Goal: Transaction & Acquisition: Download file/media

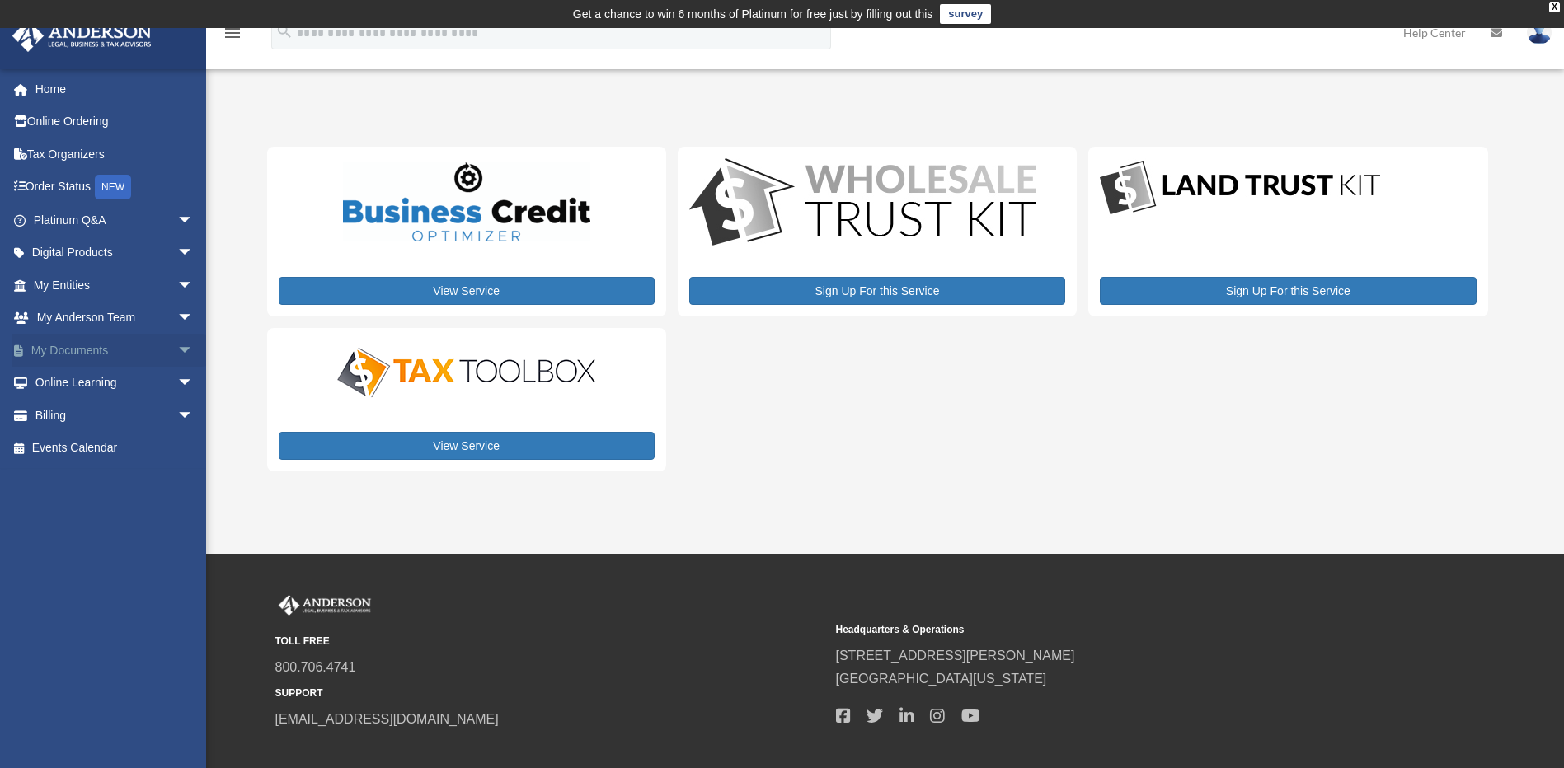
click at [177, 350] on span "arrow_drop_down" at bounding box center [193, 351] width 33 height 34
click at [72, 388] on link "Box" at bounding box center [120, 383] width 195 height 33
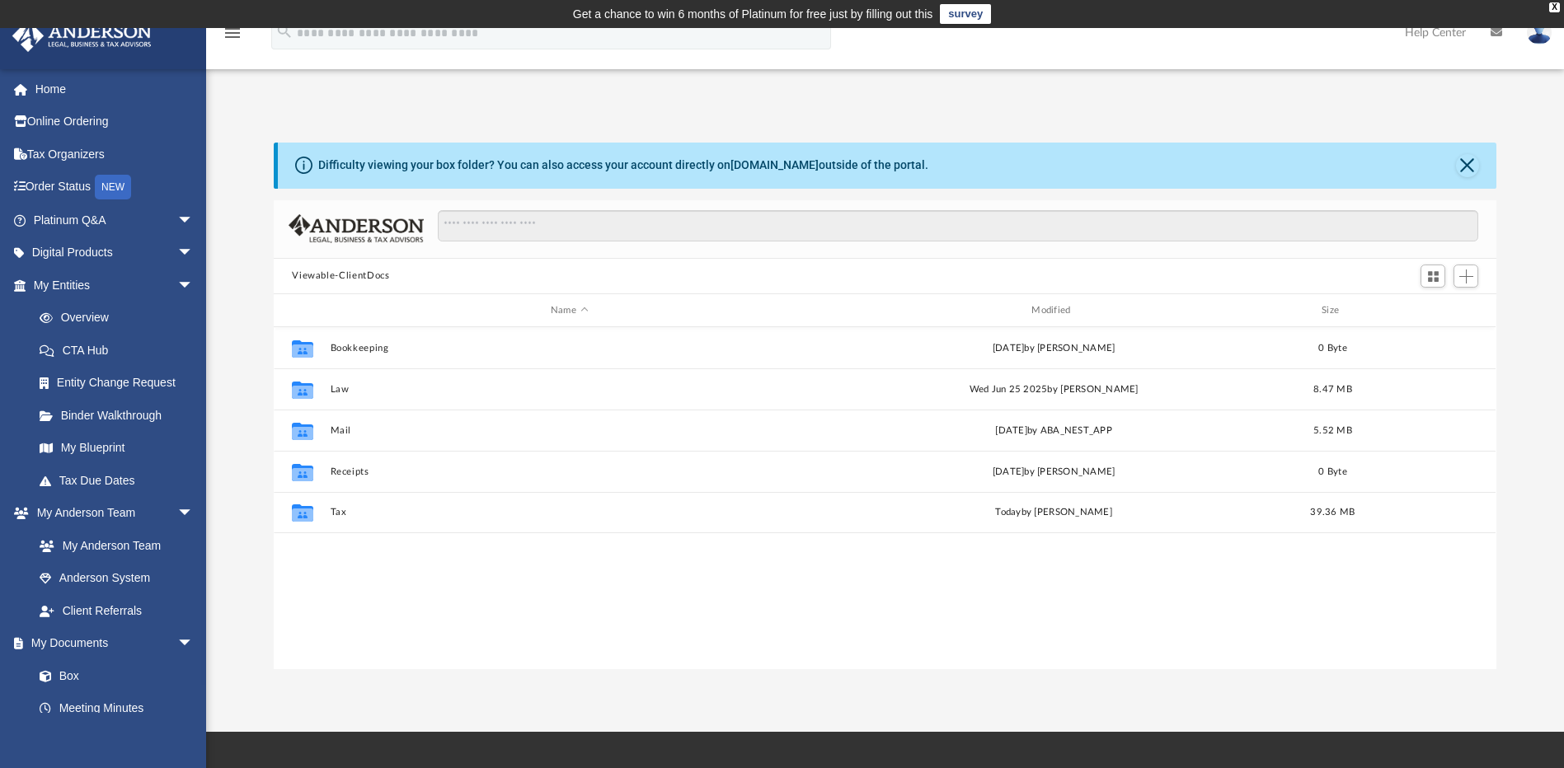
scroll to position [363, 1210]
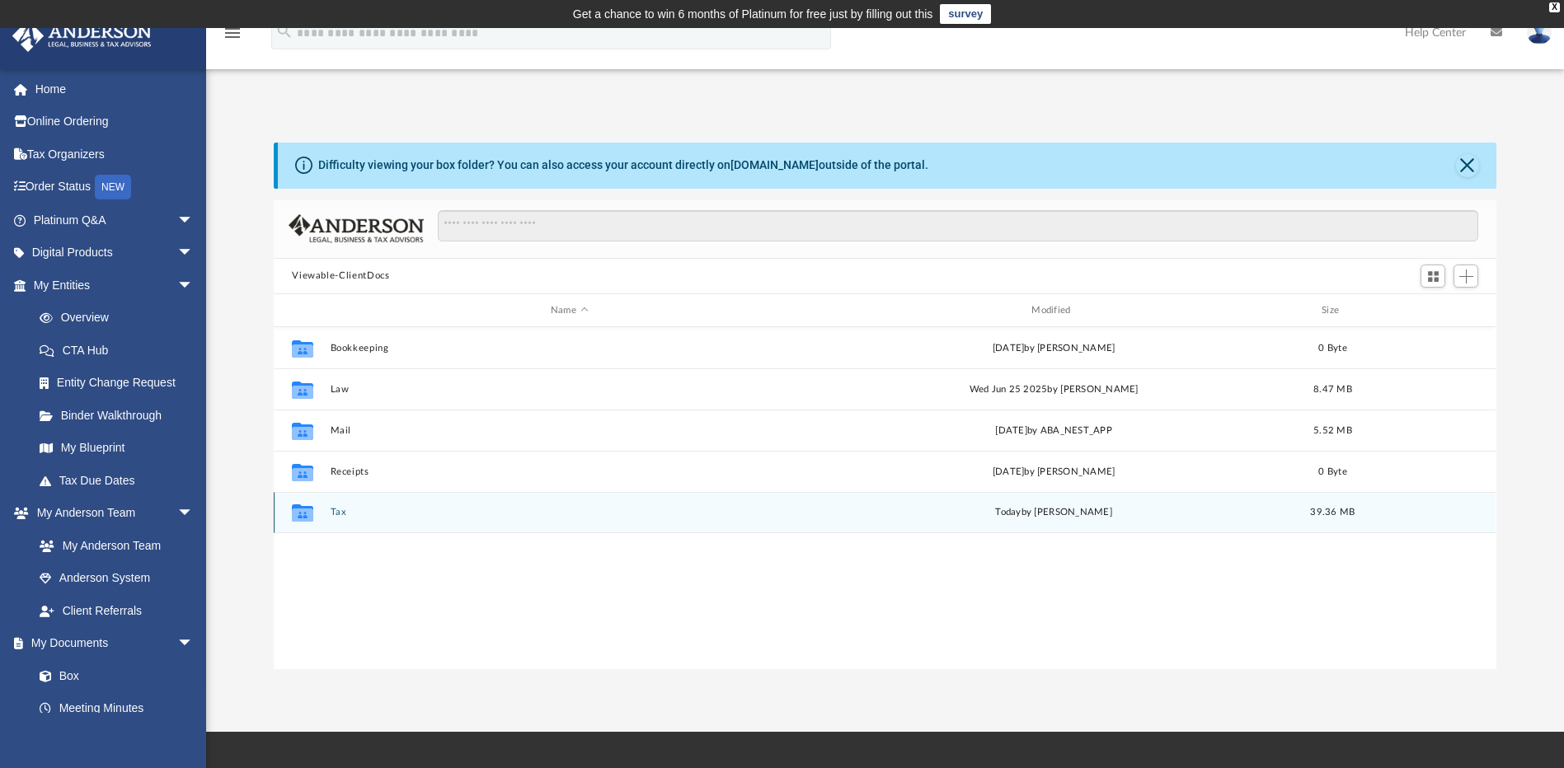
click at [332, 514] on button "Tax" at bounding box center [569, 513] width 477 height 11
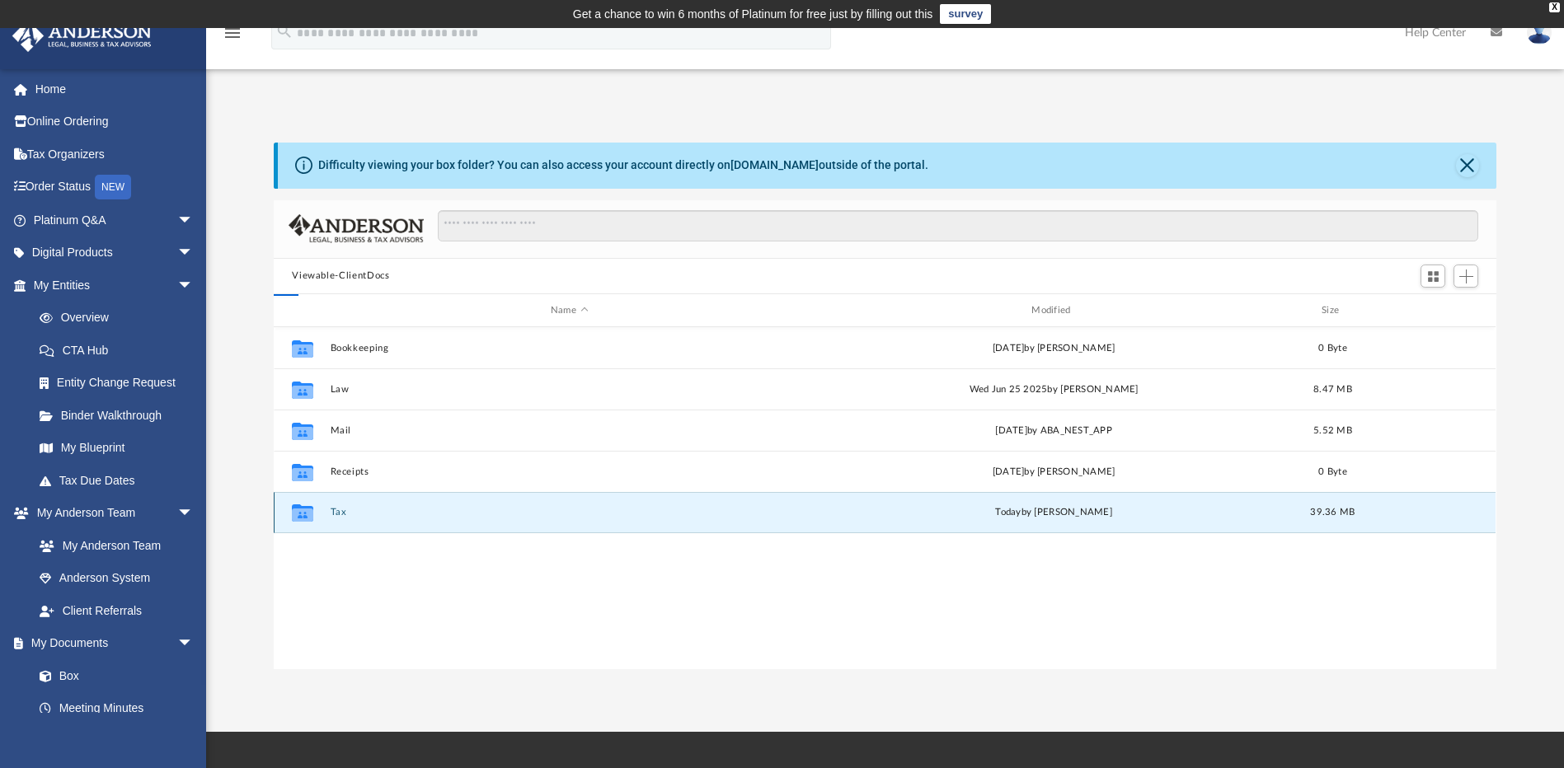
click at [332, 514] on button "Tax" at bounding box center [569, 513] width 477 height 11
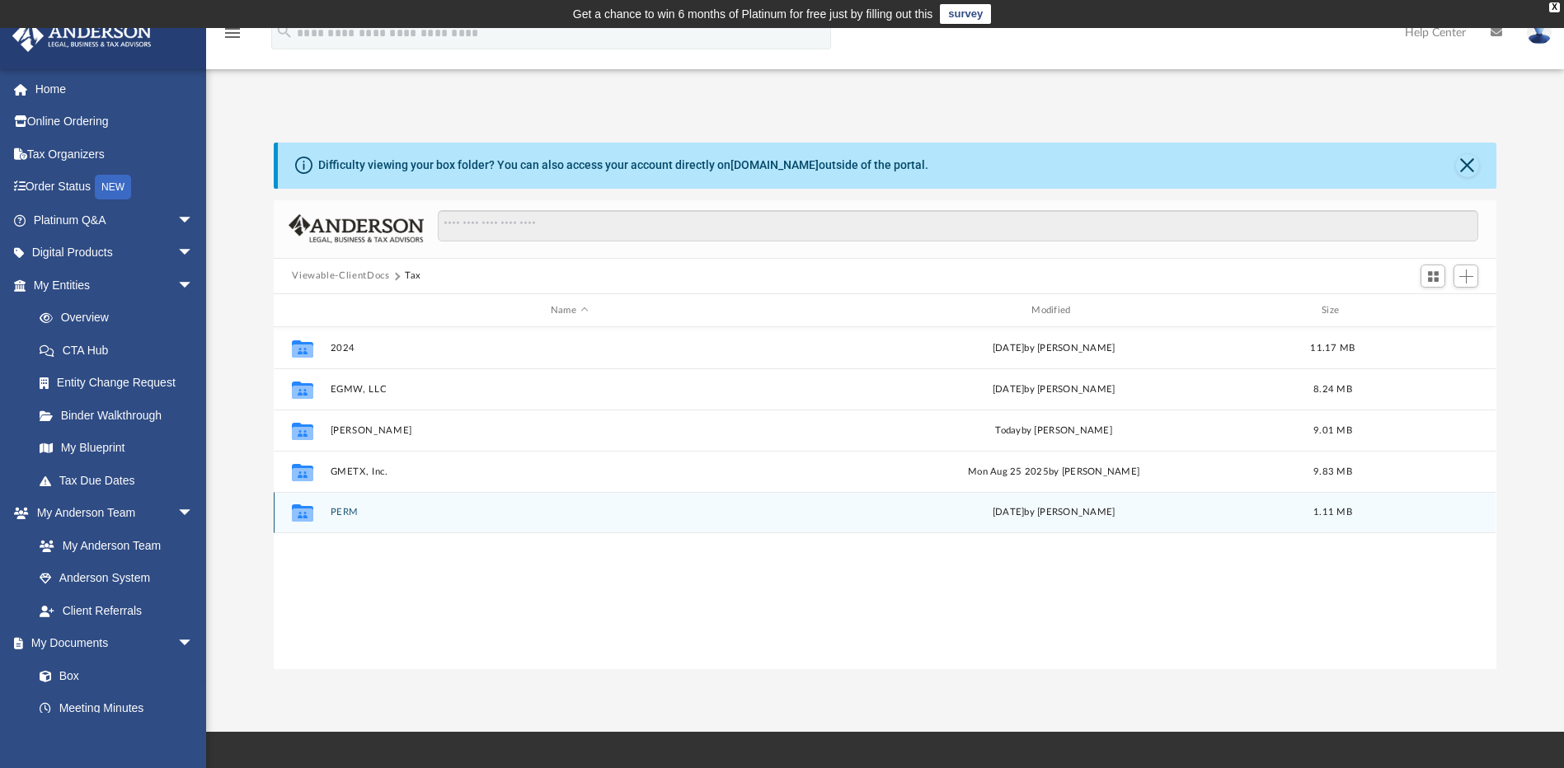
click at [303, 519] on icon "grid" at bounding box center [302, 515] width 21 height 13
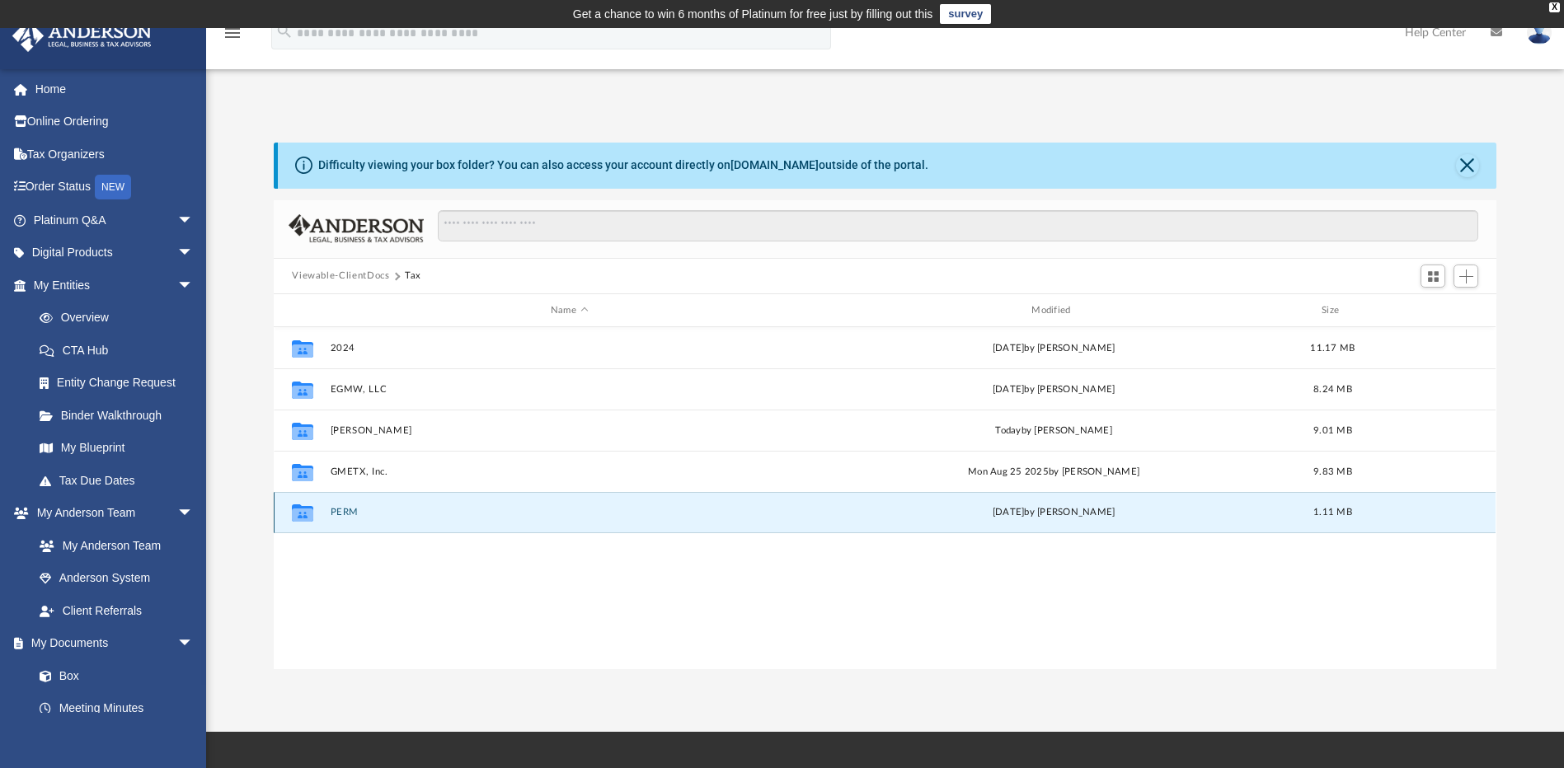
click at [353, 505] on div "Collaborated Folder PERM Fri Aug 8 2025 by David Tudor 1.11 MB" at bounding box center [885, 512] width 1222 height 41
drag, startPoint x: 353, startPoint y: 505, endPoint x: 454, endPoint y: 557, distance: 113.6
click at [454, 557] on div "Collaborated Folder 2024 Sun Jul 20 2025 by Efren Galvan 11.17 MB Collaborated …" at bounding box center [885, 497] width 1222 height 341
click at [70, 675] on link "Box" at bounding box center [120, 676] width 195 height 33
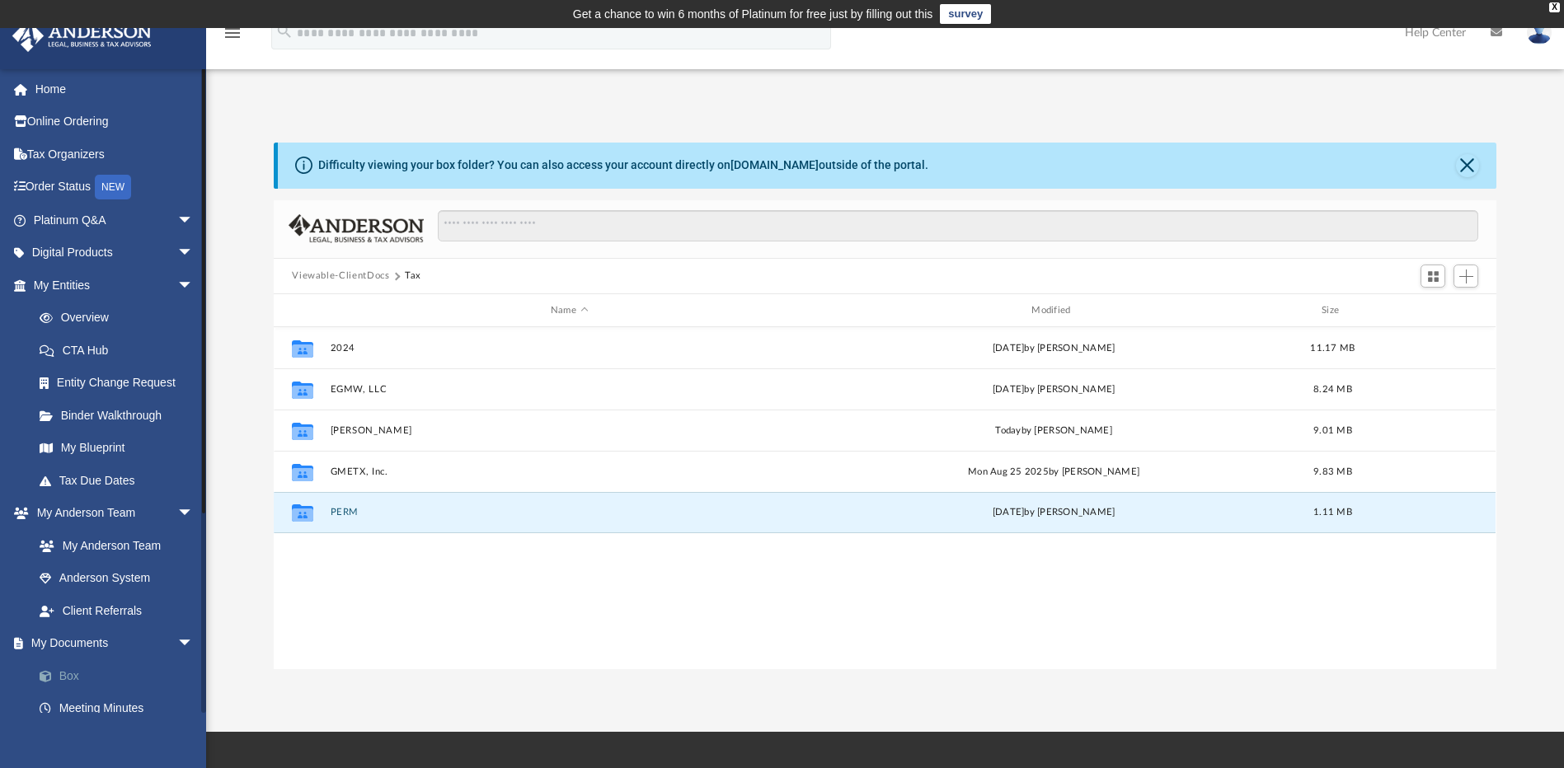
click at [70, 676] on link "Box" at bounding box center [120, 676] width 195 height 33
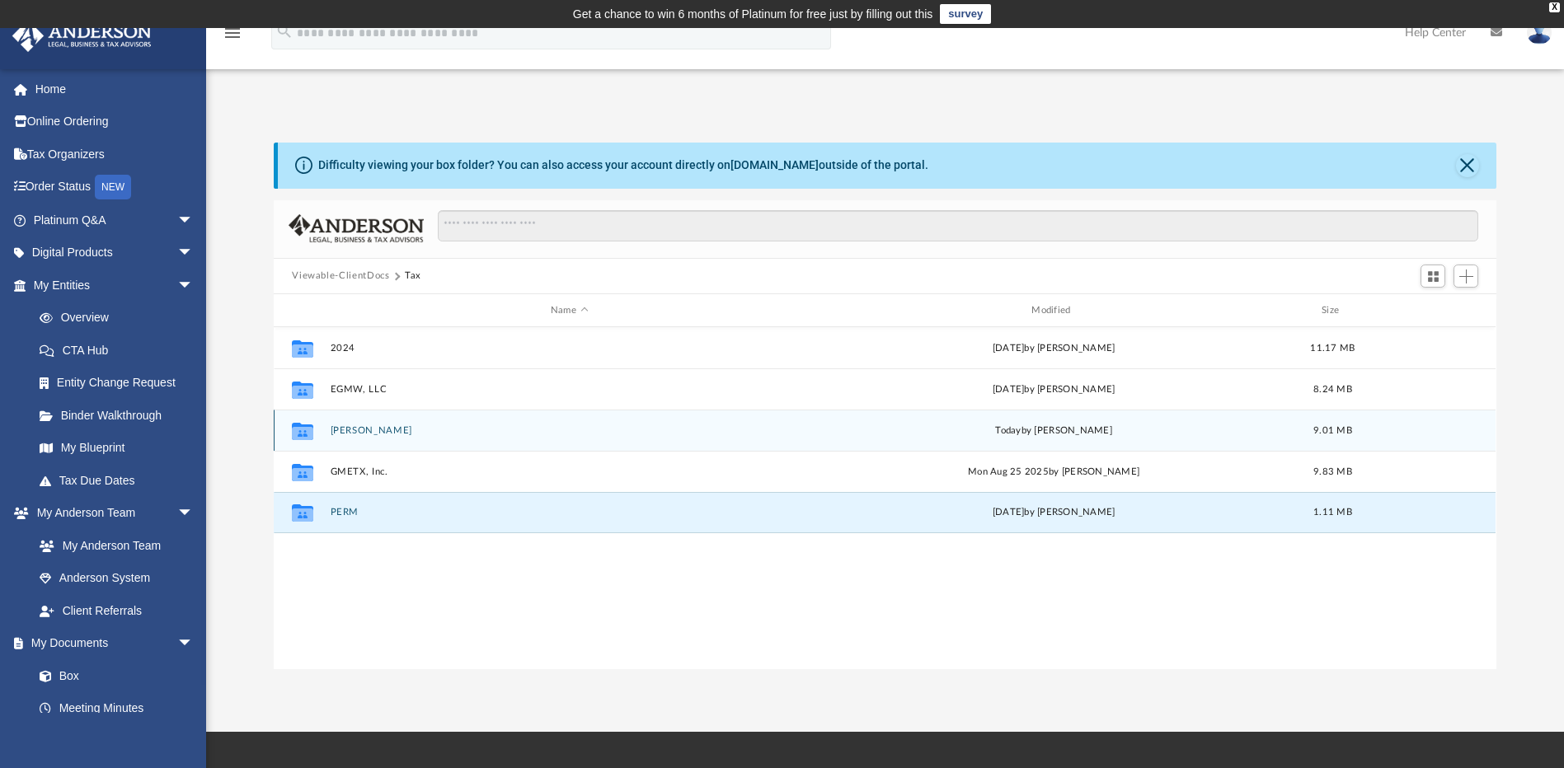
click at [359, 428] on button "Galvan, Efren" at bounding box center [569, 430] width 477 height 11
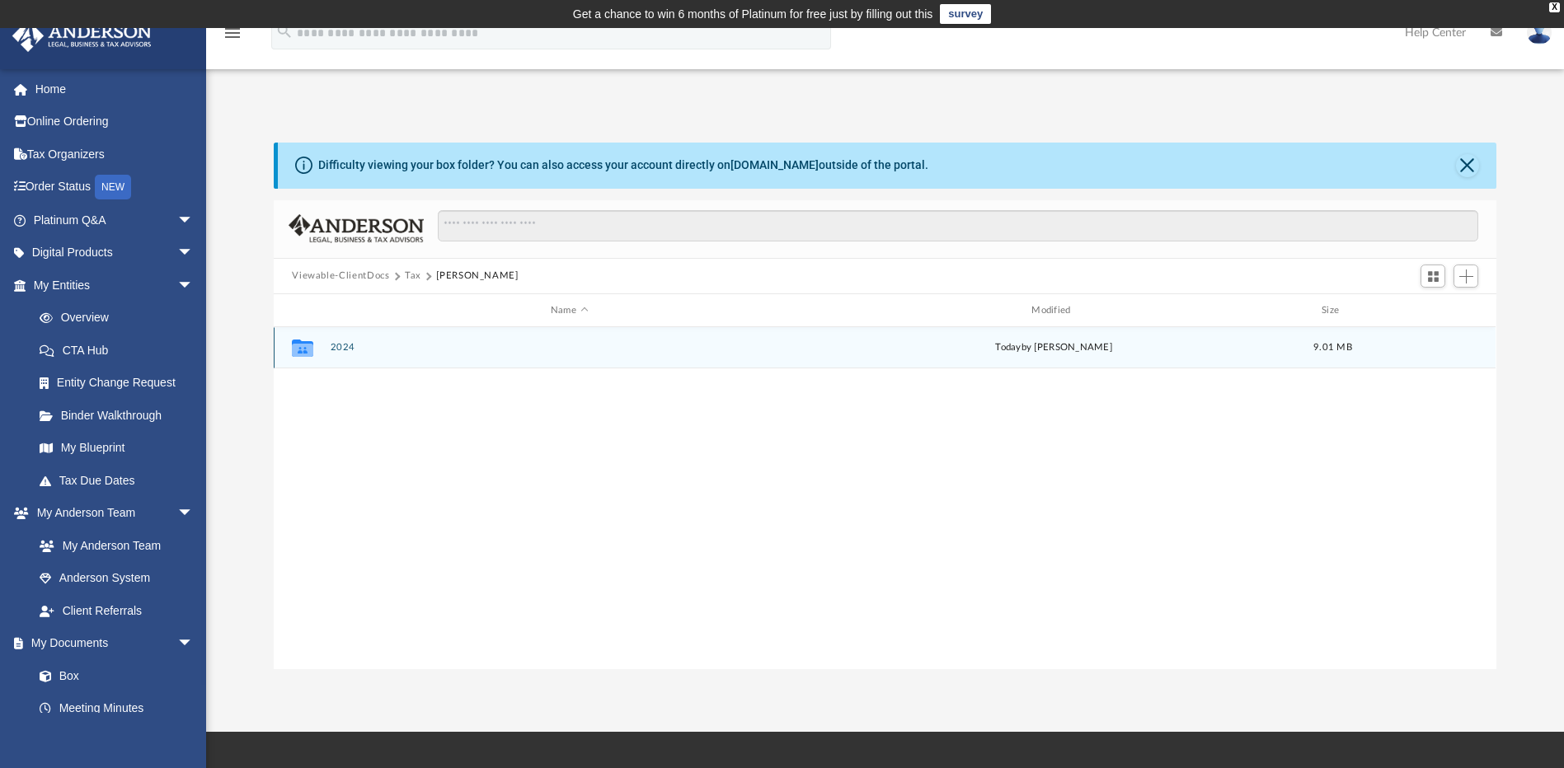
click at [341, 350] on button "2024" at bounding box center [569, 348] width 477 height 11
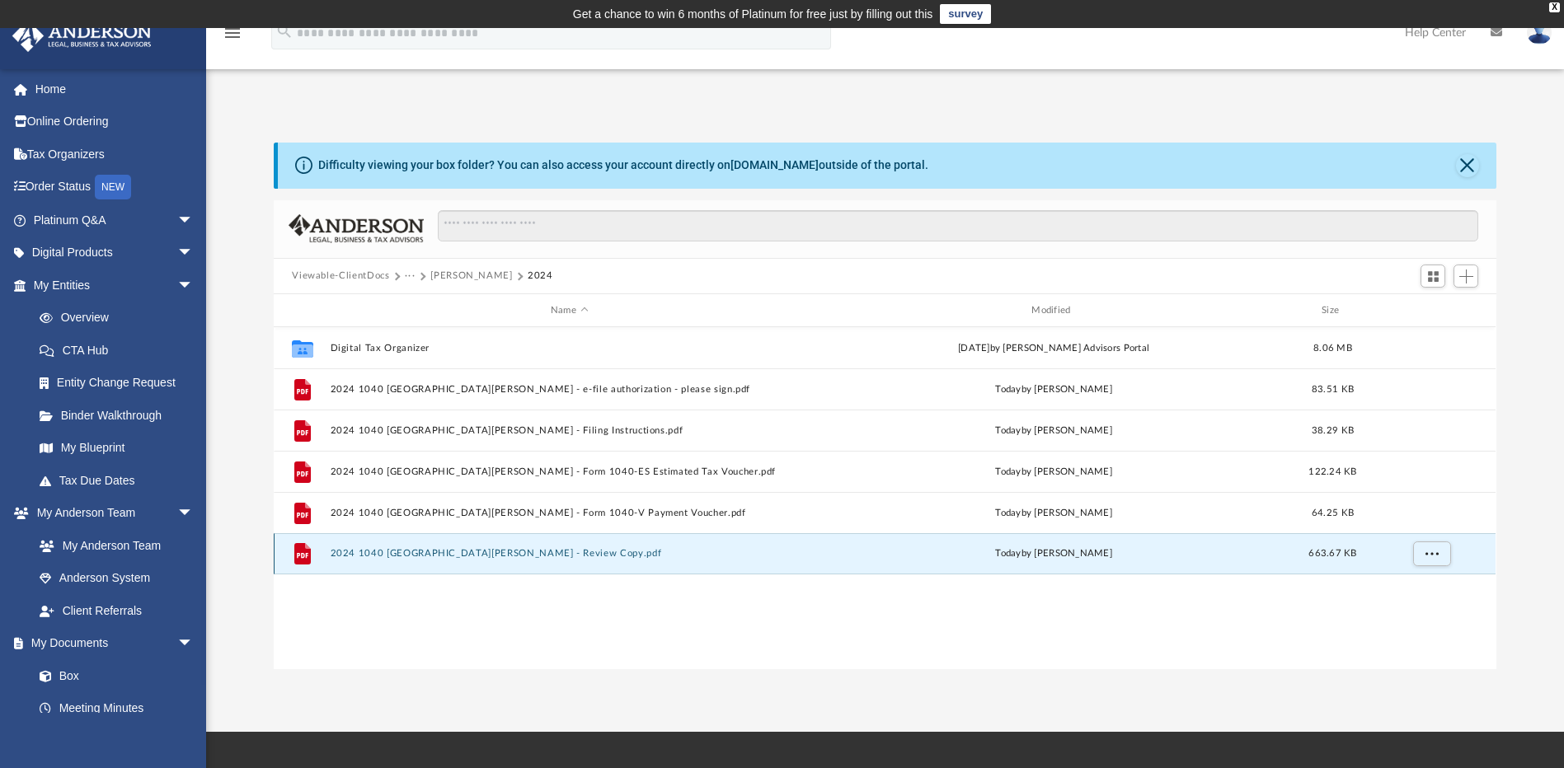
click at [451, 555] on button "2024 1040 [GEOGRAPHIC_DATA][PERSON_NAME] - Review Copy.pdf" at bounding box center [569, 554] width 477 height 11
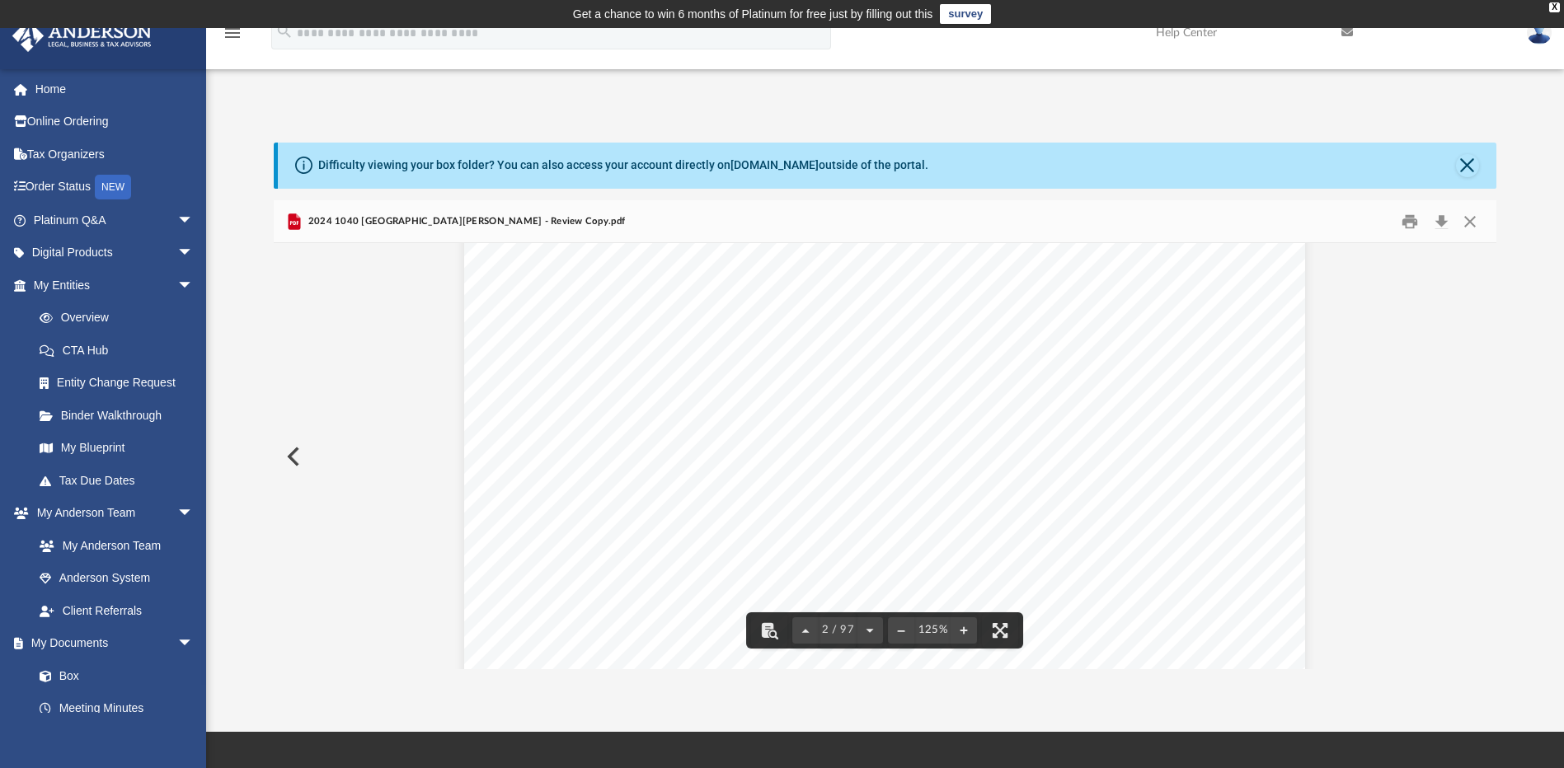
scroll to position [1814, 0]
click at [296, 463] on button "Preview" at bounding box center [292, 457] width 36 height 46
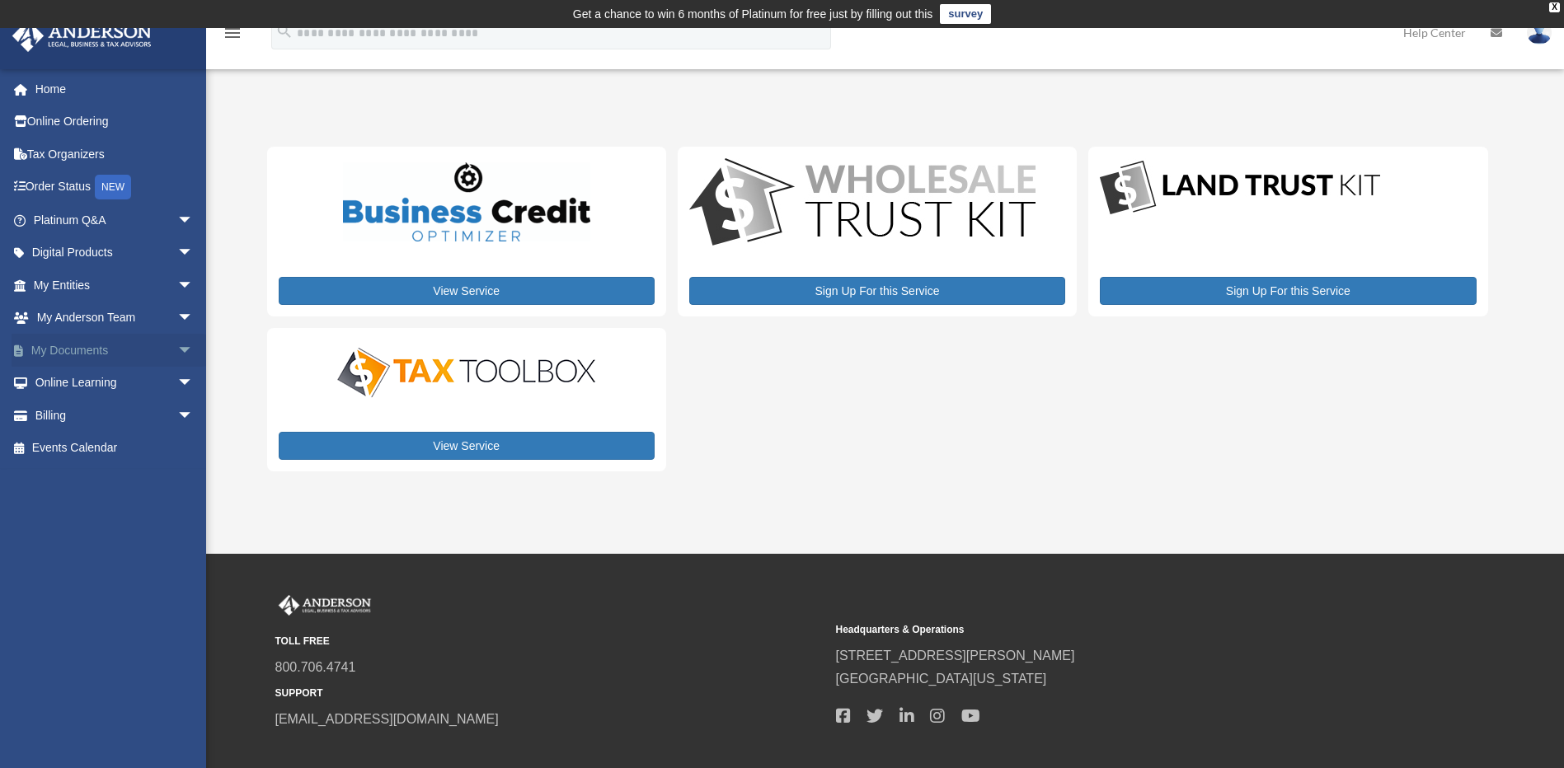
click at [177, 353] on span "arrow_drop_down" at bounding box center [193, 351] width 33 height 34
click at [69, 383] on link "Box" at bounding box center [120, 383] width 195 height 33
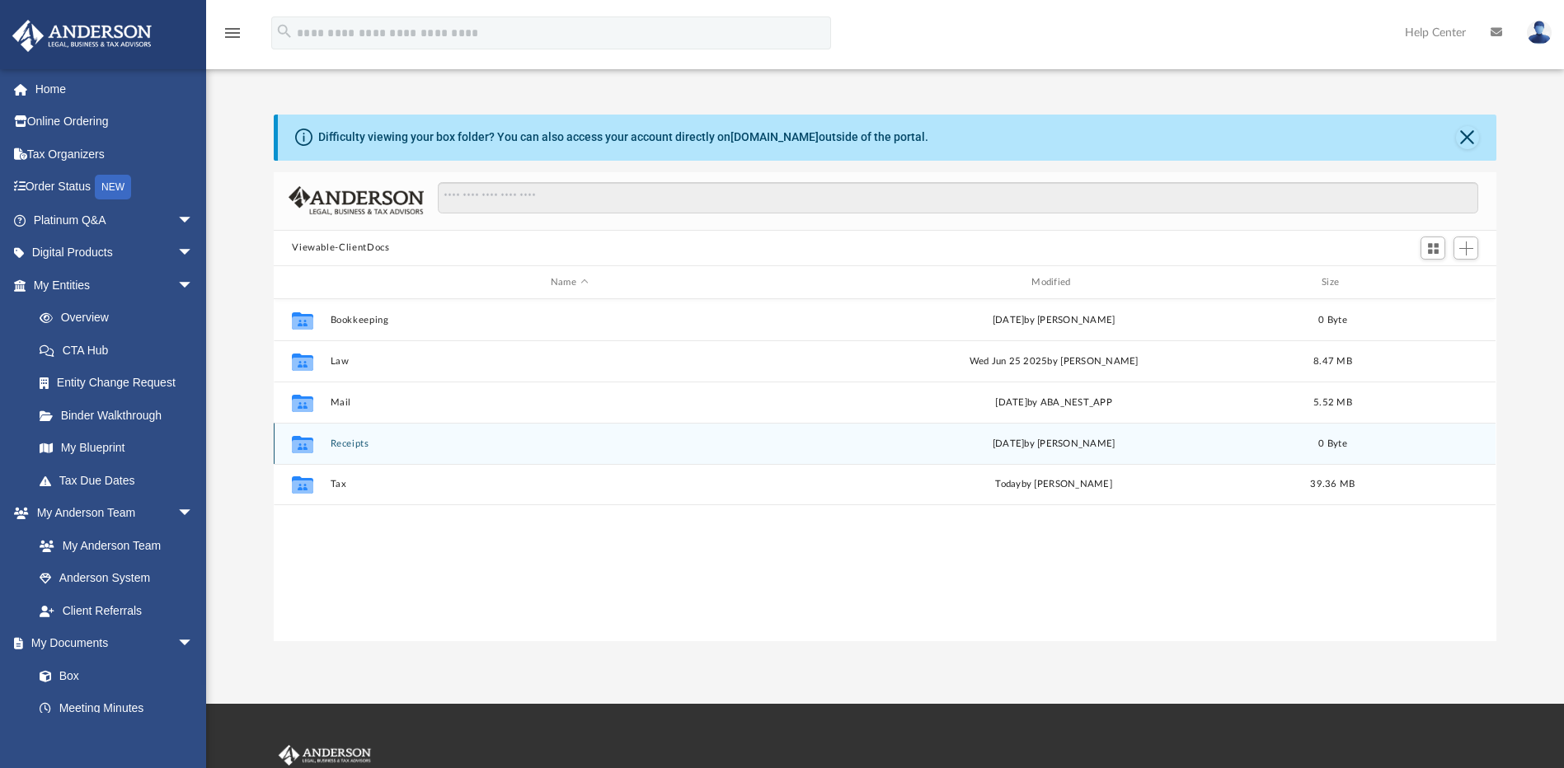
scroll to position [363, 1210]
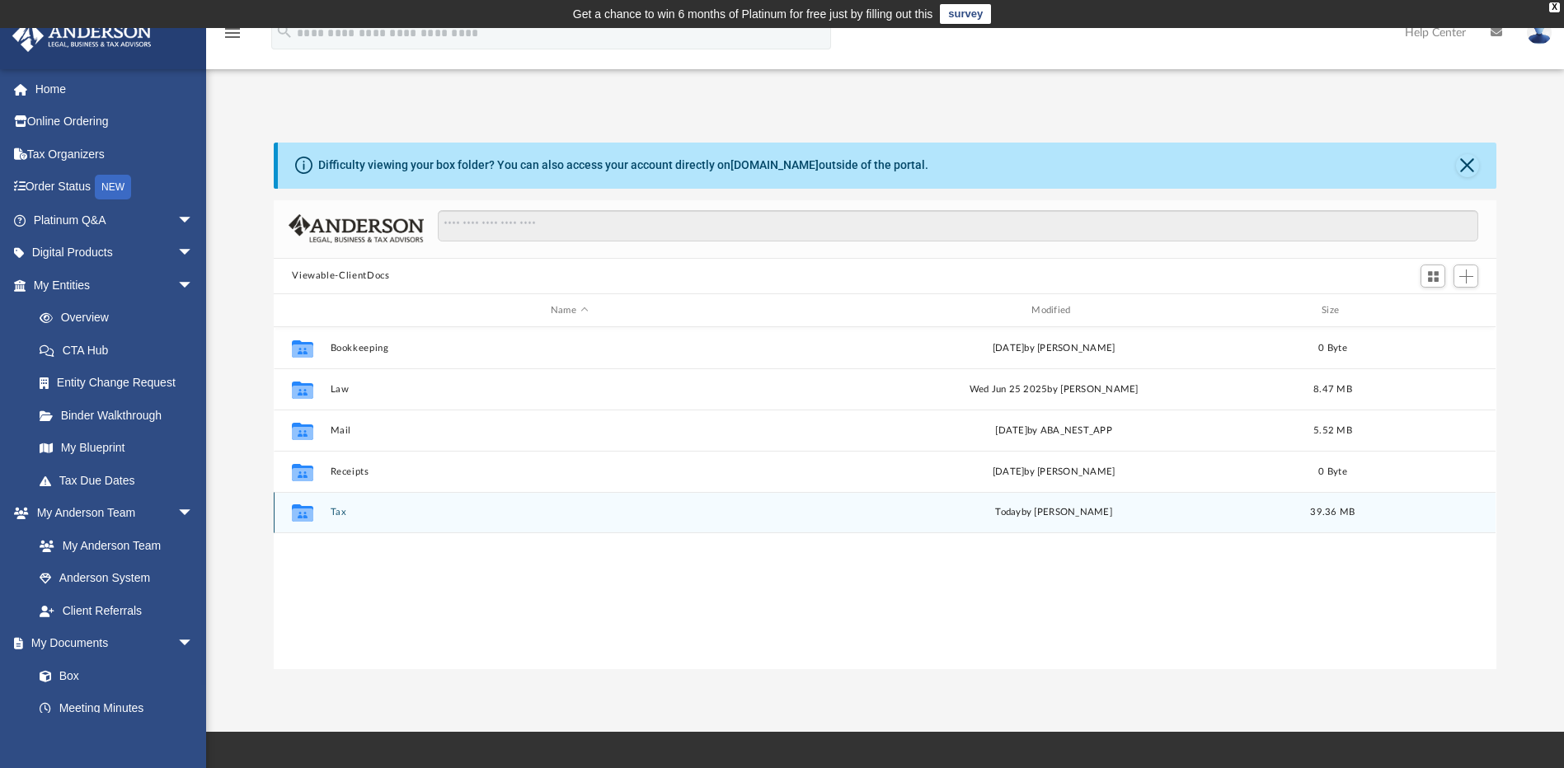
click at [337, 509] on button "Tax" at bounding box center [569, 513] width 477 height 11
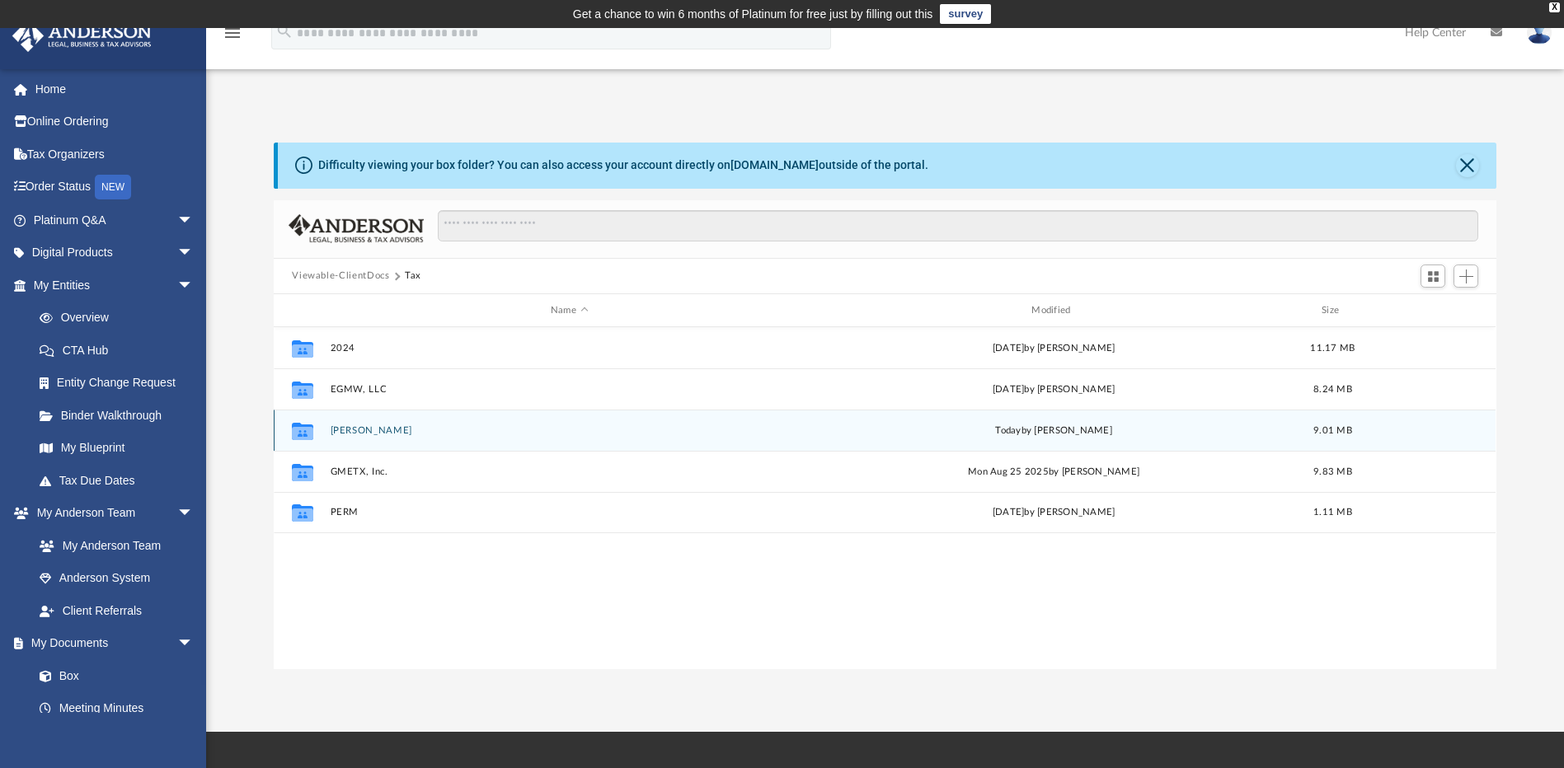
click at [359, 431] on button "Galvan, Efren" at bounding box center [569, 430] width 477 height 11
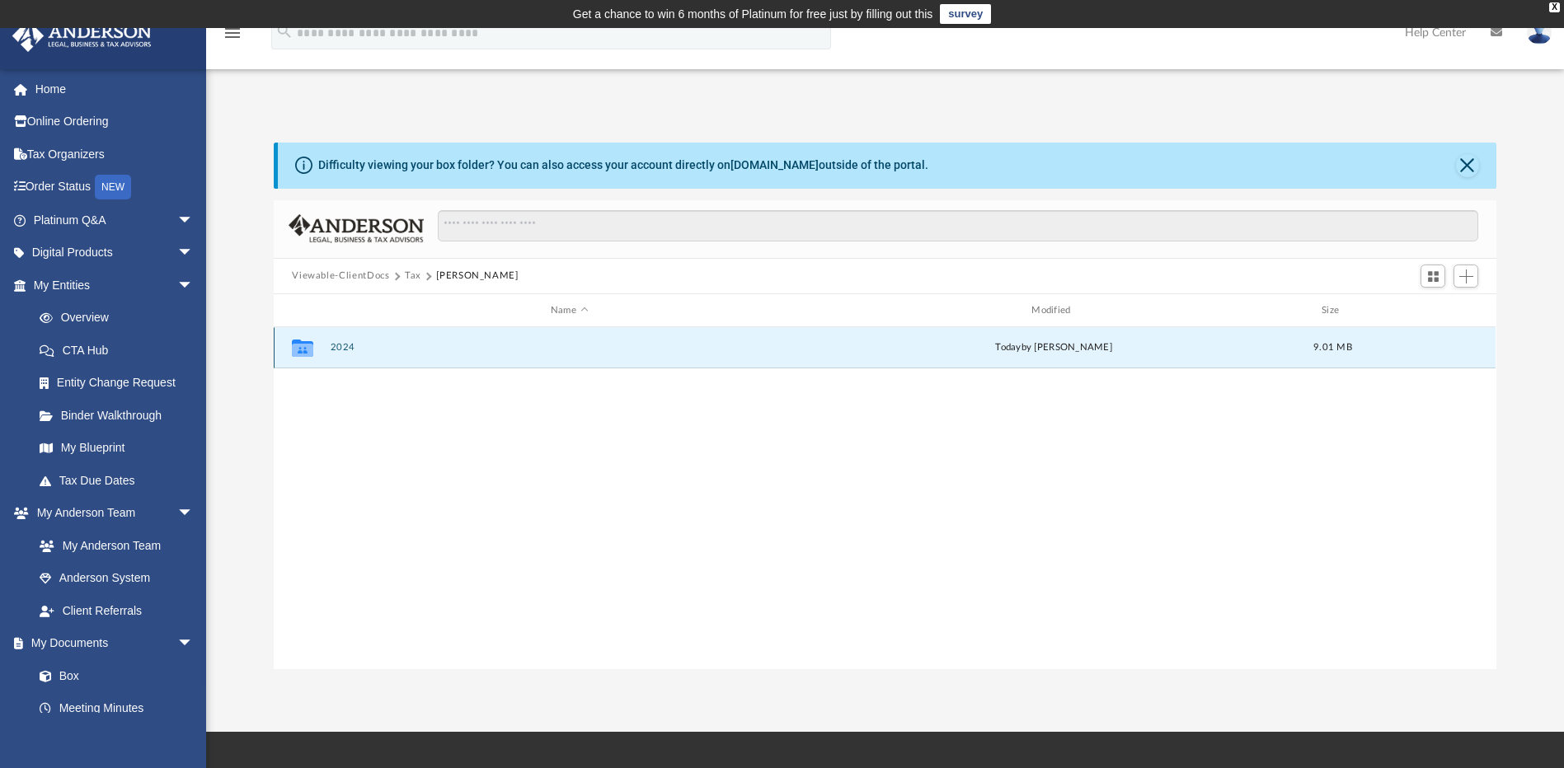
click at [343, 348] on button "2024" at bounding box center [569, 348] width 477 height 11
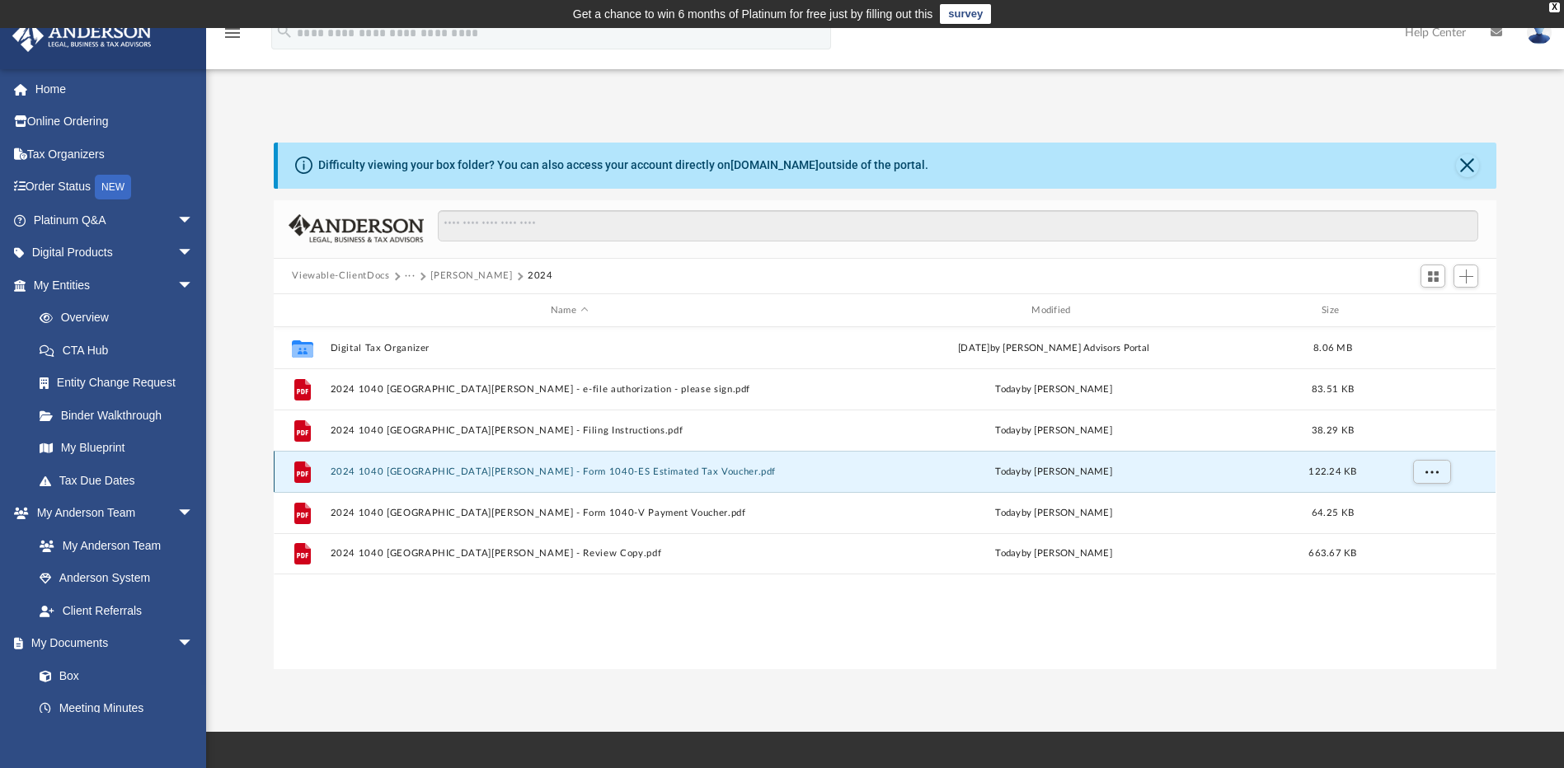
click at [514, 476] on button "2024 1040 Galvan, Efren - Form 1040-ES Estimated Tax Voucher.pdf" at bounding box center [569, 472] width 477 height 11
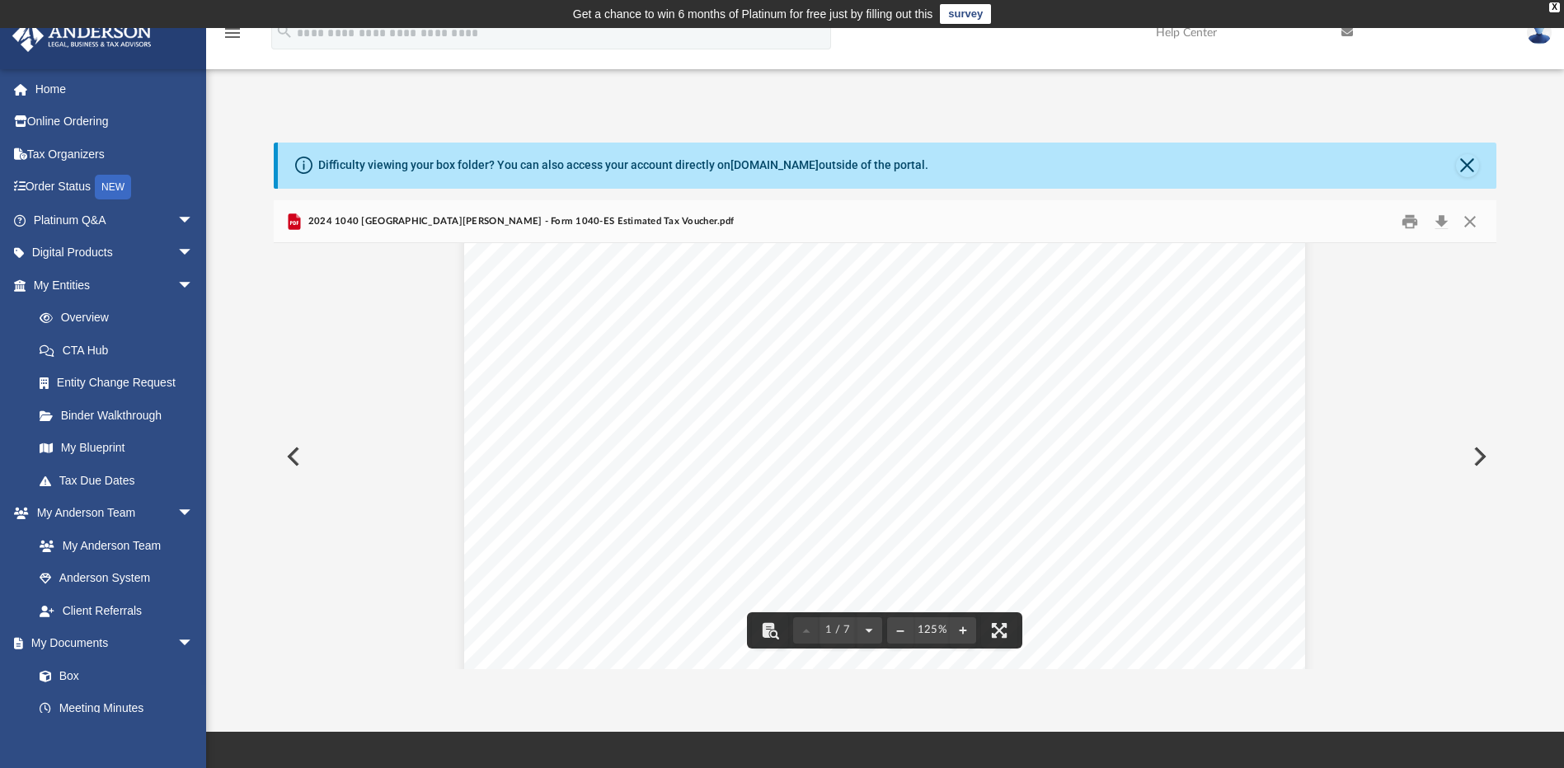
scroll to position [412, 0]
click at [1475, 167] on button "Close" at bounding box center [1467, 165] width 23 height 23
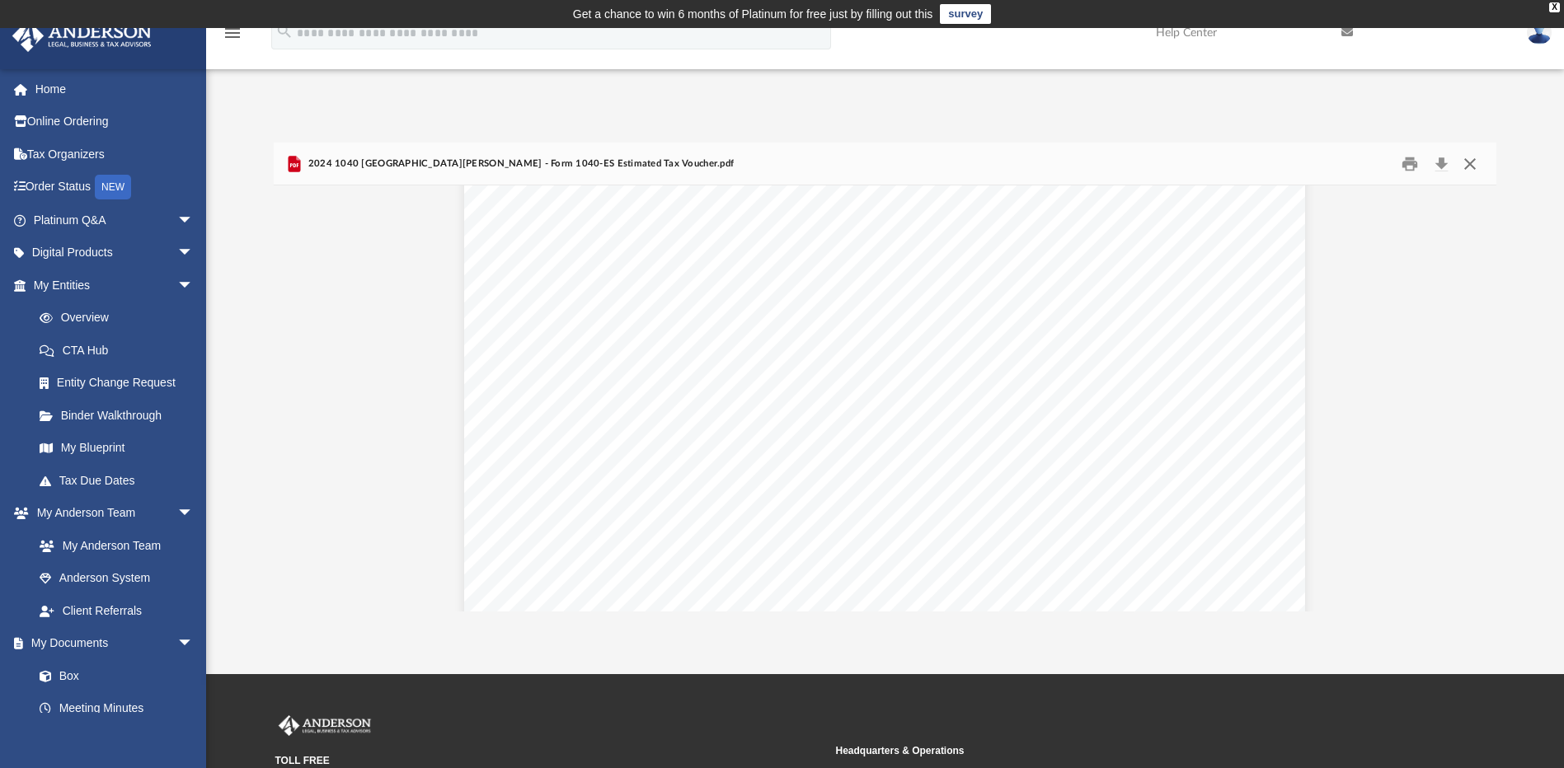
click at [1473, 167] on button "Close" at bounding box center [1470, 164] width 30 height 26
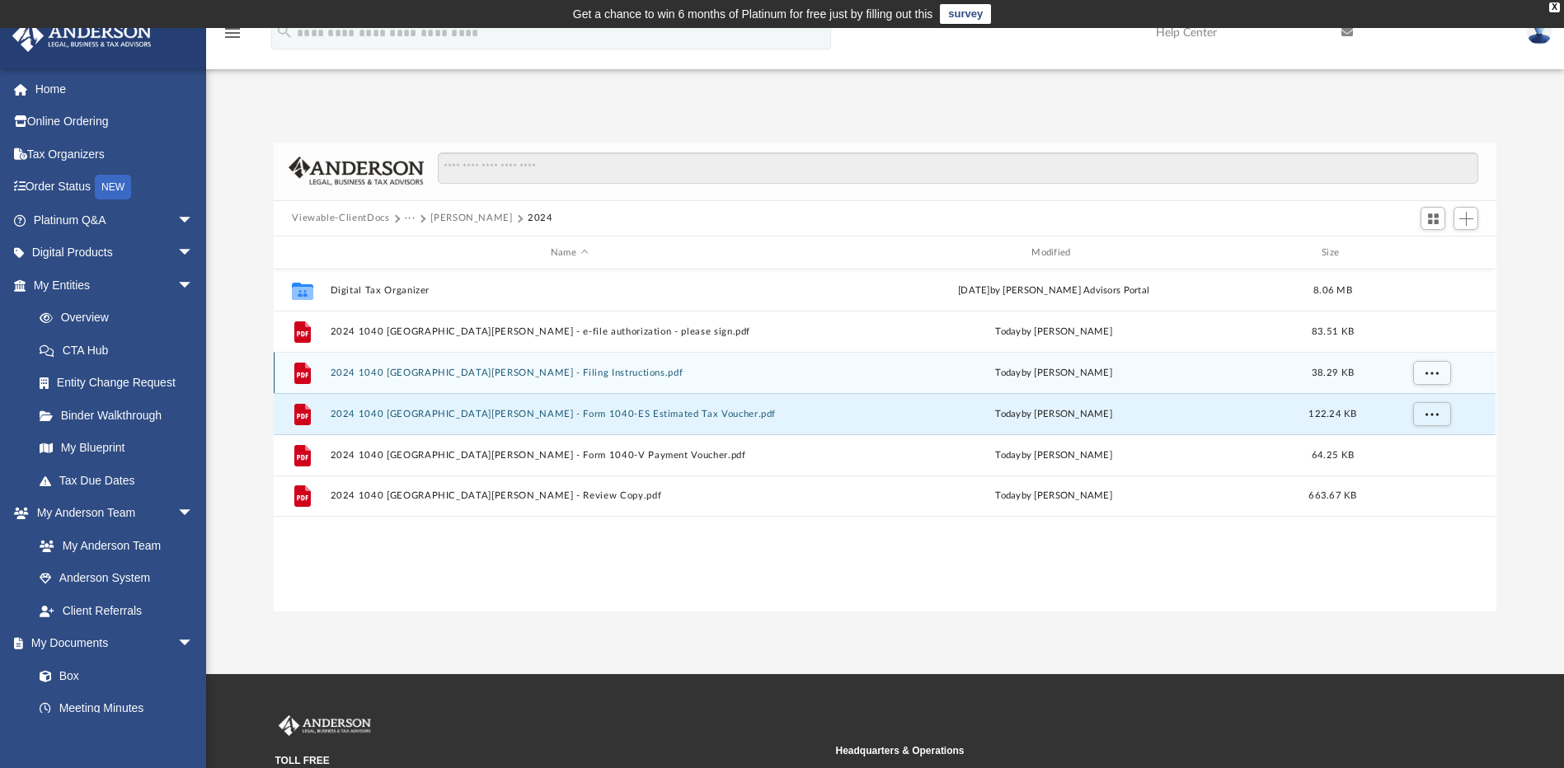
click at [519, 372] on button "2024 1040 [GEOGRAPHIC_DATA][PERSON_NAME] - Filing Instructions.pdf" at bounding box center [569, 373] width 477 height 11
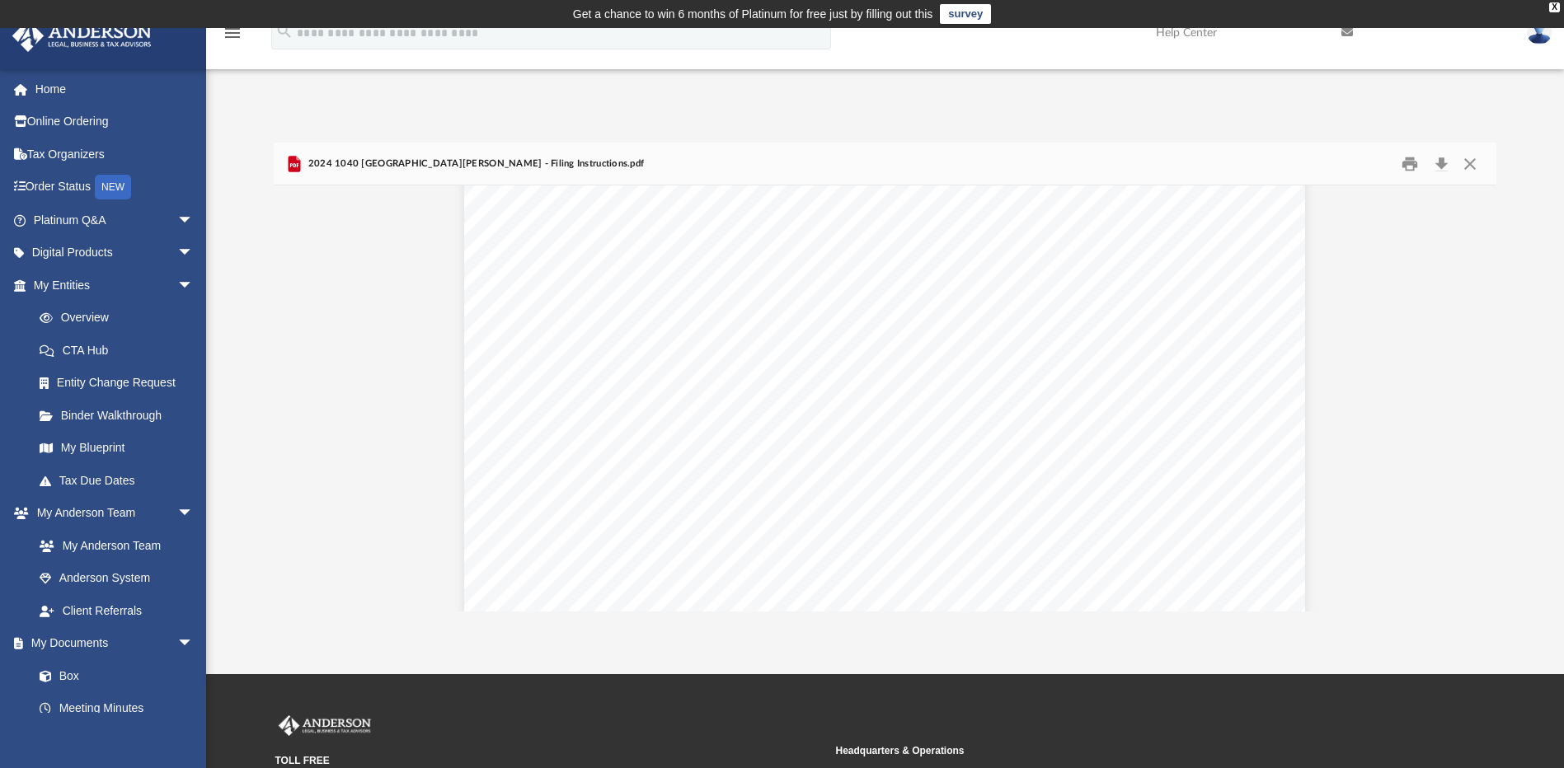
scroll to position [0, 0]
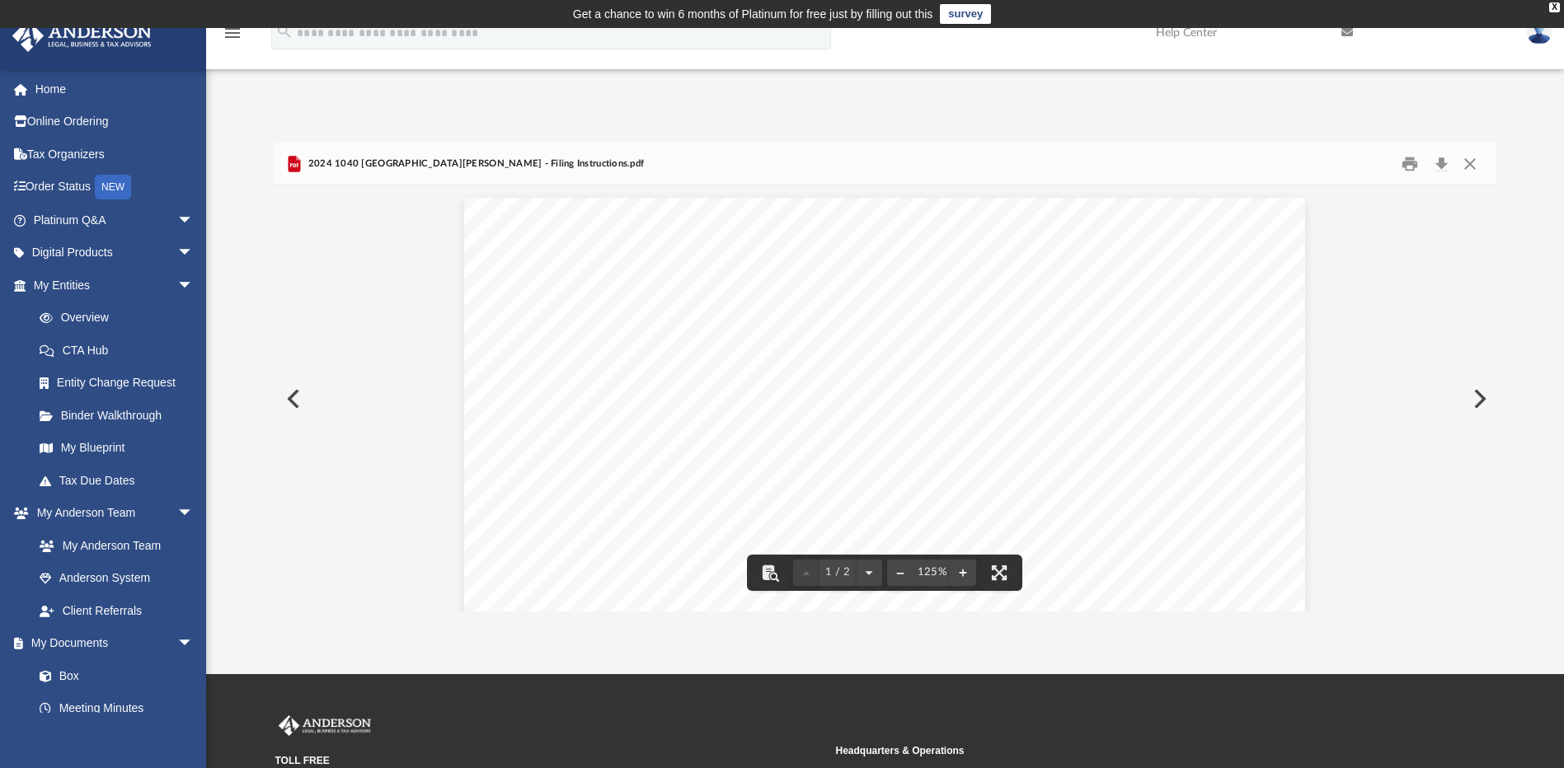
click at [285, 398] on button "Preview" at bounding box center [292, 399] width 36 height 46
click at [1476, 167] on button "Close" at bounding box center [1470, 164] width 30 height 26
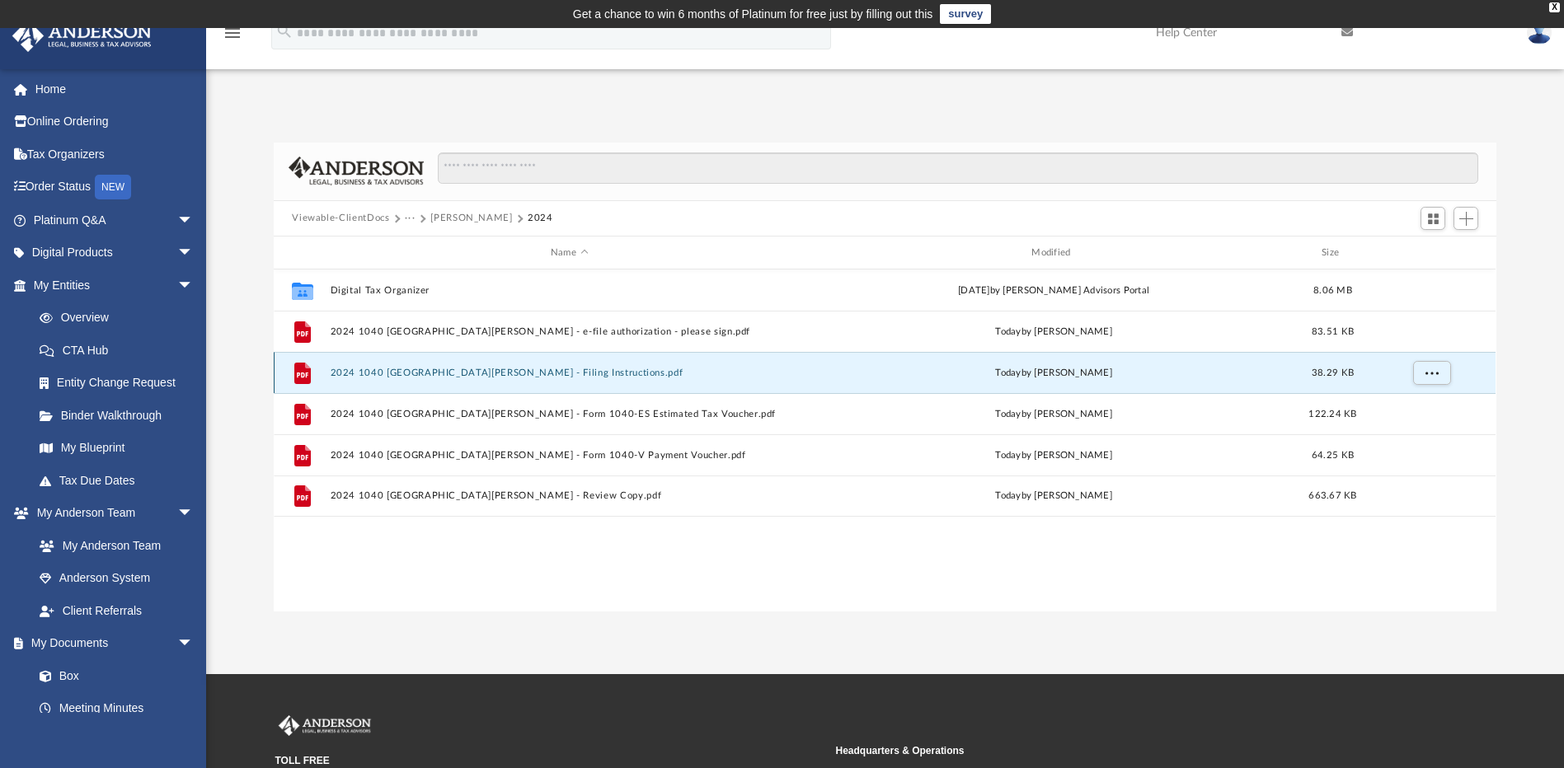
click at [519, 370] on button "2024 1040 [GEOGRAPHIC_DATA][PERSON_NAME] - Filing Instructions.pdf" at bounding box center [569, 373] width 477 height 11
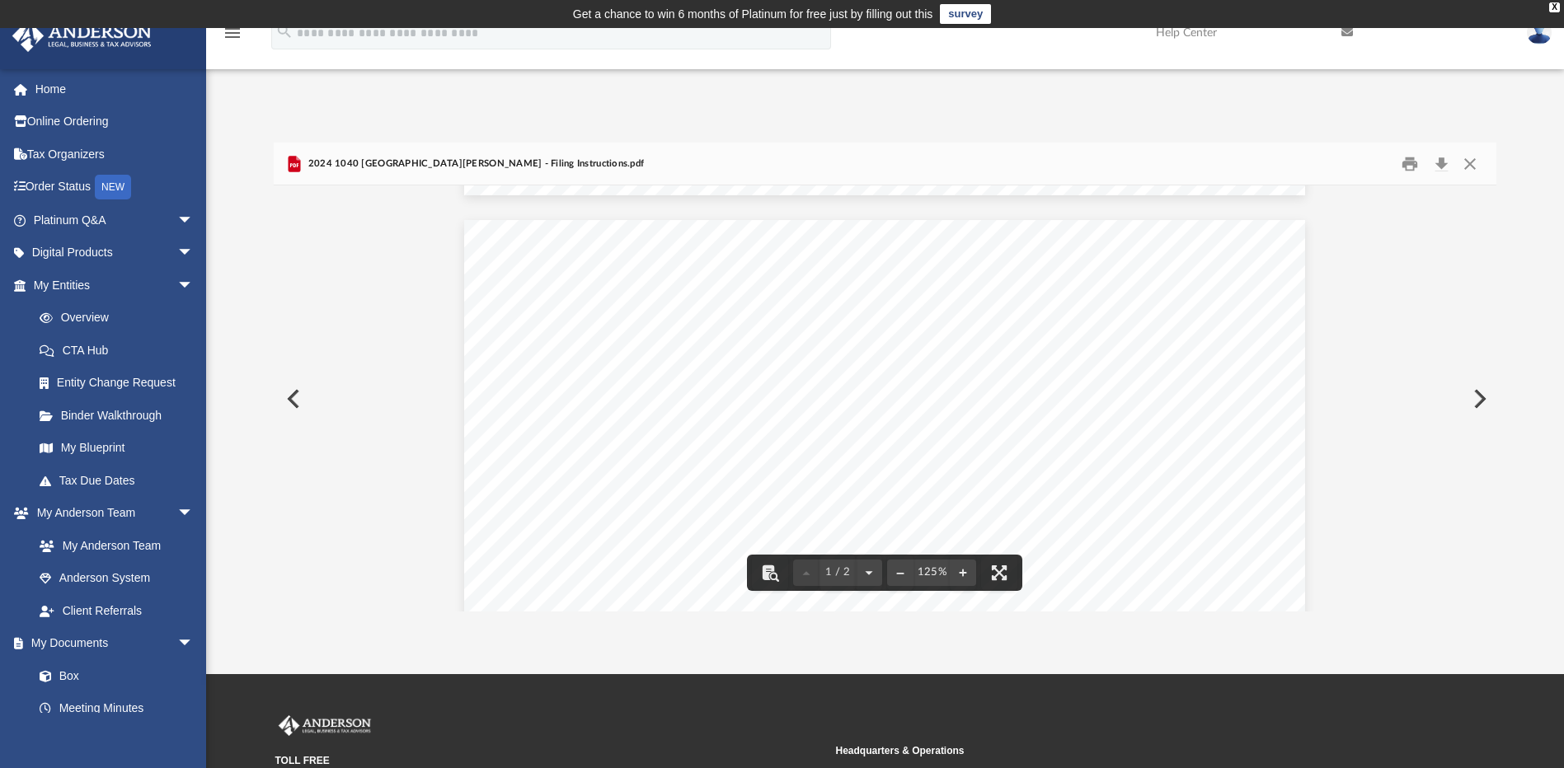
scroll to position [825, 0]
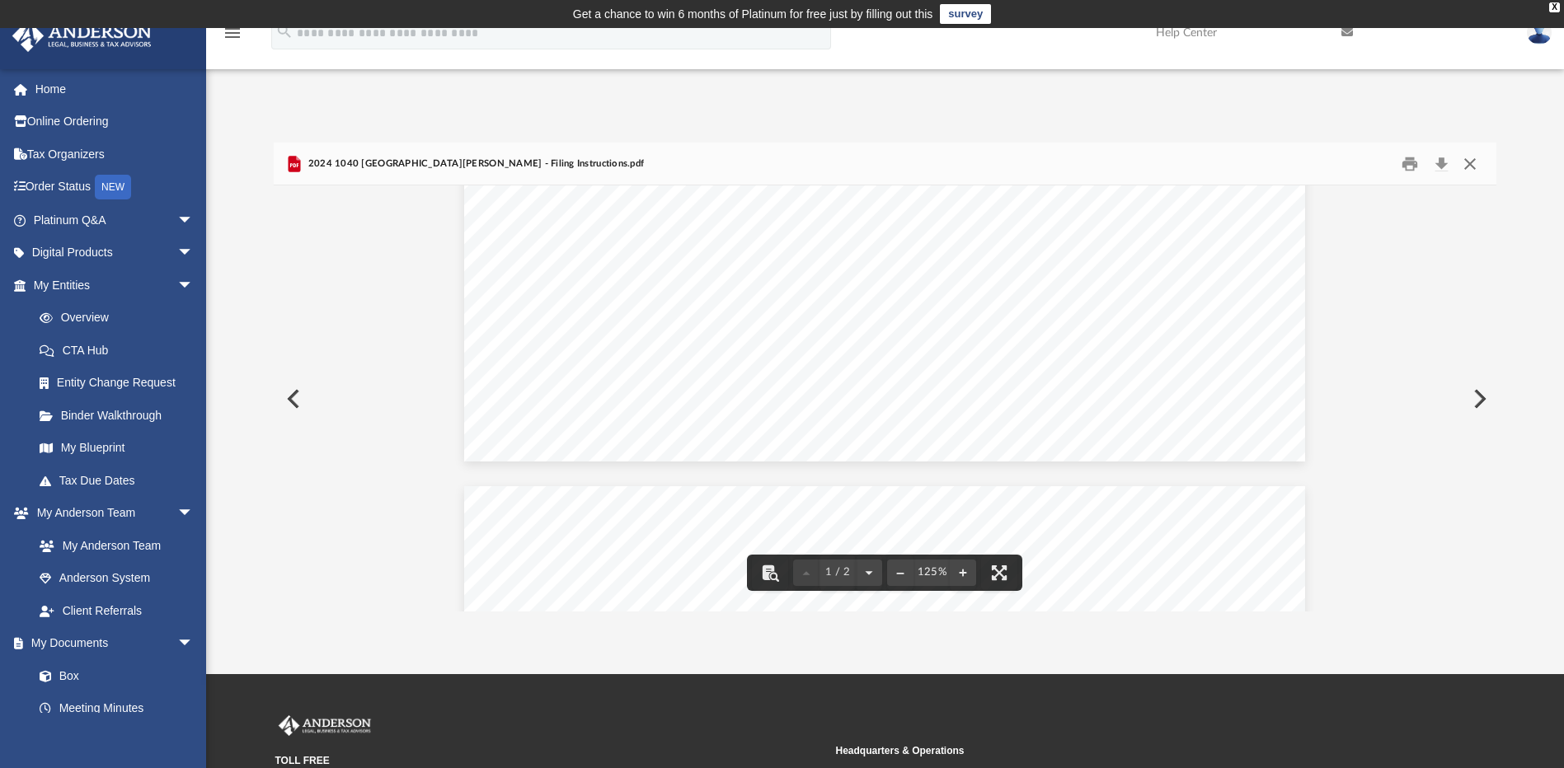
click at [1476, 166] on button "Close" at bounding box center [1470, 164] width 30 height 26
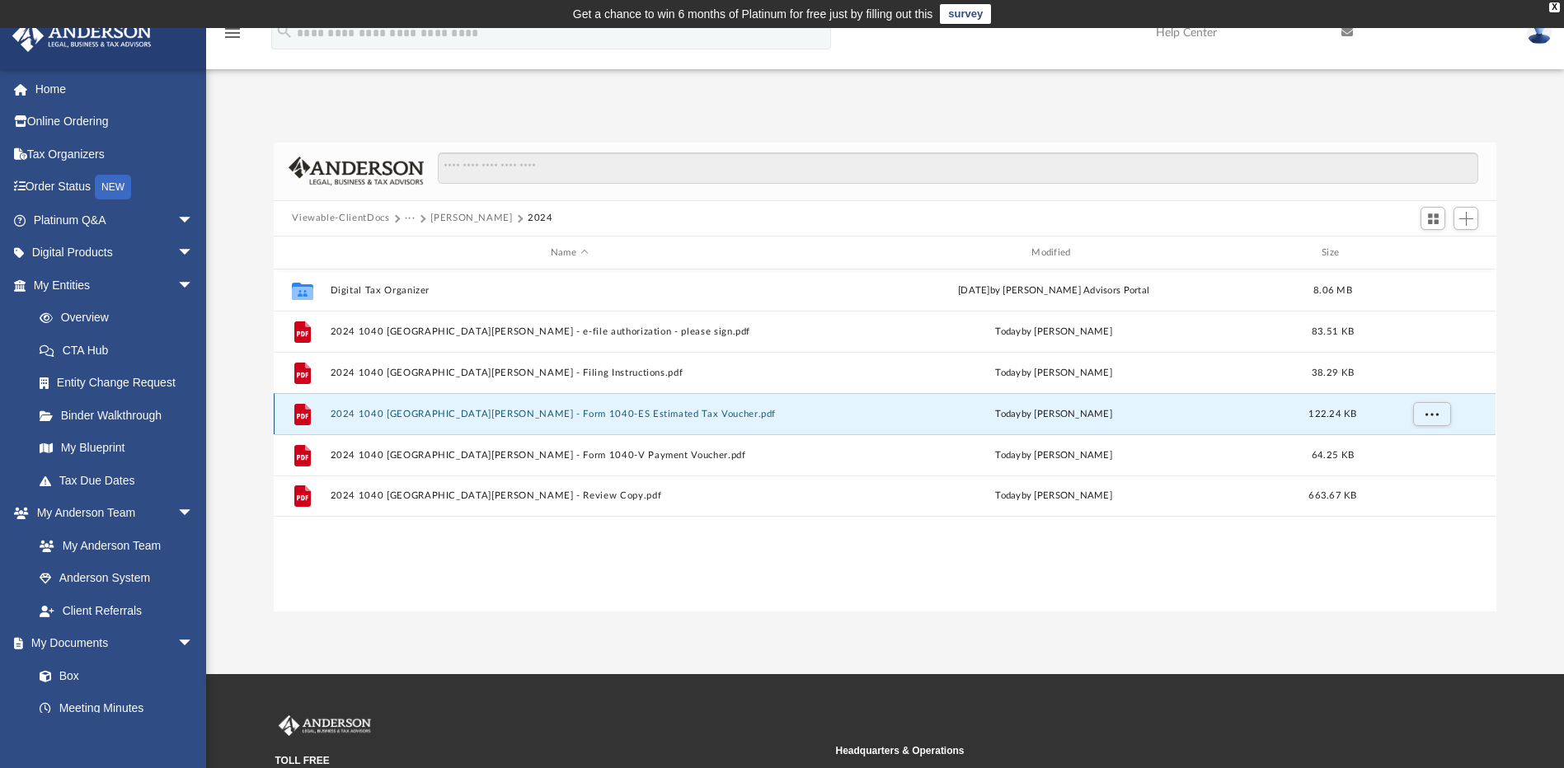
click at [576, 417] on button "2024 1040 [GEOGRAPHIC_DATA][PERSON_NAME] - Form 1040-ES Estimated Tax Voucher.p…" at bounding box center [569, 414] width 477 height 11
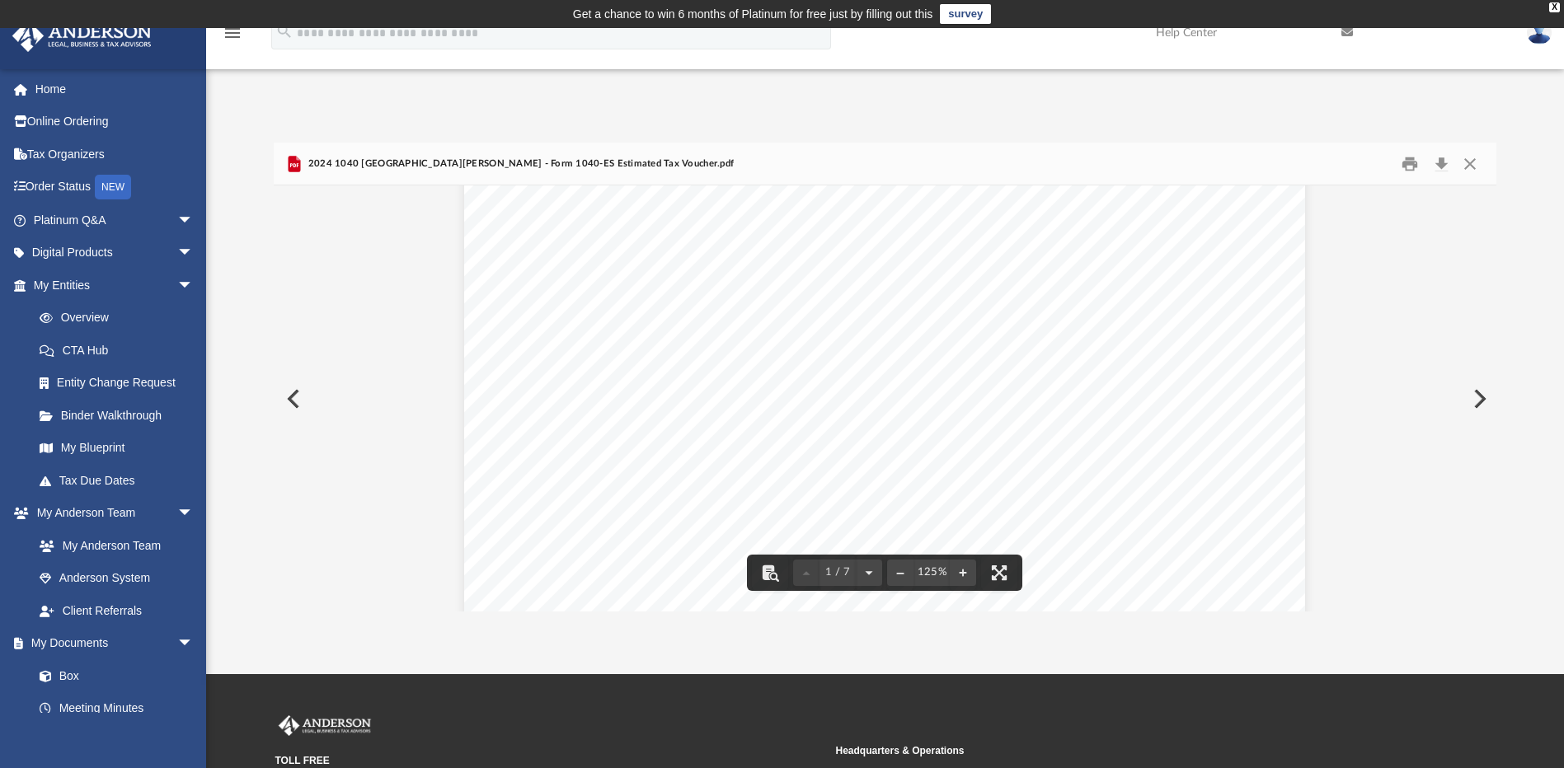
scroll to position [0, 0]
click at [1470, 163] on button "Close" at bounding box center [1470, 164] width 30 height 26
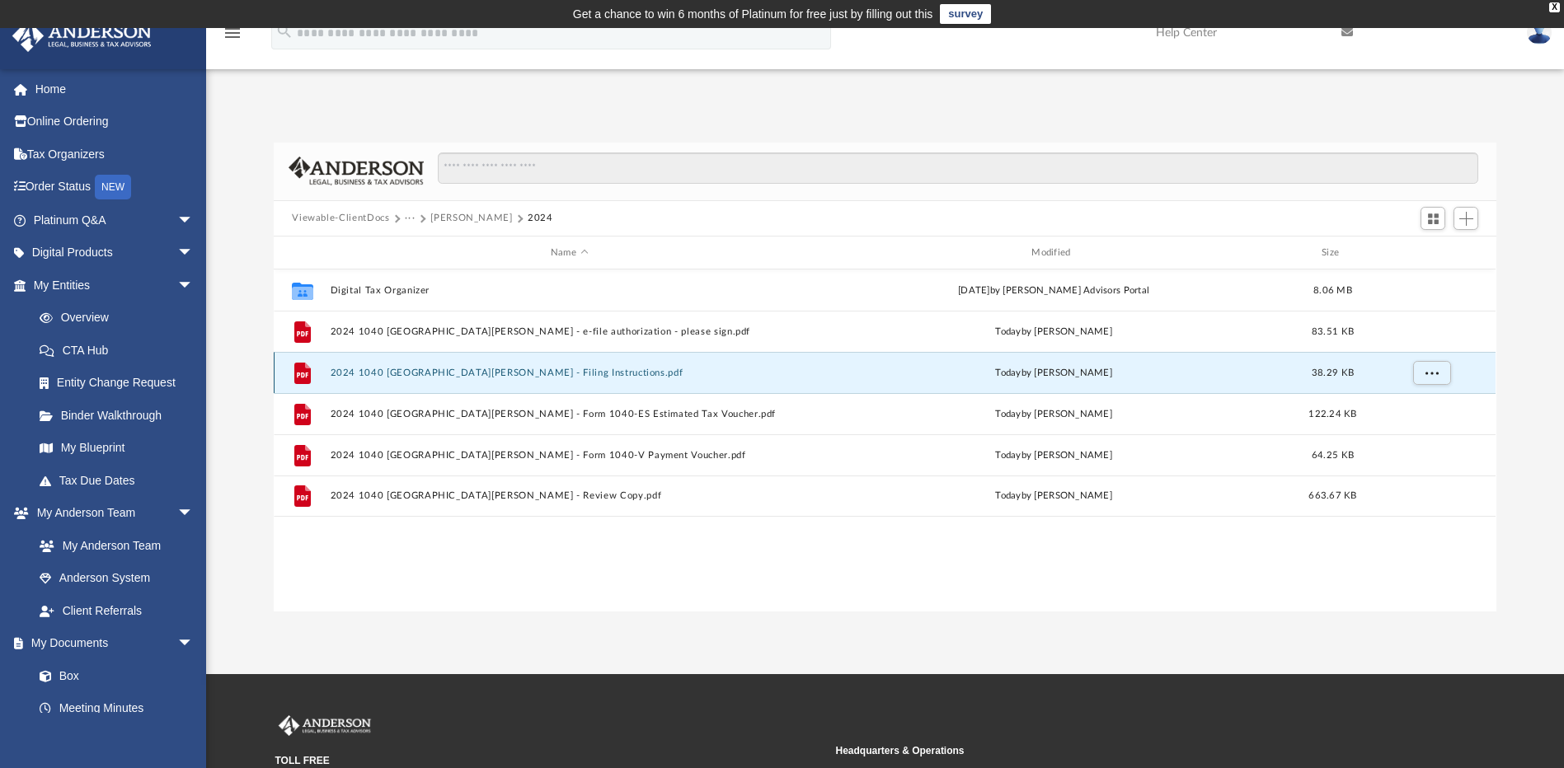
click at [511, 372] on button "2024 1040 [GEOGRAPHIC_DATA][PERSON_NAME] - Filing Instructions.pdf" at bounding box center [569, 373] width 477 height 11
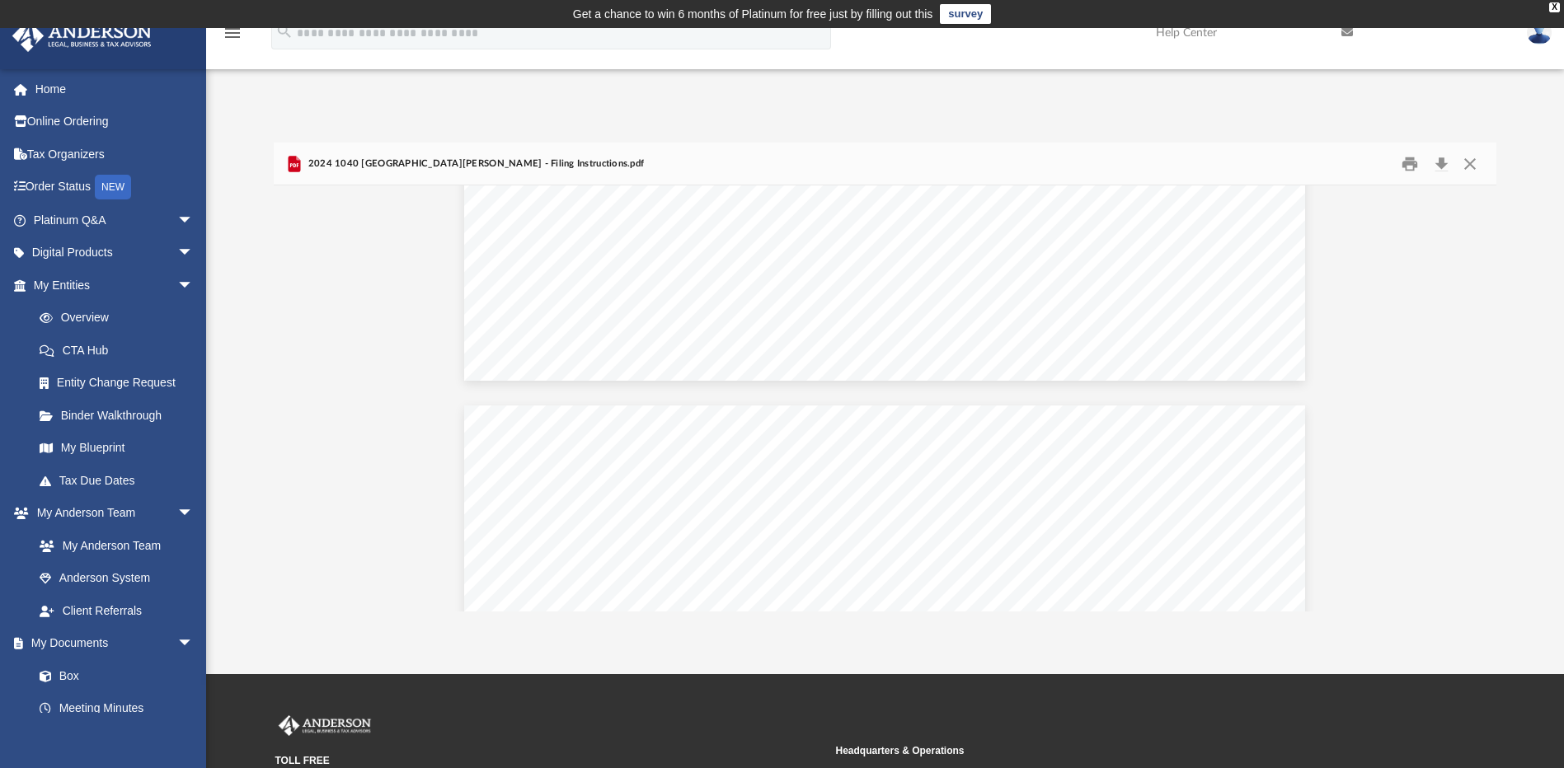
scroll to position [907, 0]
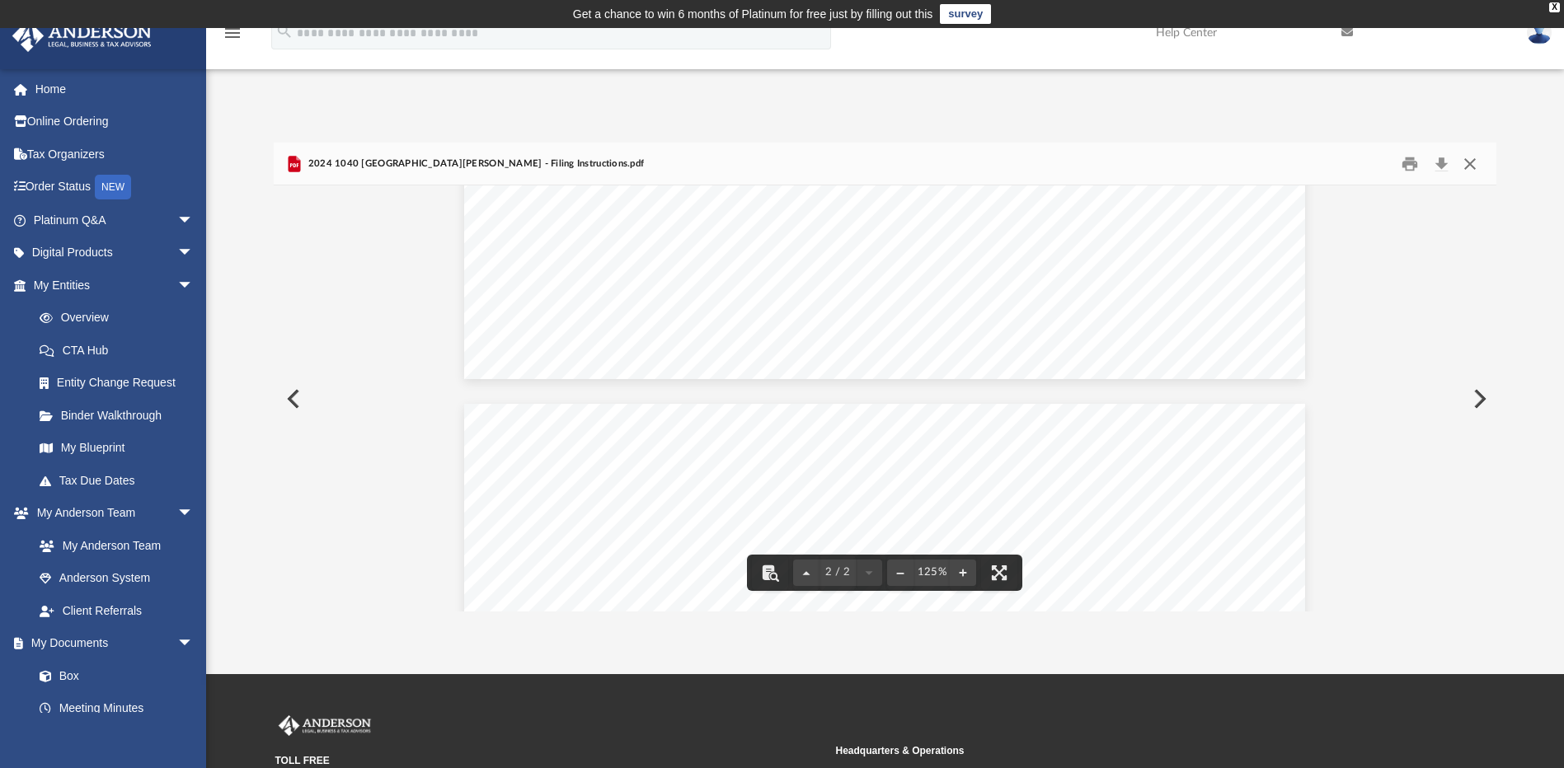
click at [1471, 166] on button "Close" at bounding box center [1470, 164] width 30 height 26
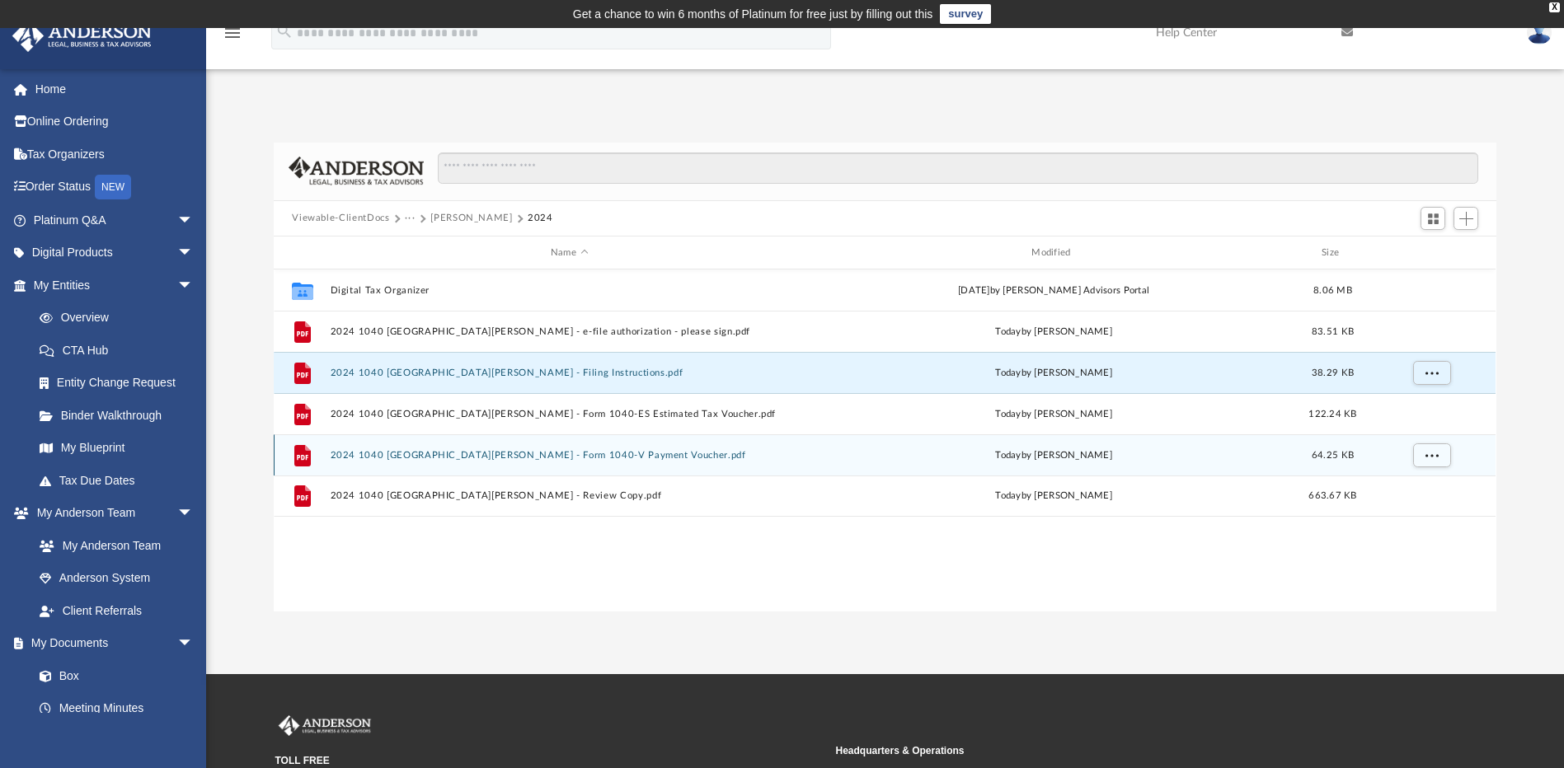
click at [573, 458] on button "2024 1040 [GEOGRAPHIC_DATA][PERSON_NAME] - Form 1040-V Payment Voucher.pdf" at bounding box center [569, 455] width 477 height 11
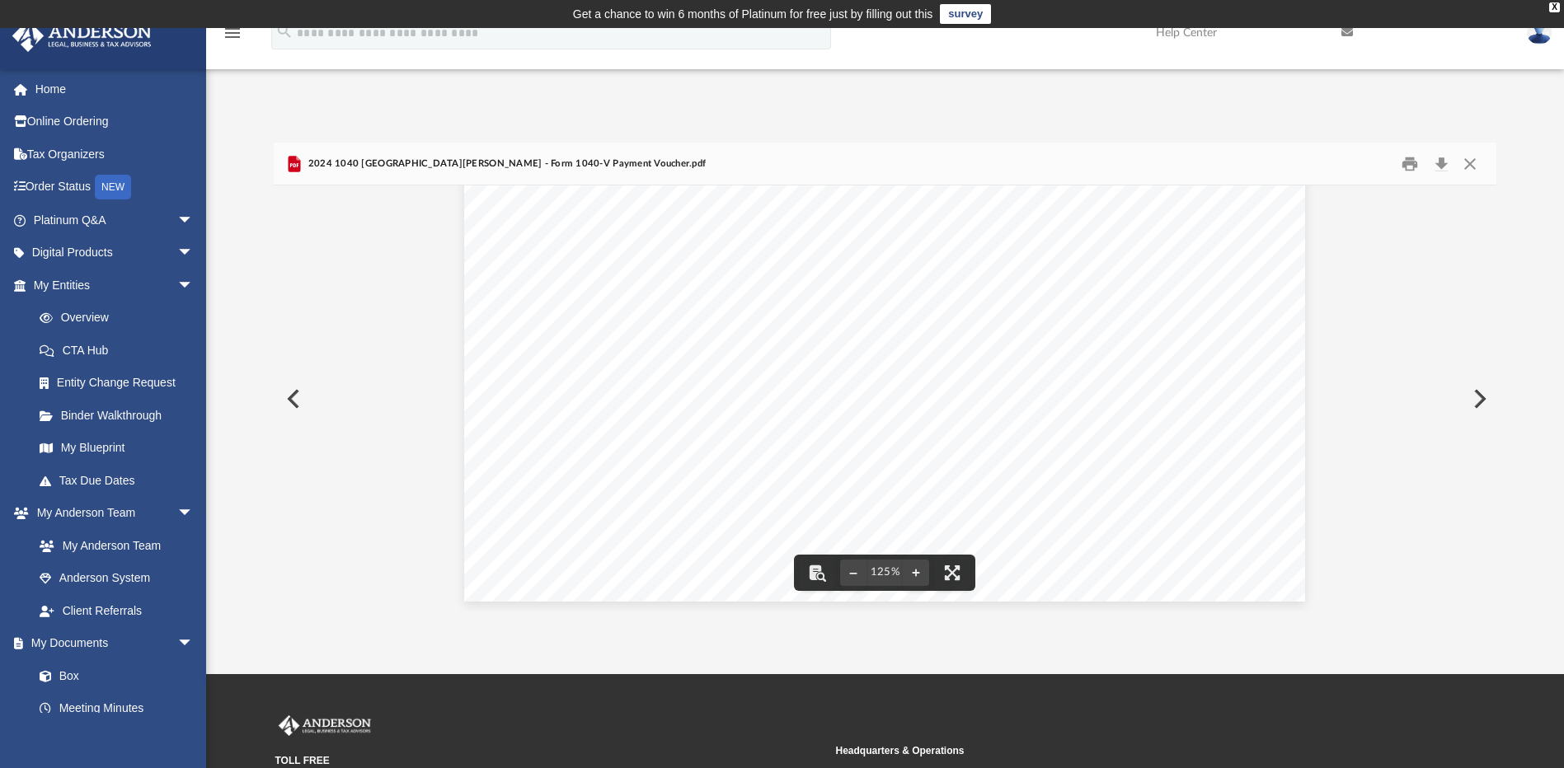
scroll to position [687, 0]
click at [1465, 162] on button "Close" at bounding box center [1470, 164] width 30 height 26
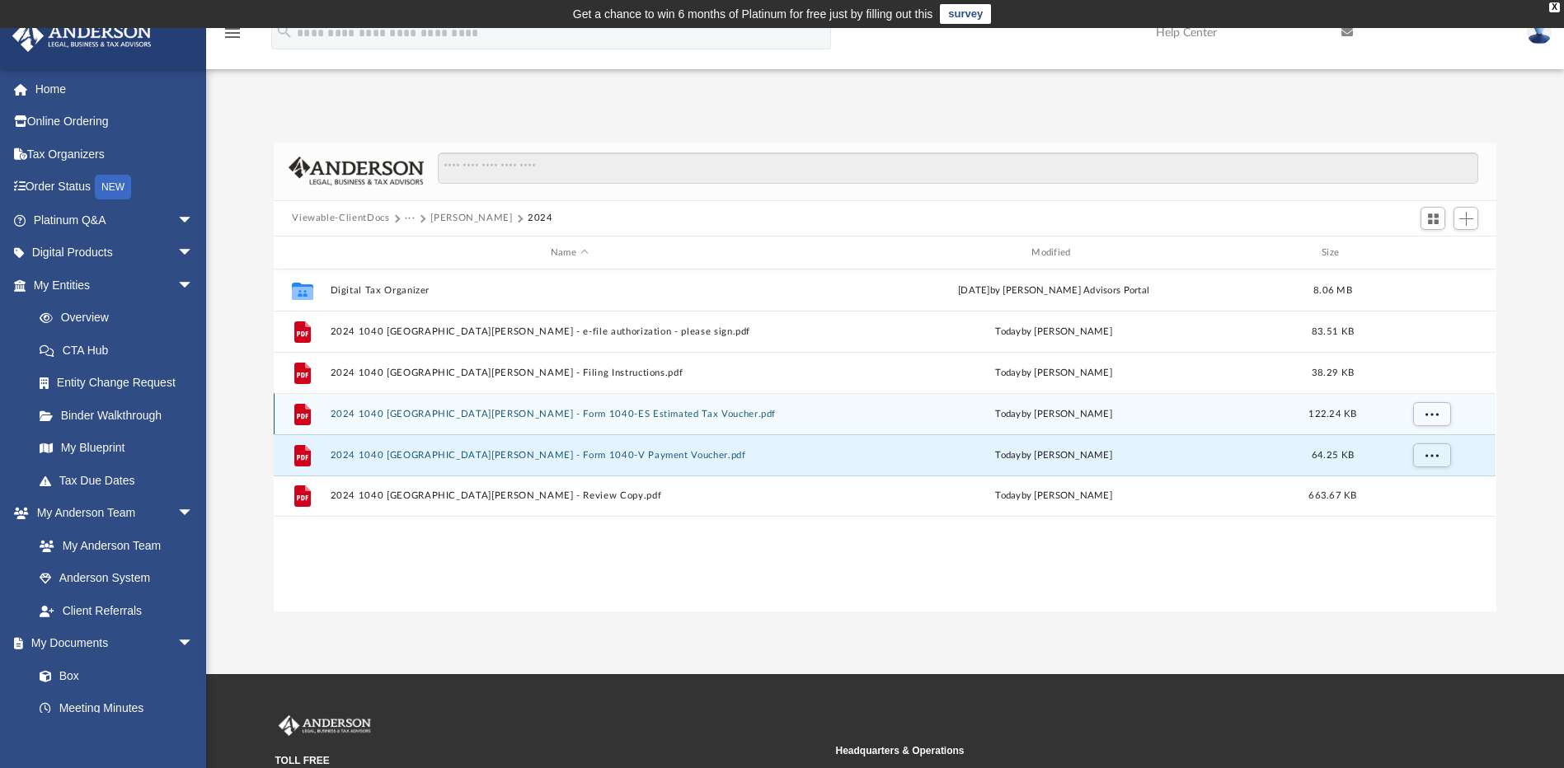
click at [600, 415] on button "2024 1040 [GEOGRAPHIC_DATA][PERSON_NAME] - Form 1040-ES Estimated Tax Voucher.p…" at bounding box center [569, 414] width 477 height 11
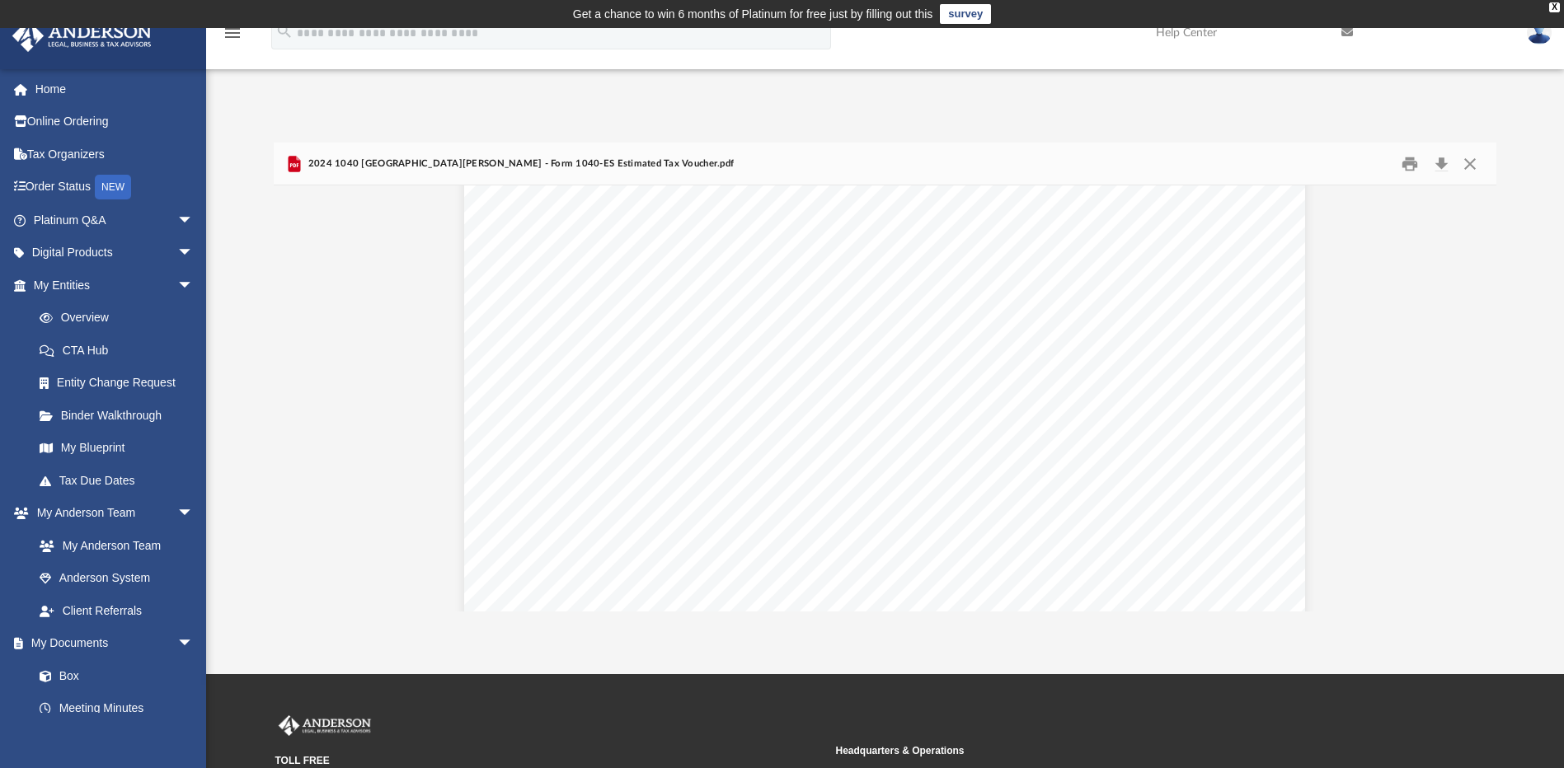
scroll to position [0, 0]
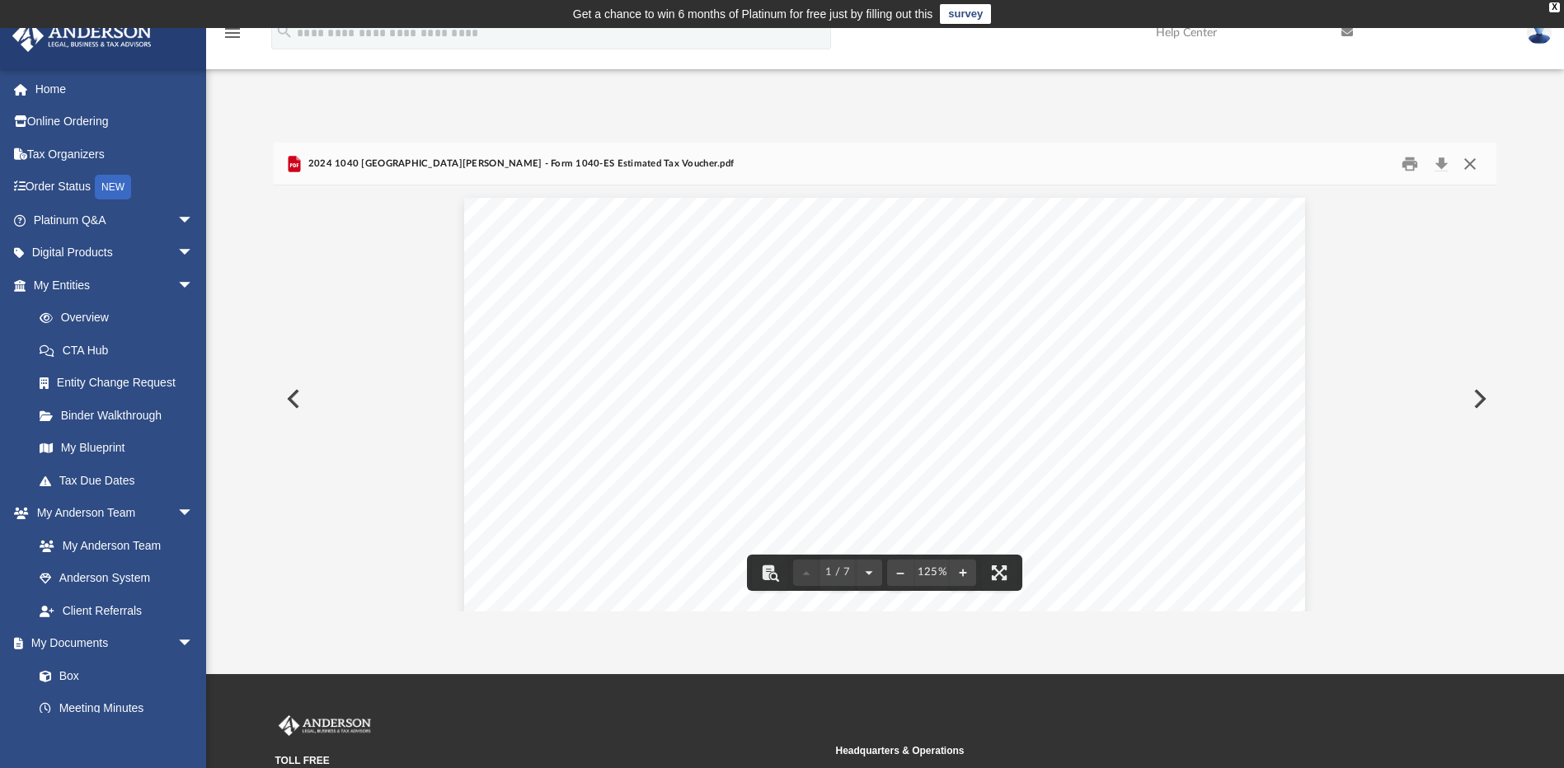
click at [1473, 169] on button "Close" at bounding box center [1470, 164] width 30 height 26
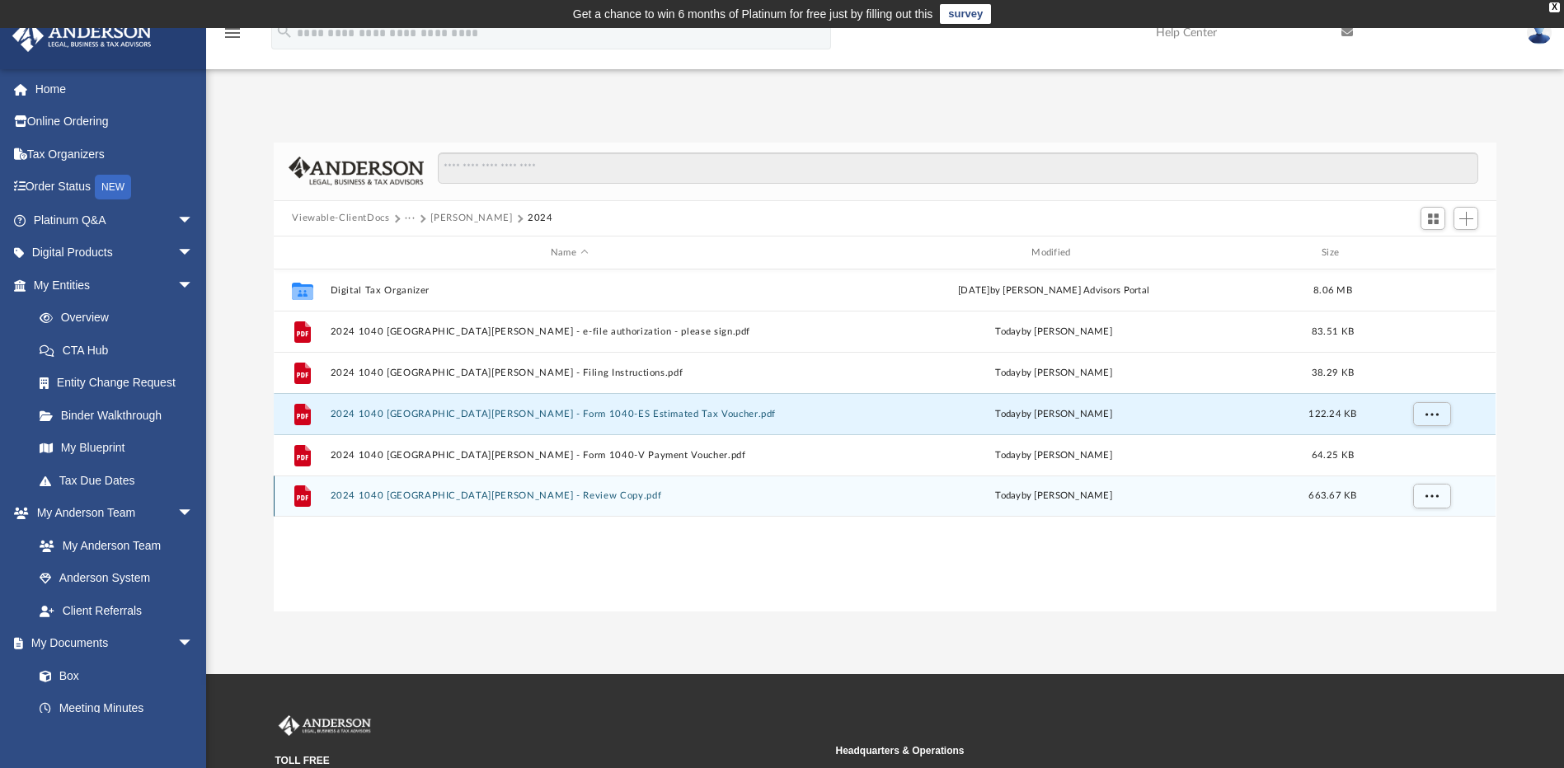
click at [515, 506] on div "File 2024 1040 Galvan, Efren - Review Copy.pdf today by Alex Price 663.67 KB" at bounding box center [885, 496] width 1222 height 41
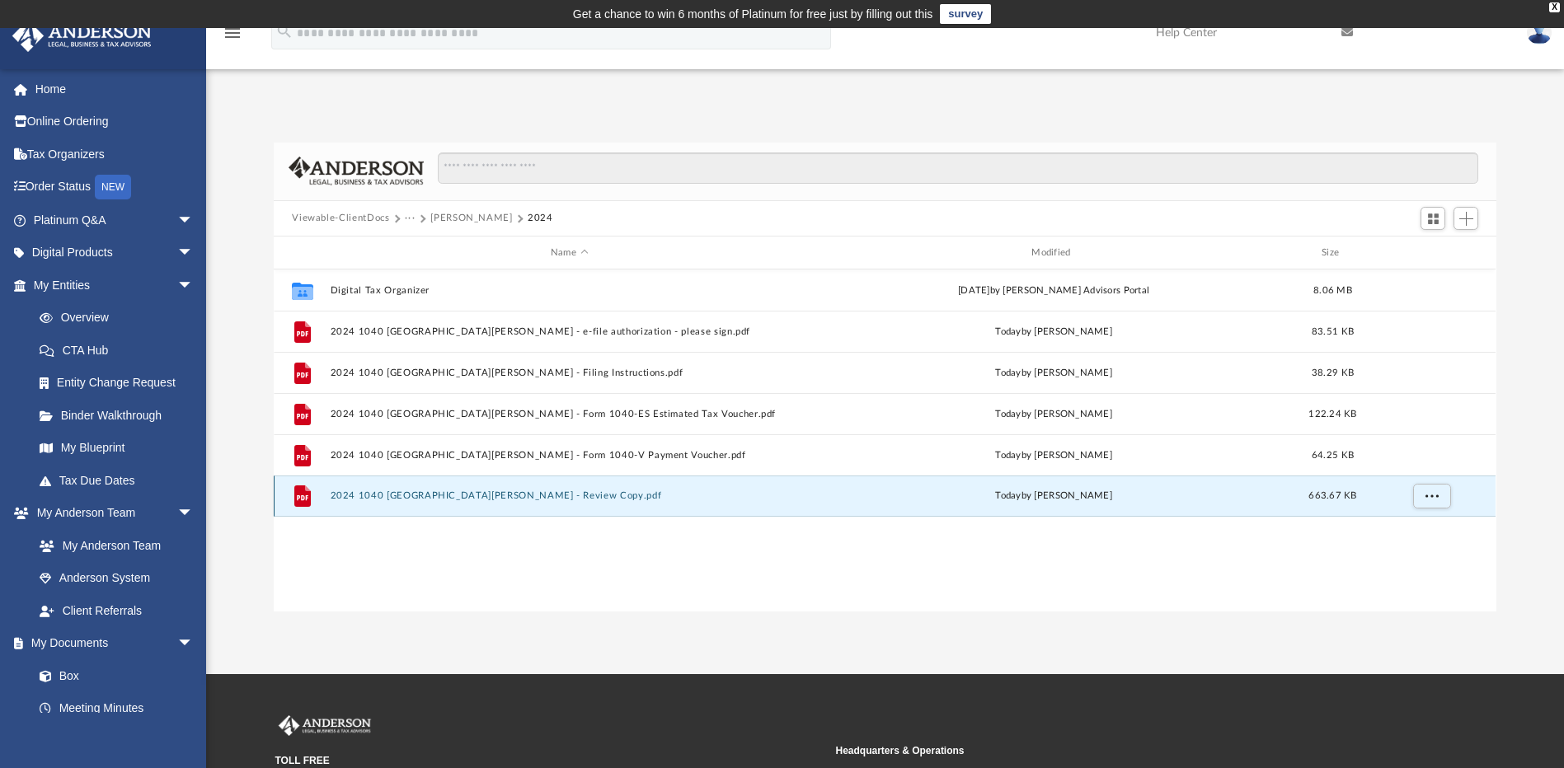
click at [510, 500] on button "2024 1040 [GEOGRAPHIC_DATA][PERSON_NAME] - Review Copy.pdf" at bounding box center [569, 496] width 477 height 11
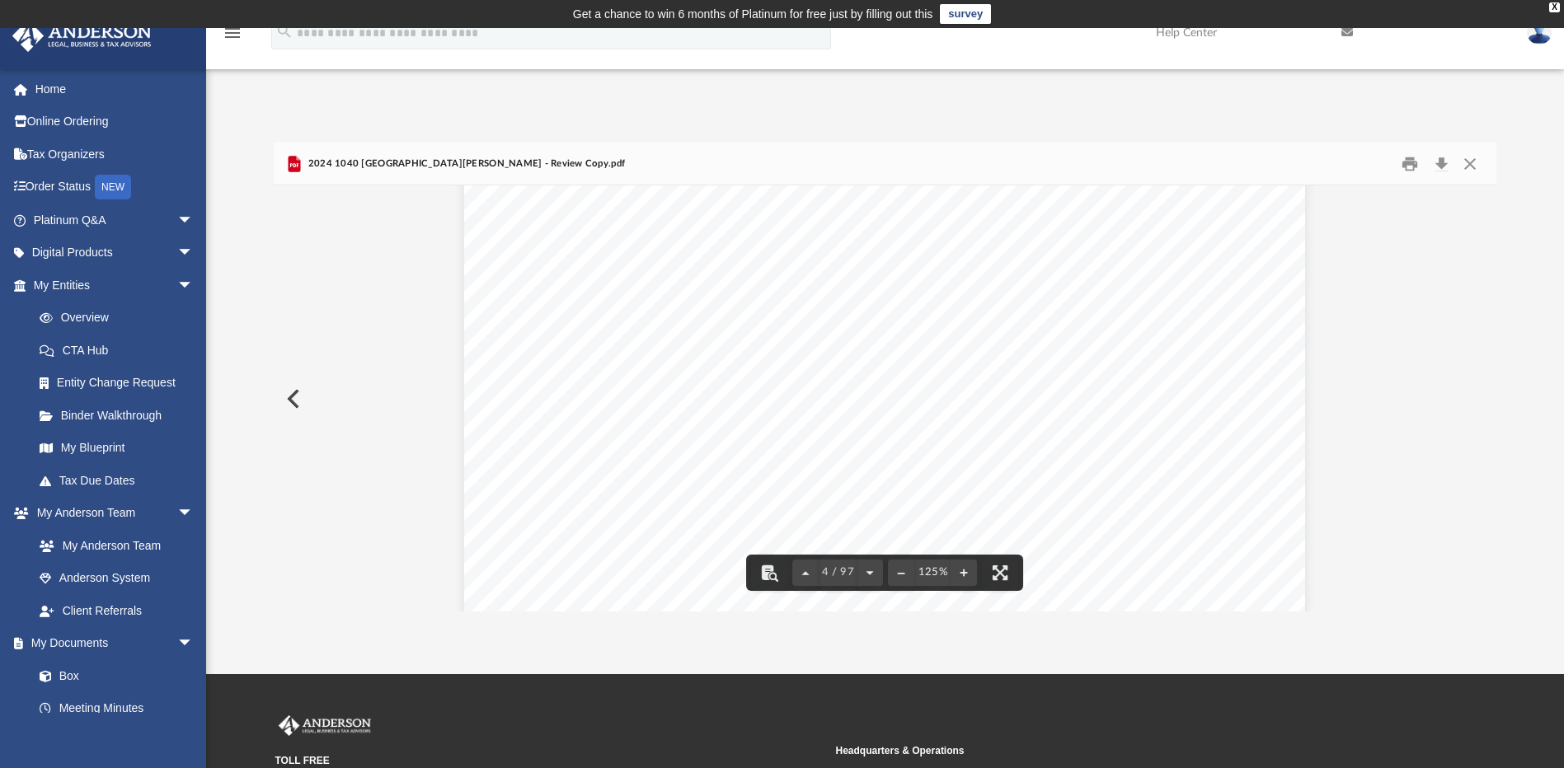
scroll to position [3834, 0]
click at [1478, 152] on button "Close" at bounding box center [1470, 164] width 30 height 26
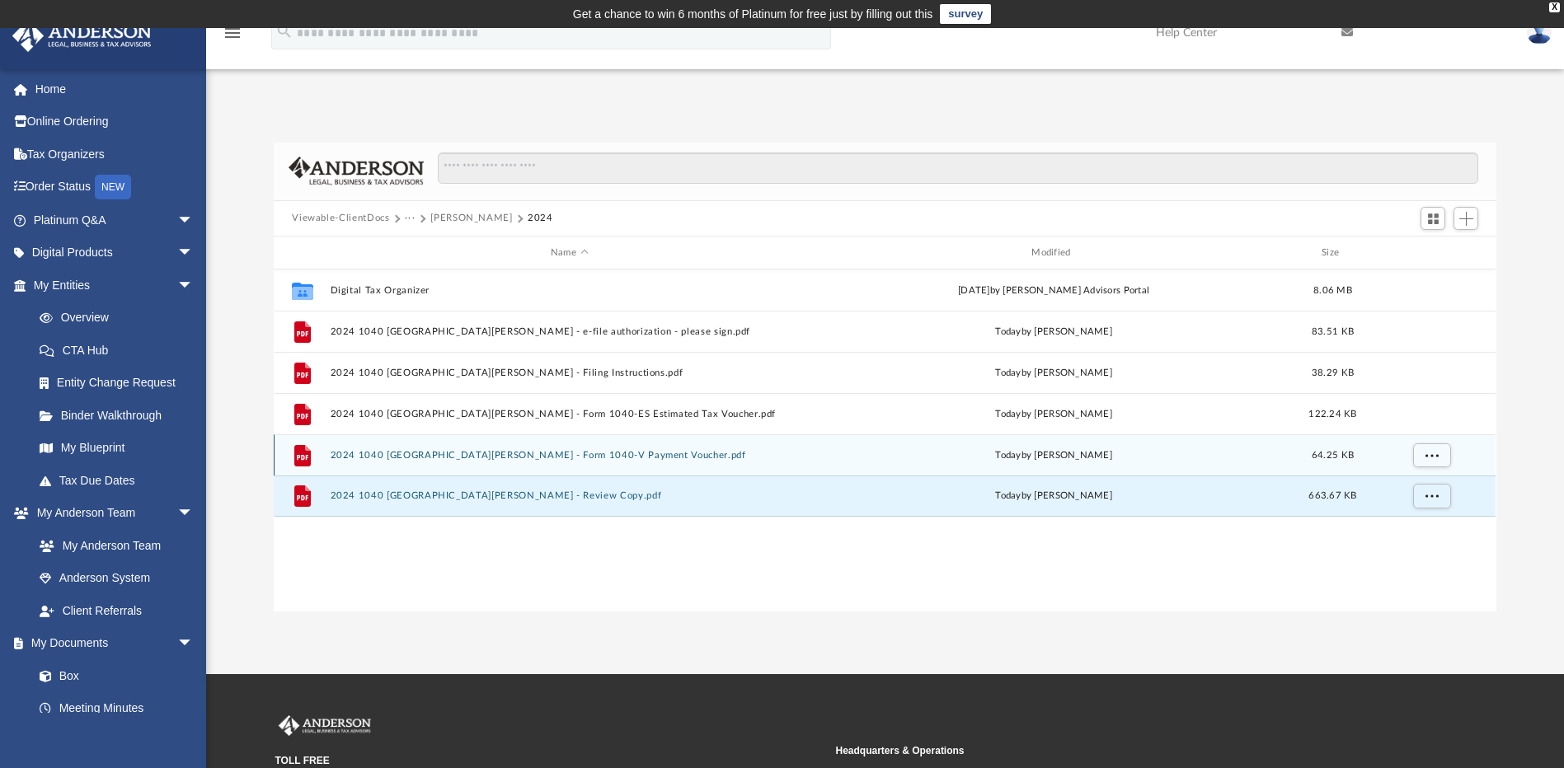
click at [588, 453] on button "2024 1040 [GEOGRAPHIC_DATA][PERSON_NAME] - Form 1040-V Payment Voucher.pdf" at bounding box center [569, 455] width 477 height 11
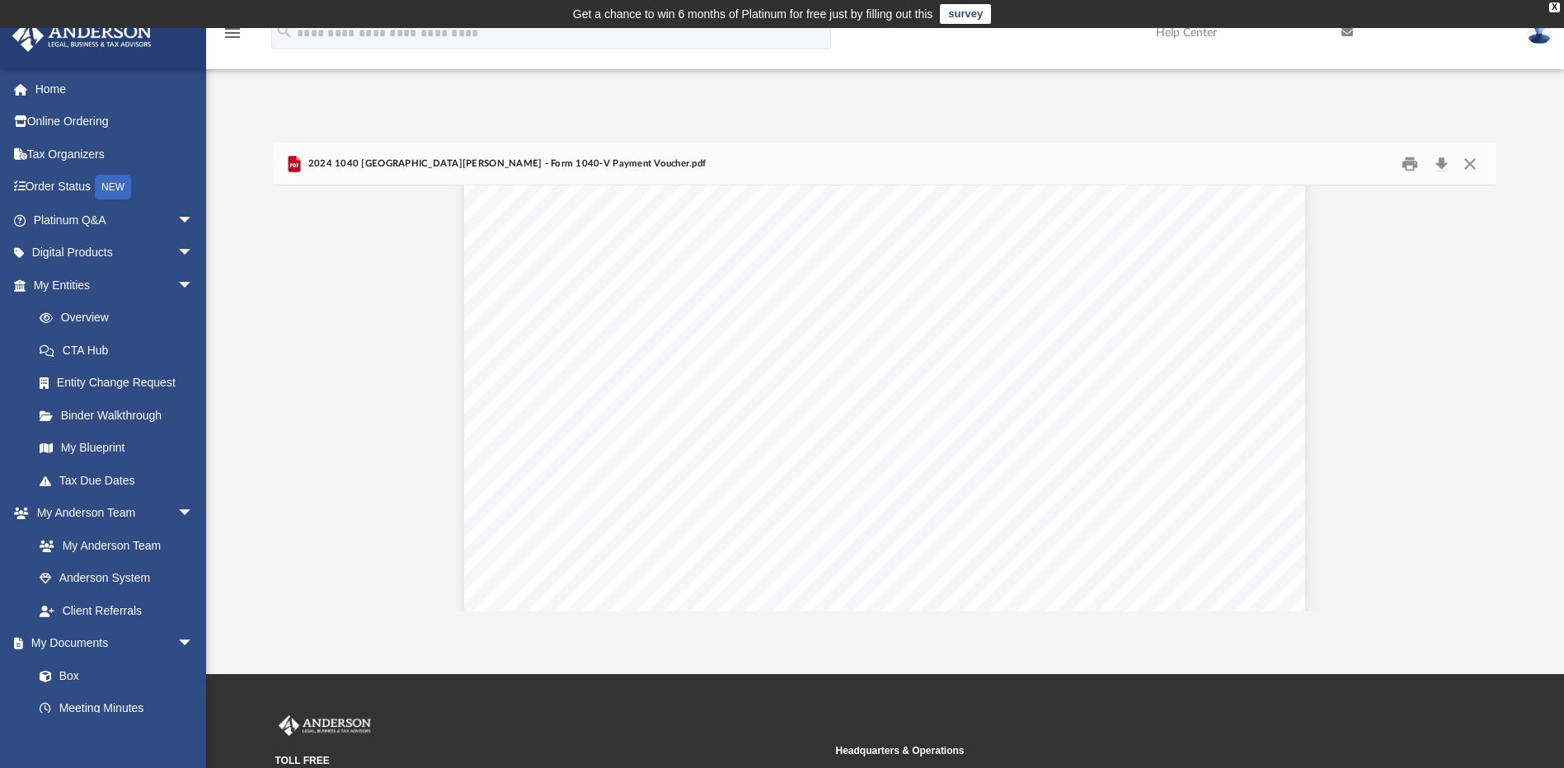
scroll to position [0, 0]
click at [1468, 162] on button "Close" at bounding box center [1470, 164] width 30 height 26
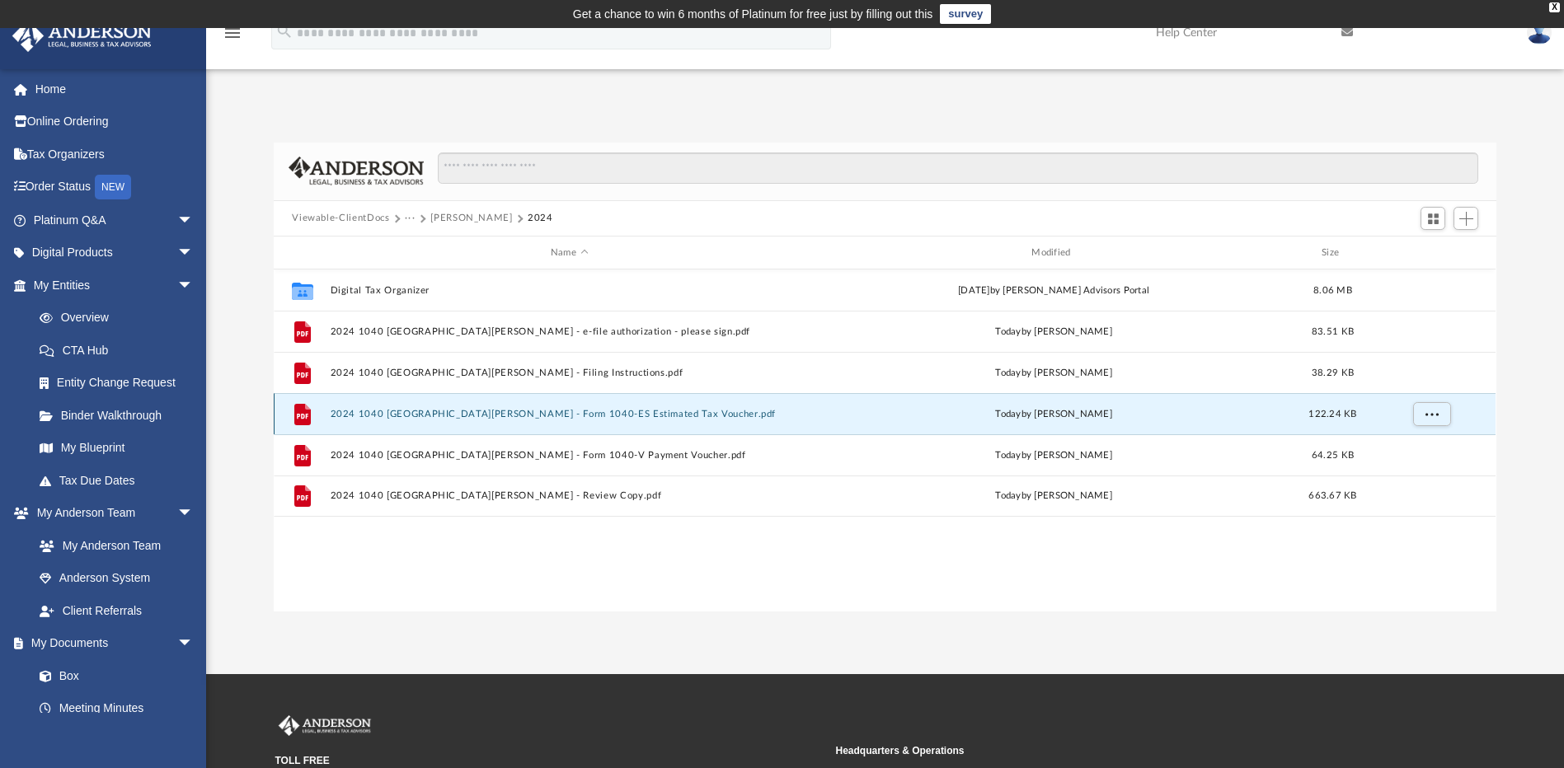
click at [566, 419] on button "2024 1040 [GEOGRAPHIC_DATA][PERSON_NAME] - Form 1040-ES Estimated Tax Voucher.p…" at bounding box center [569, 414] width 477 height 11
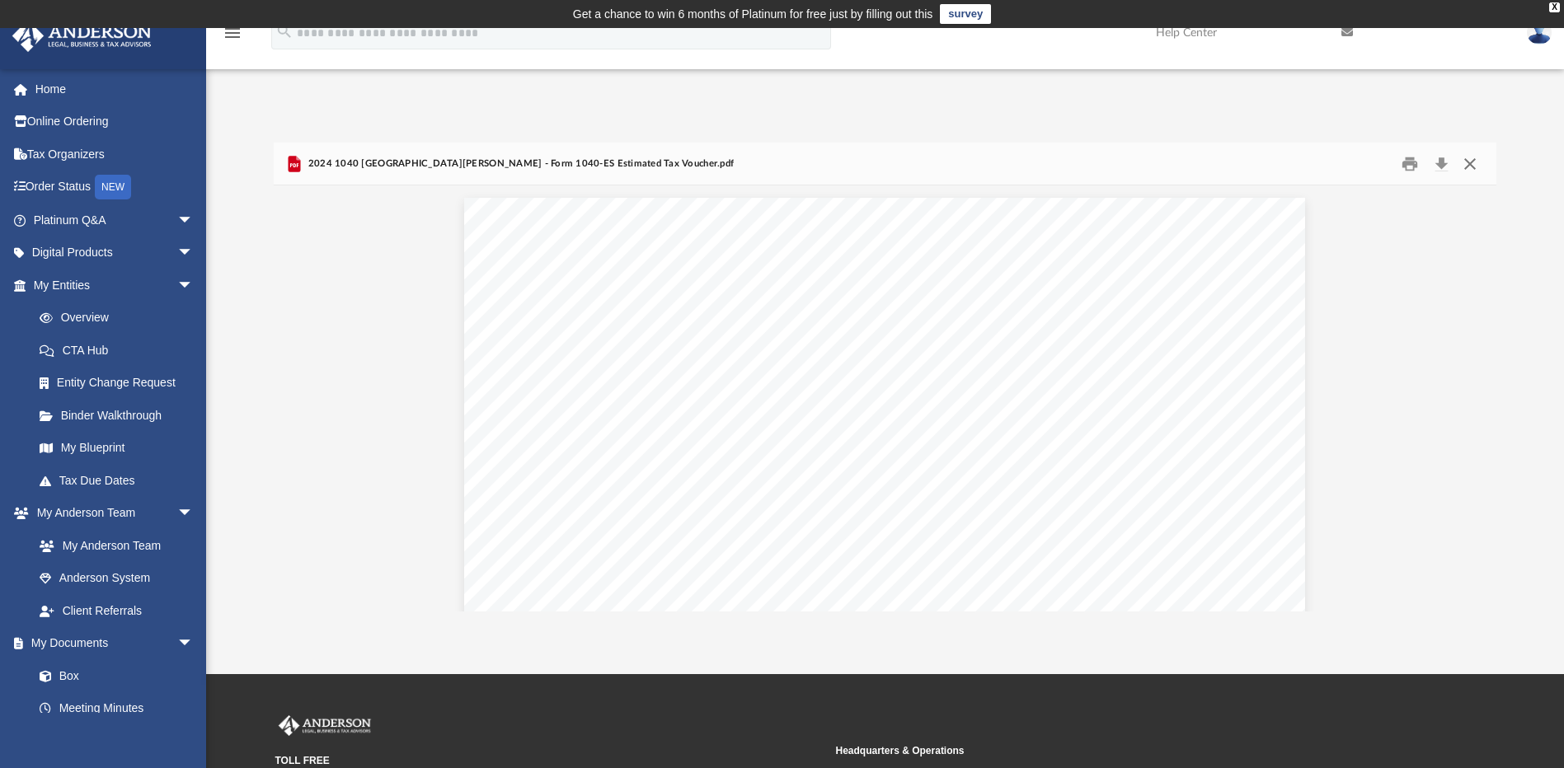
click at [1466, 162] on button "Close" at bounding box center [1470, 164] width 30 height 26
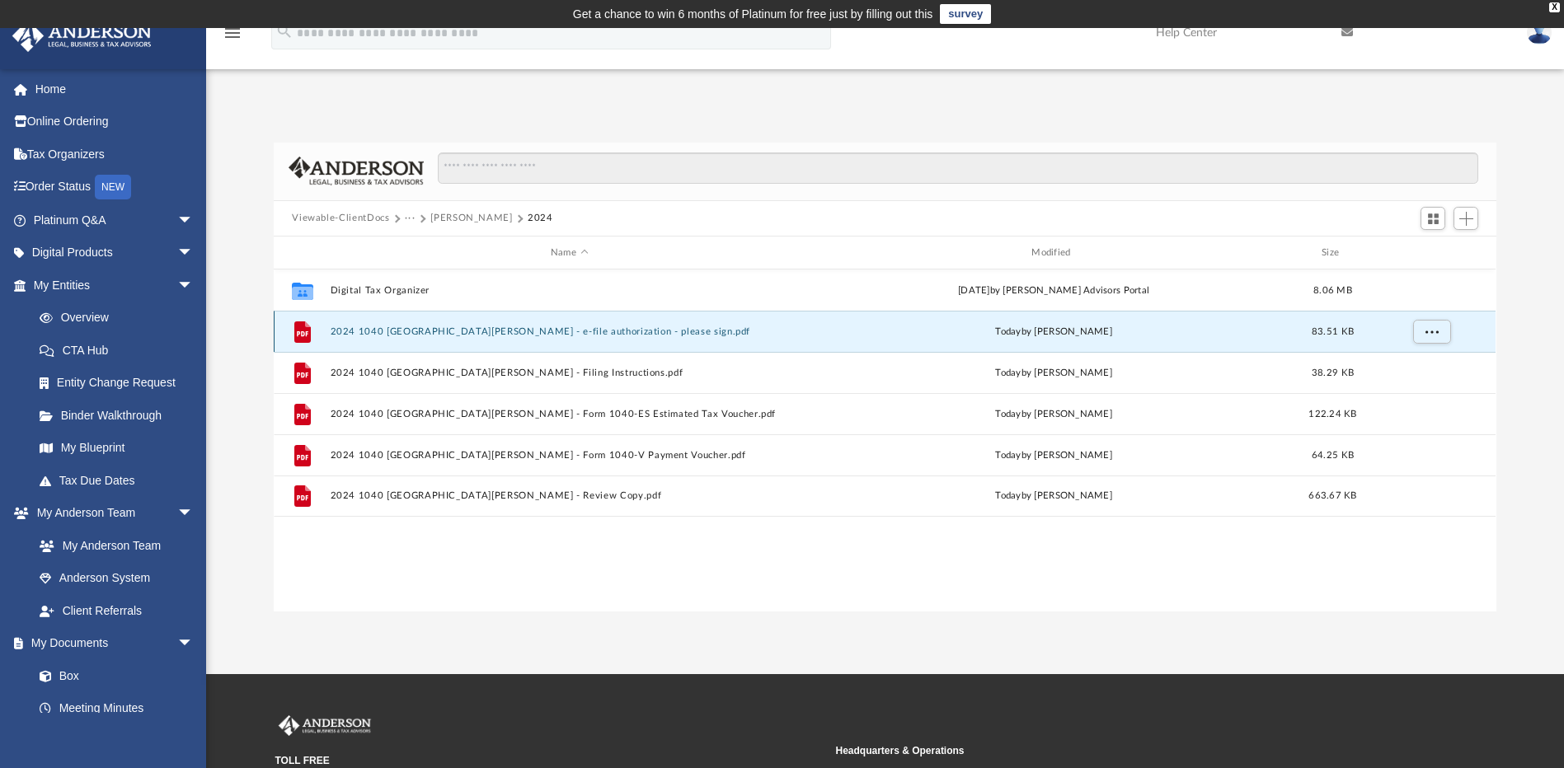
click at [533, 329] on button "2024 1040 [GEOGRAPHIC_DATA][PERSON_NAME] - e-file authorization - please sign.p…" at bounding box center [569, 332] width 477 height 11
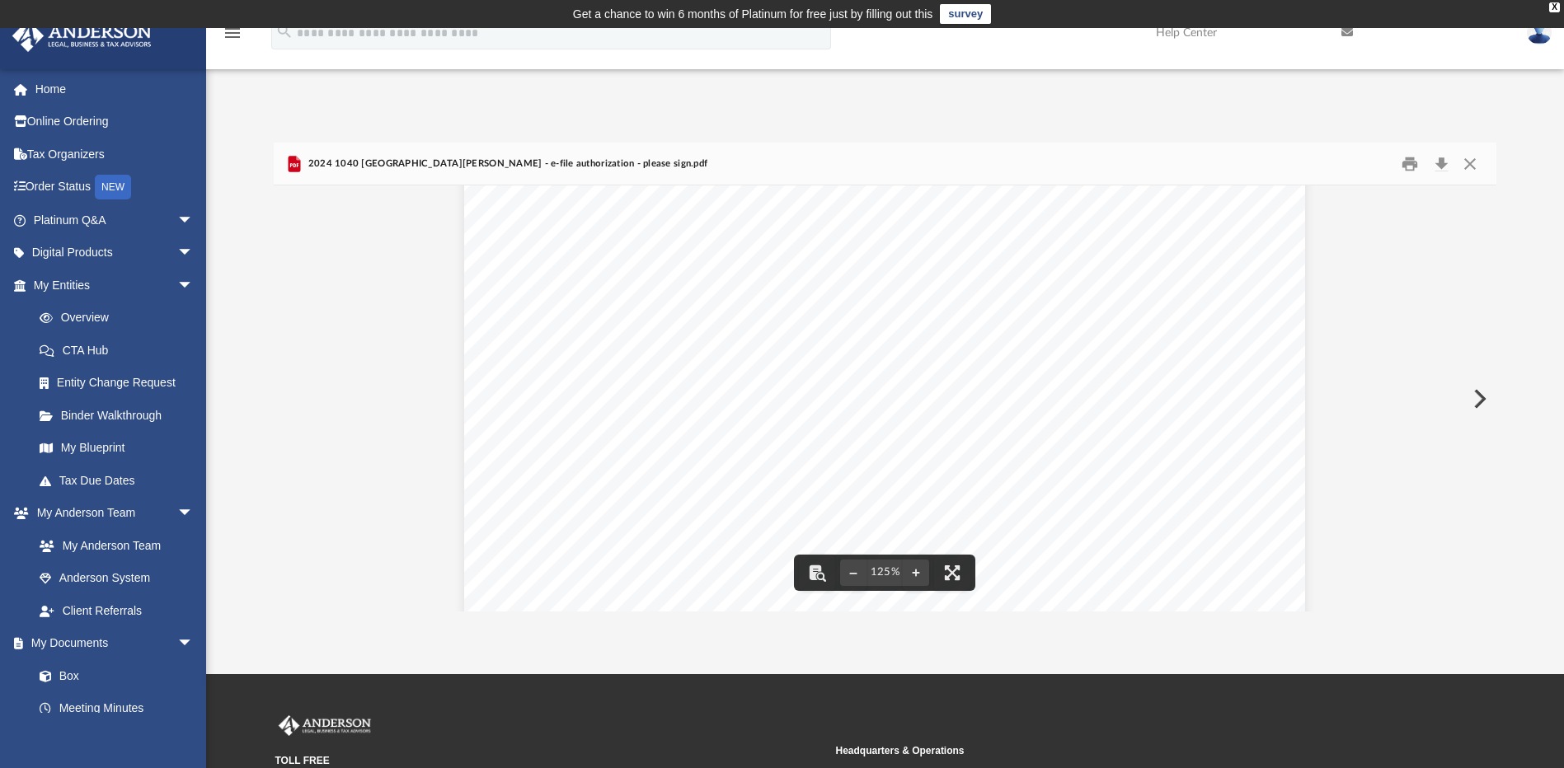
scroll to position [412, 0]
click at [1478, 171] on button "Close" at bounding box center [1470, 164] width 30 height 26
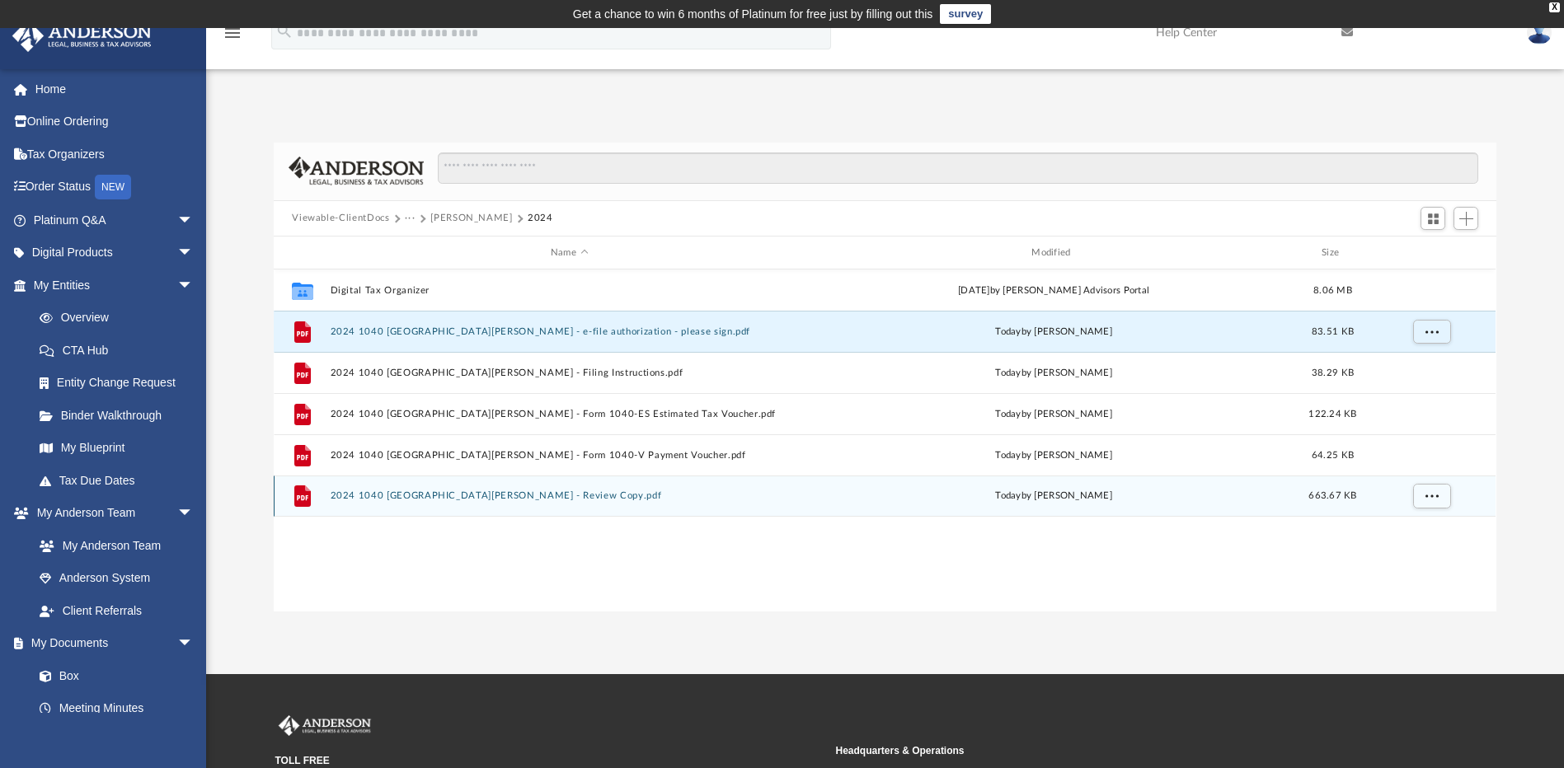
click at [500, 499] on button "2024 1040 [GEOGRAPHIC_DATA][PERSON_NAME] - Review Copy.pdf" at bounding box center [569, 496] width 477 height 11
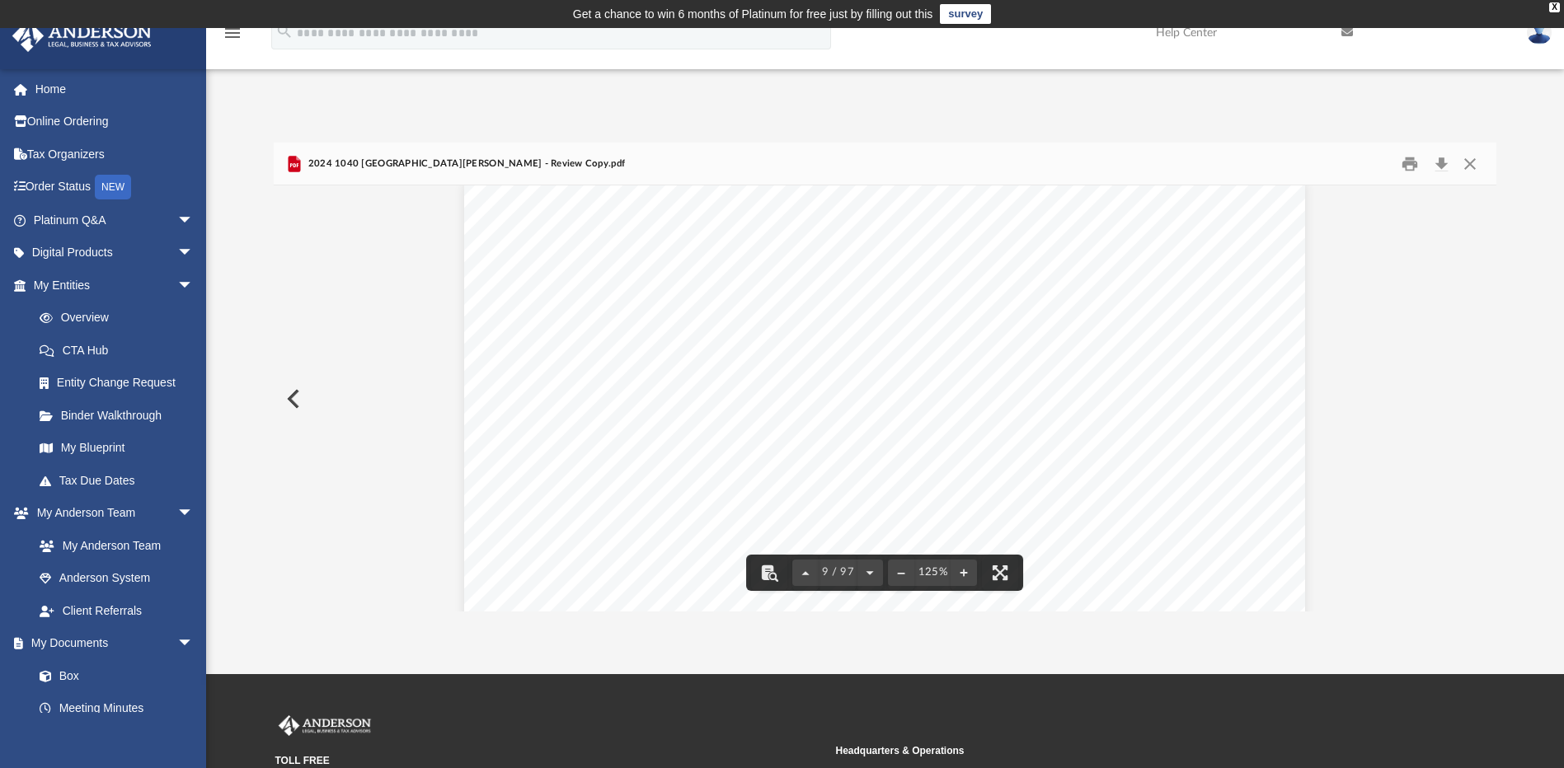
scroll to position [8946, 0]
click at [1468, 159] on button "Close" at bounding box center [1470, 164] width 30 height 26
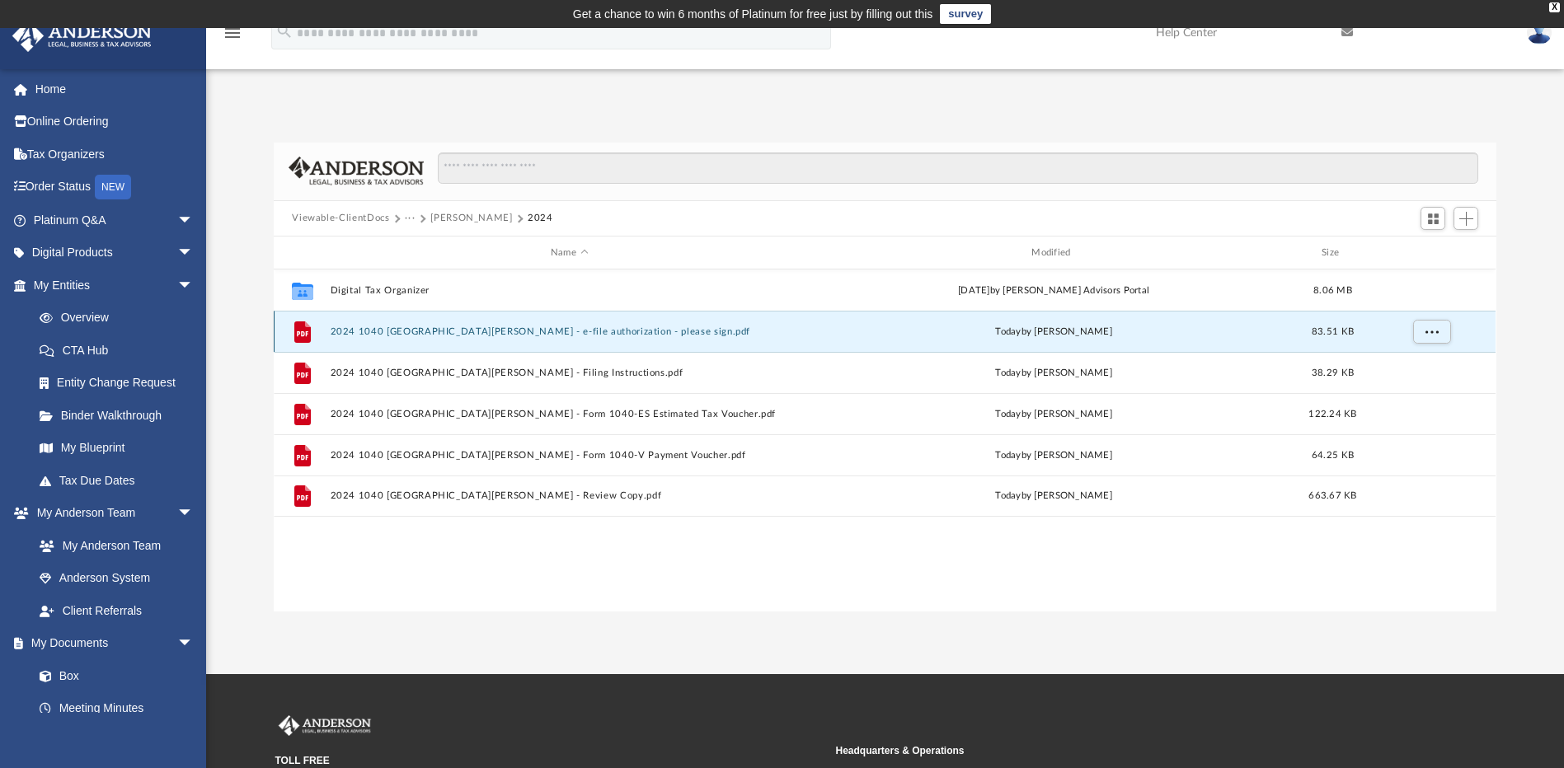
click at [445, 331] on button "2024 1040 [GEOGRAPHIC_DATA][PERSON_NAME] - e-file authorization - please sign.p…" at bounding box center [569, 332] width 477 height 11
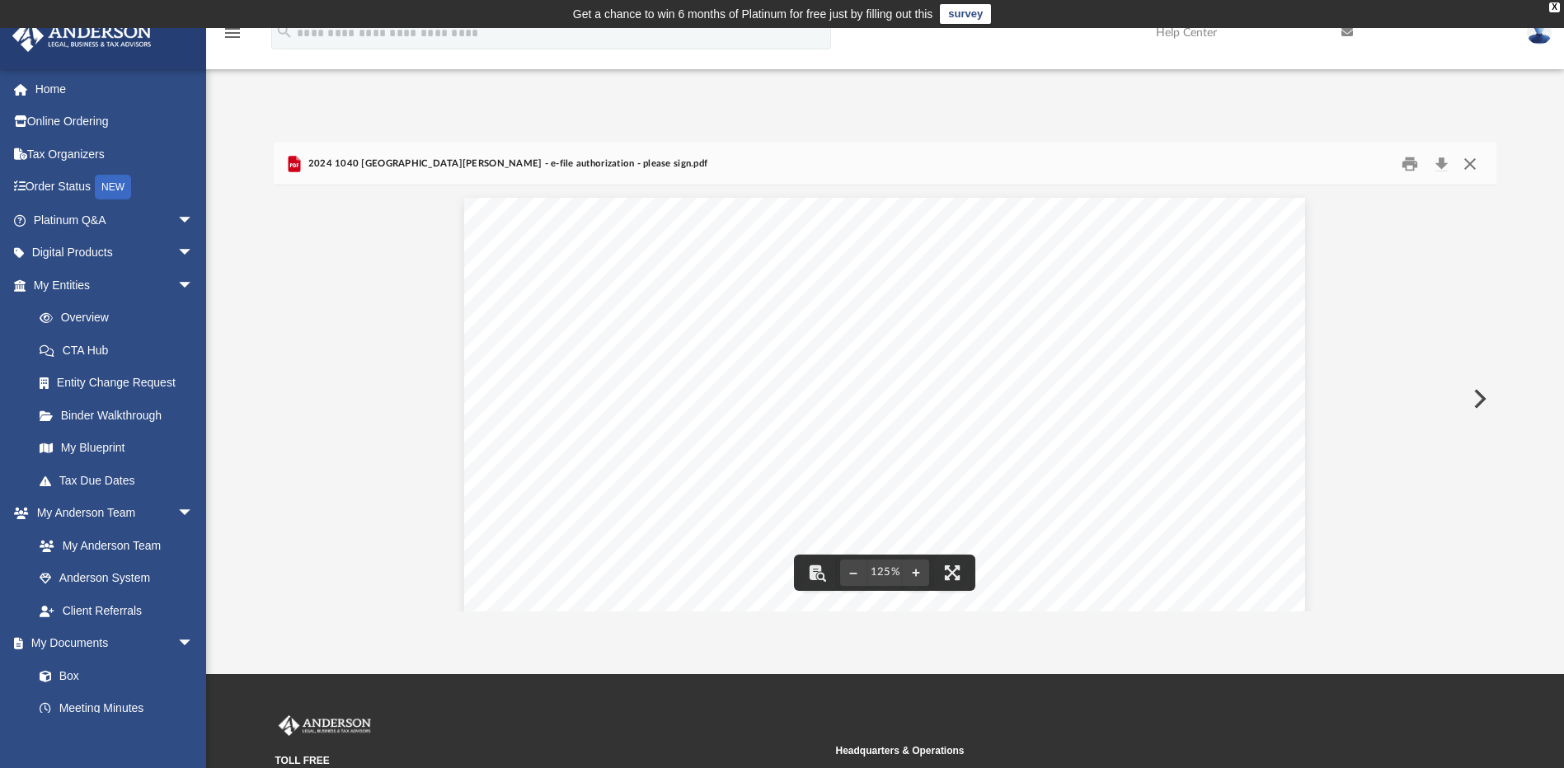
click at [1468, 163] on button "Close" at bounding box center [1470, 164] width 30 height 26
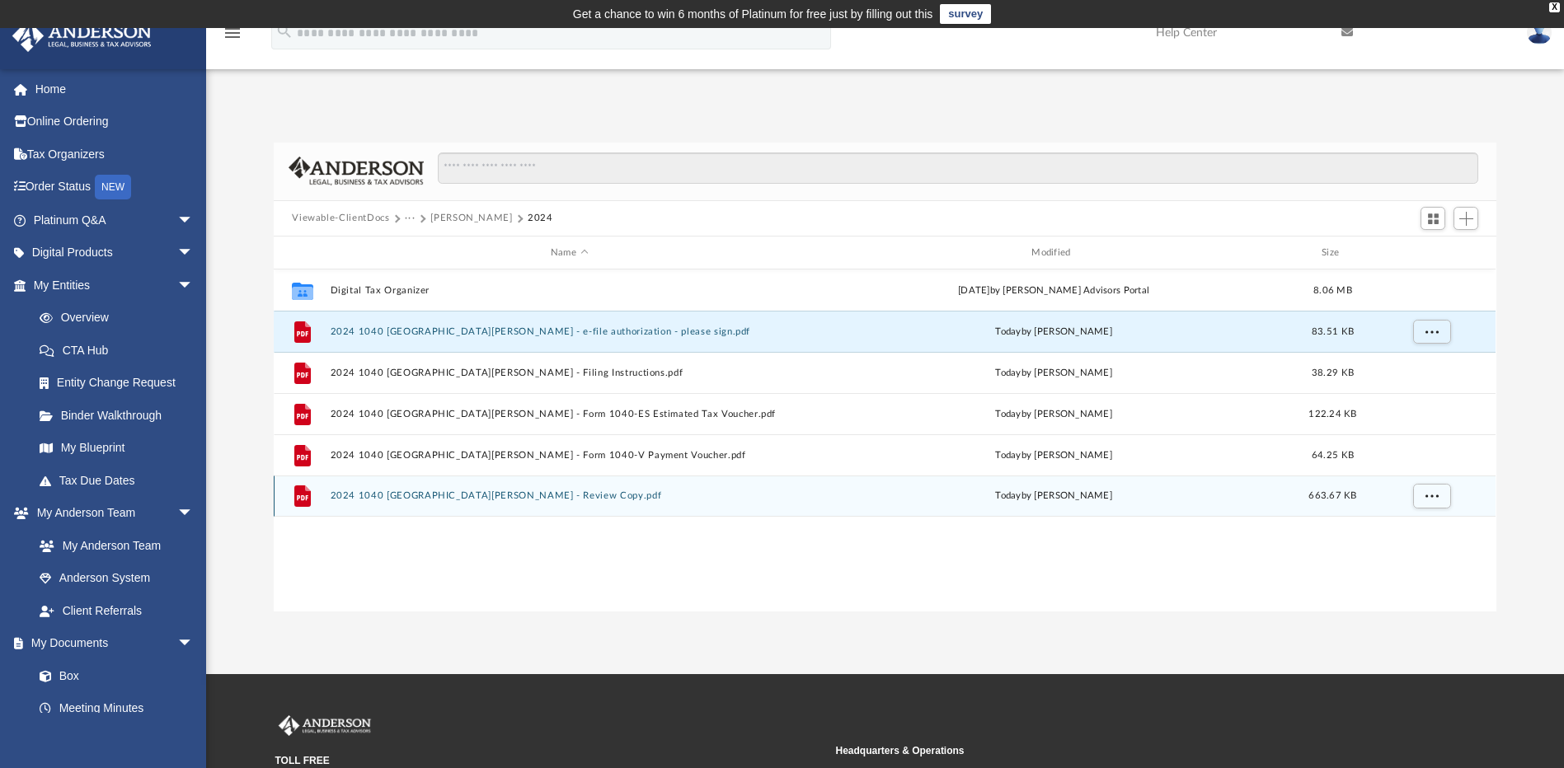
click at [495, 492] on button "2024 1040 [GEOGRAPHIC_DATA][PERSON_NAME] - Review Copy.pdf" at bounding box center [569, 496] width 477 height 11
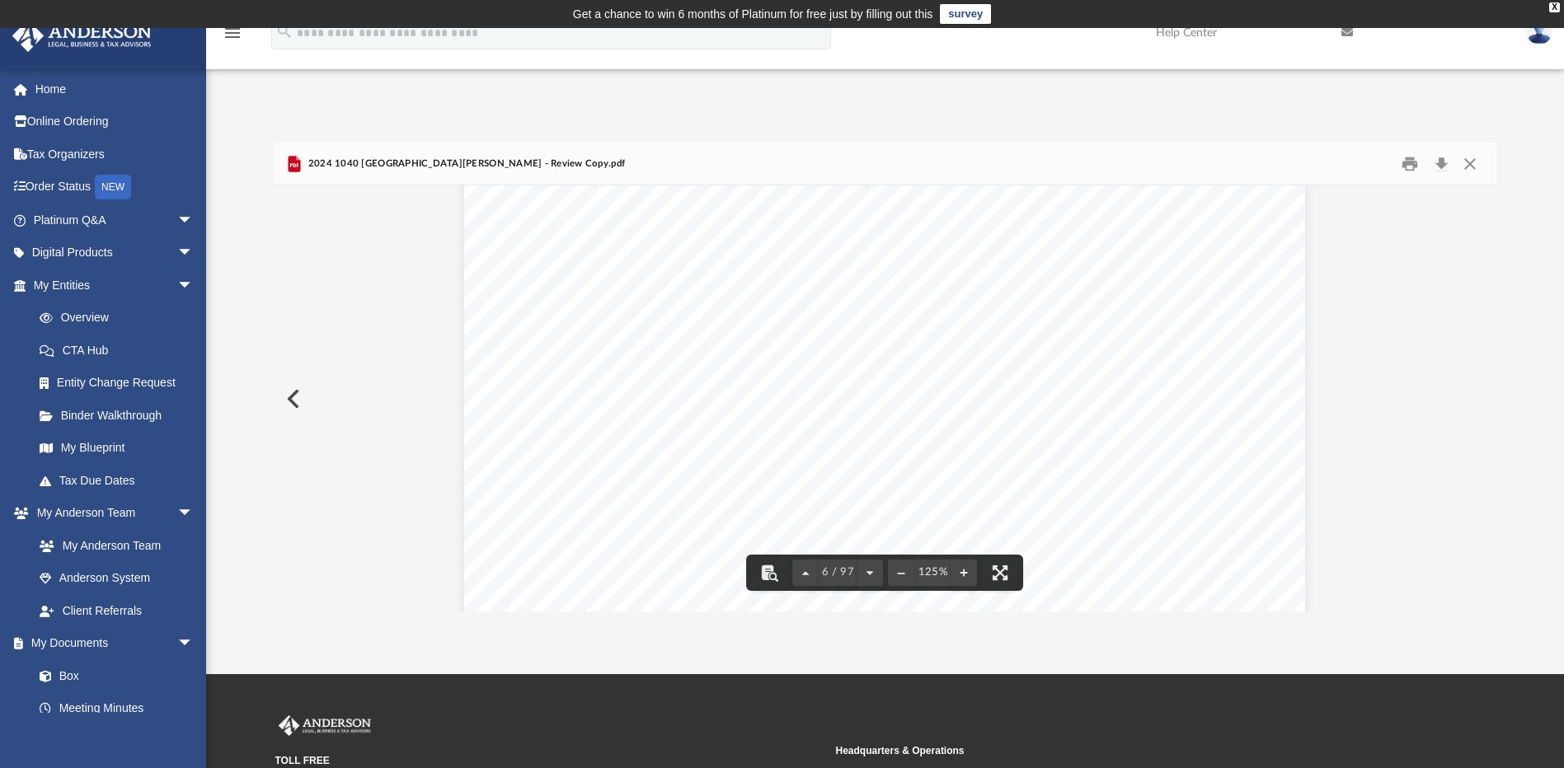
scroll to position [5689, 0]
click at [1475, 159] on button "Close" at bounding box center [1470, 164] width 30 height 26
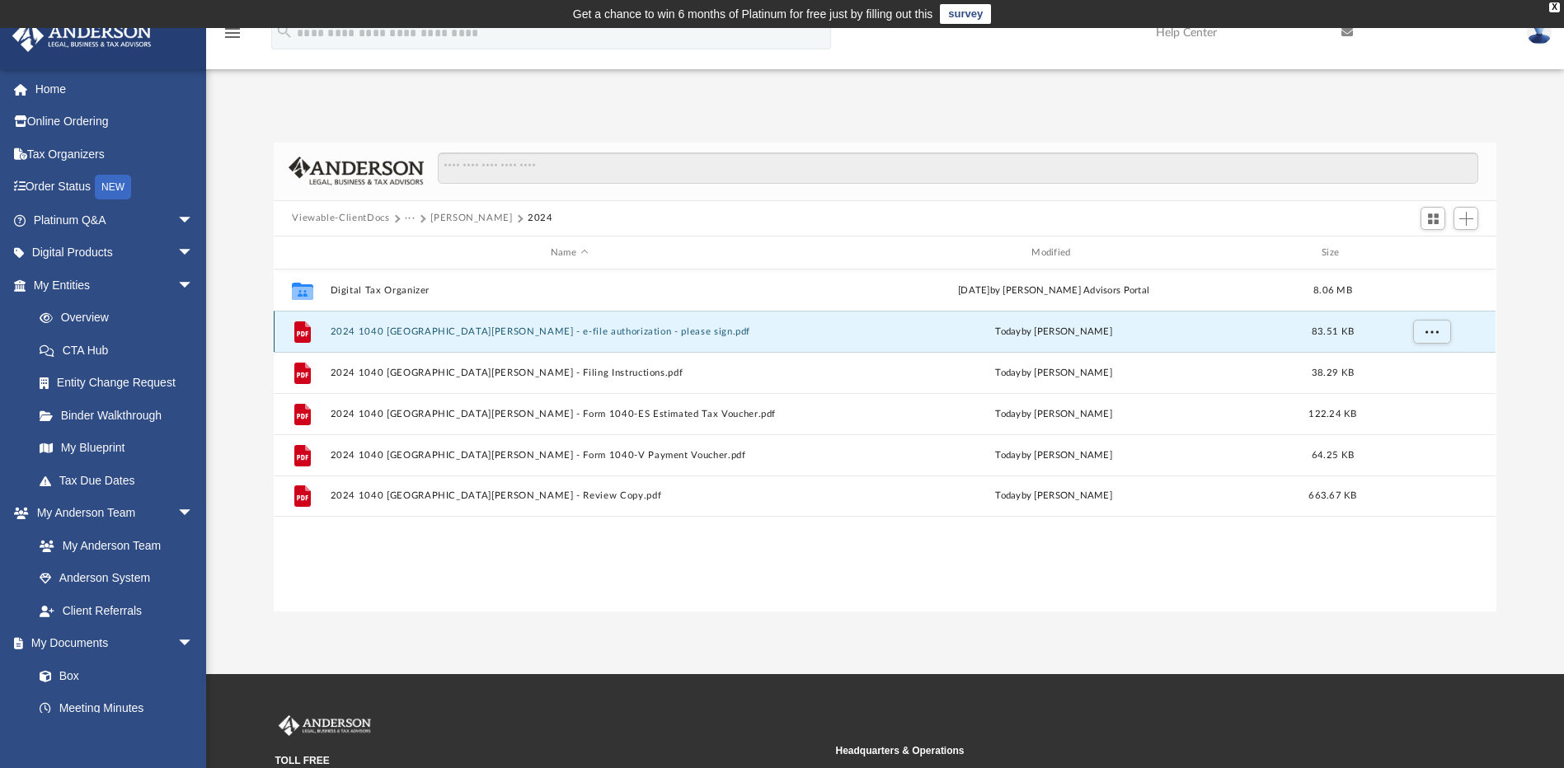
click at [505, 327] on button "2024 1040 [GEOGRAPHIC_DATA][PERSON_NAME] - e-file authorization - please sign.p…" at bounding box center [569, 332] width 477 height 11
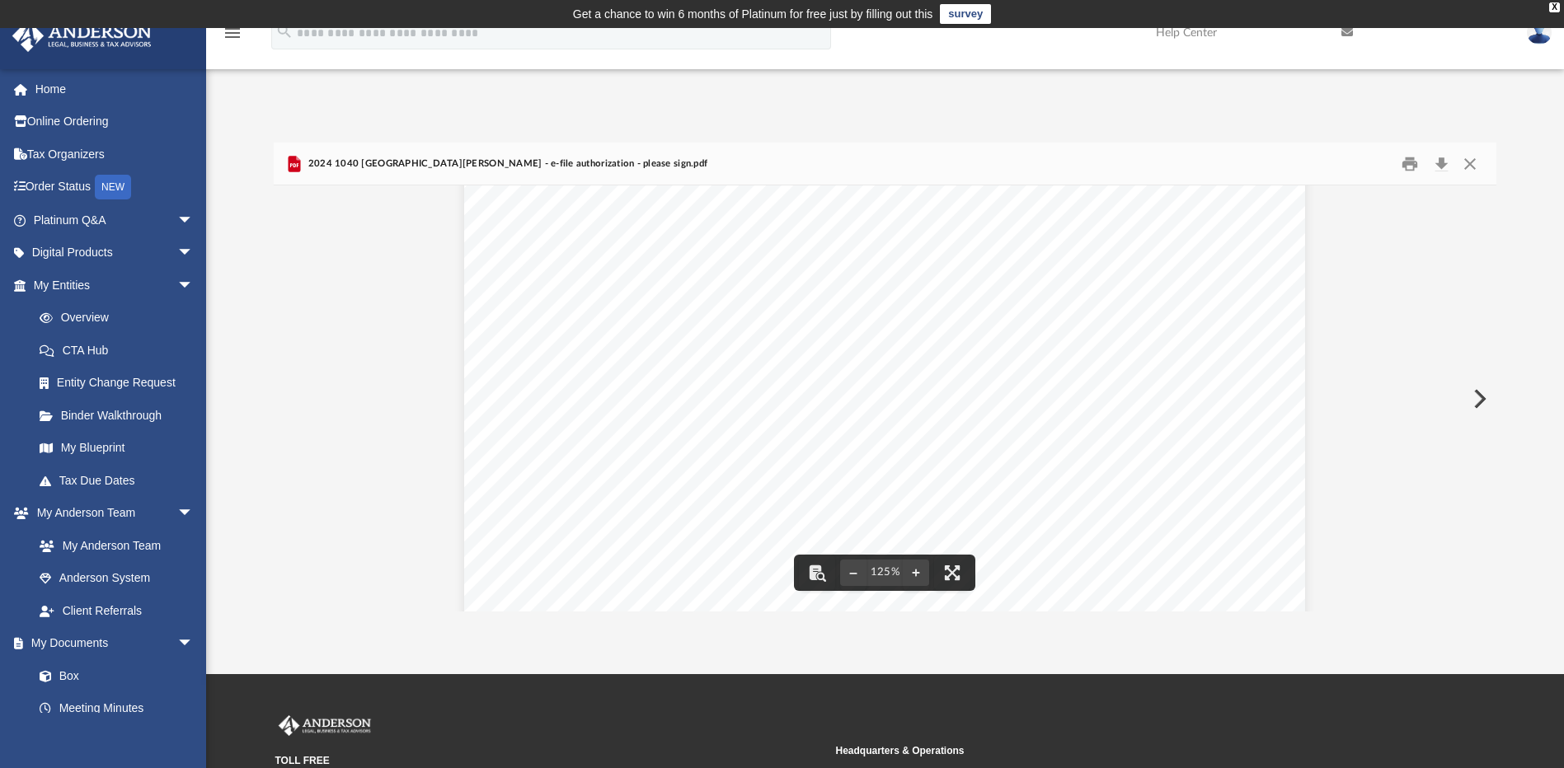
scroll to position [165, 0]
click at [1477, 171] on button "Close" at bounding box center [1470, 164] width 30 height 26
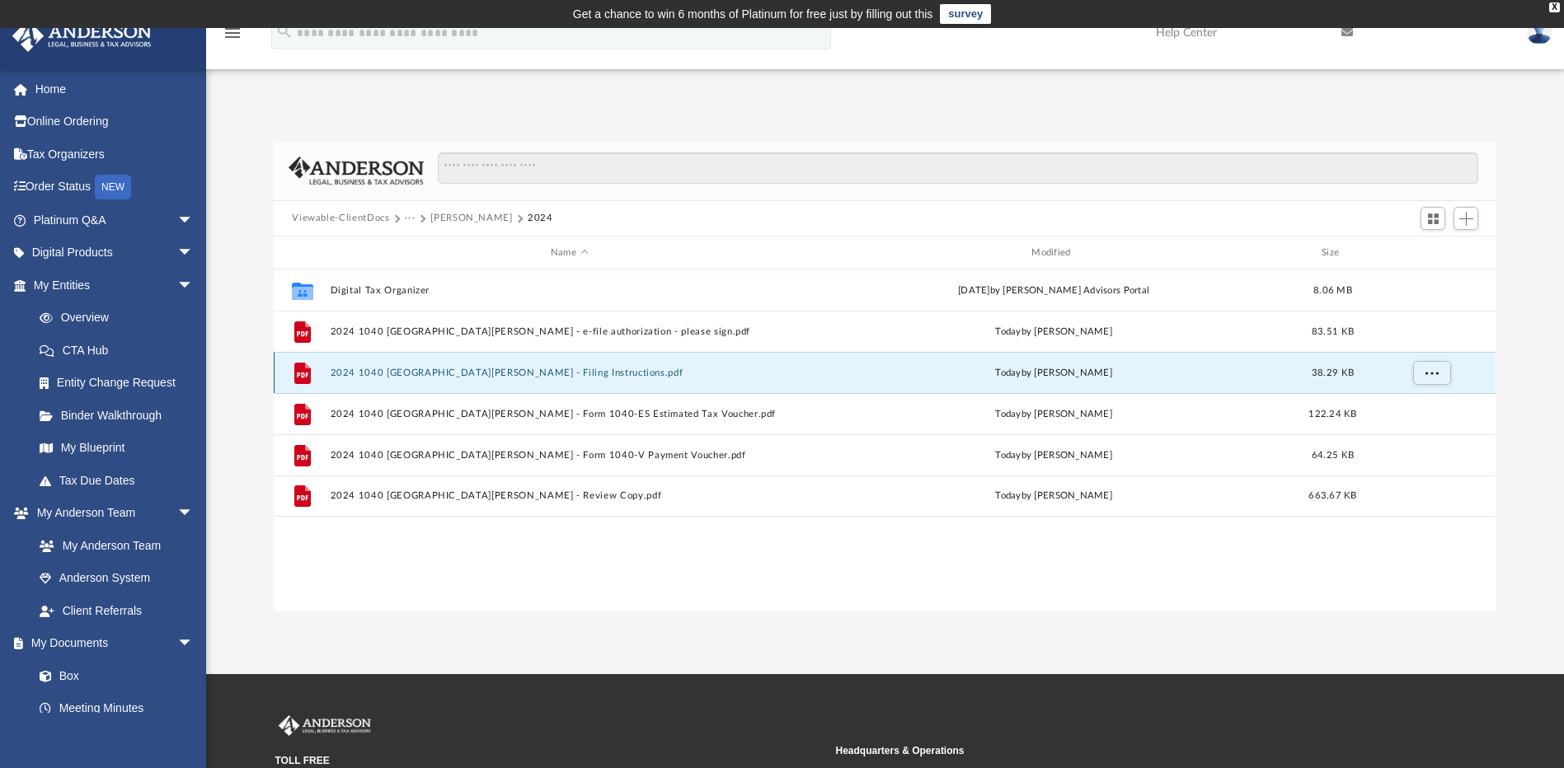
click at [518, 375] on button "2024 1040 [GEOGRAPHIC_DATA][PERSON_NAME] - Filing Instructions.pdf" at bounding box center [569, 373] width 477 height 11
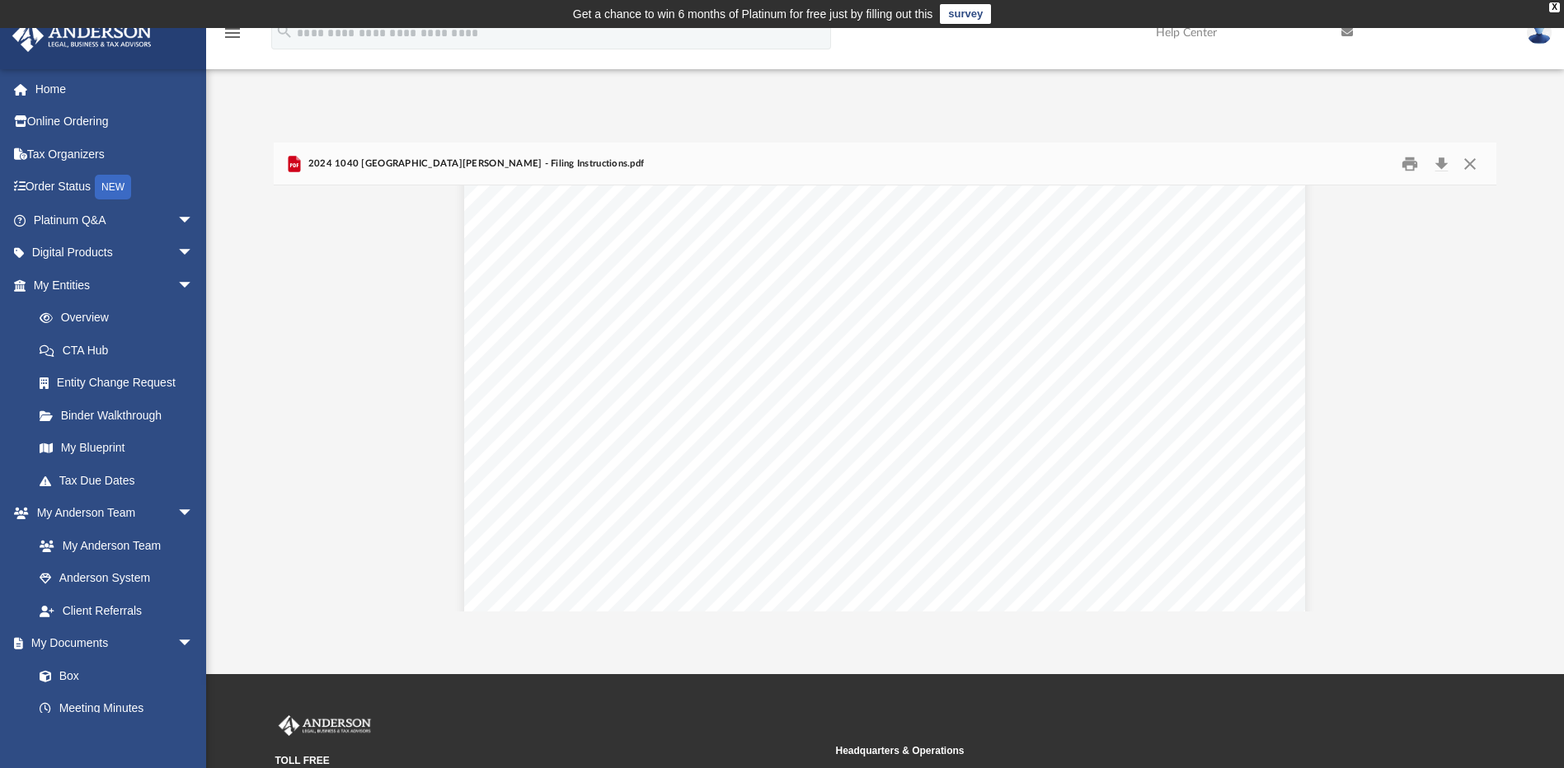
scroll to position [1525, 0]
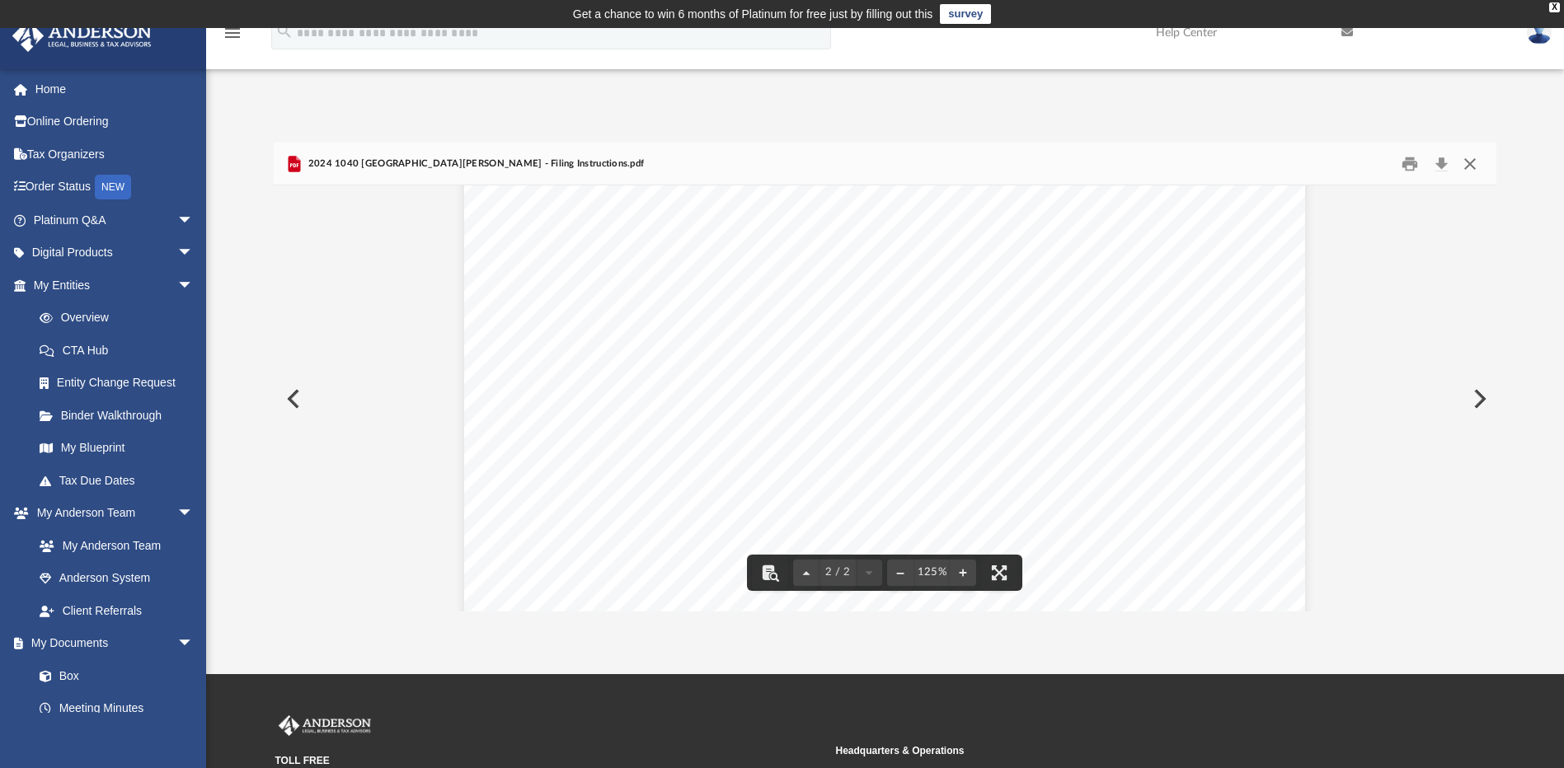
click at [1478, 165] on button "Close" at bounding box center [1470, 164] width 30 height 26
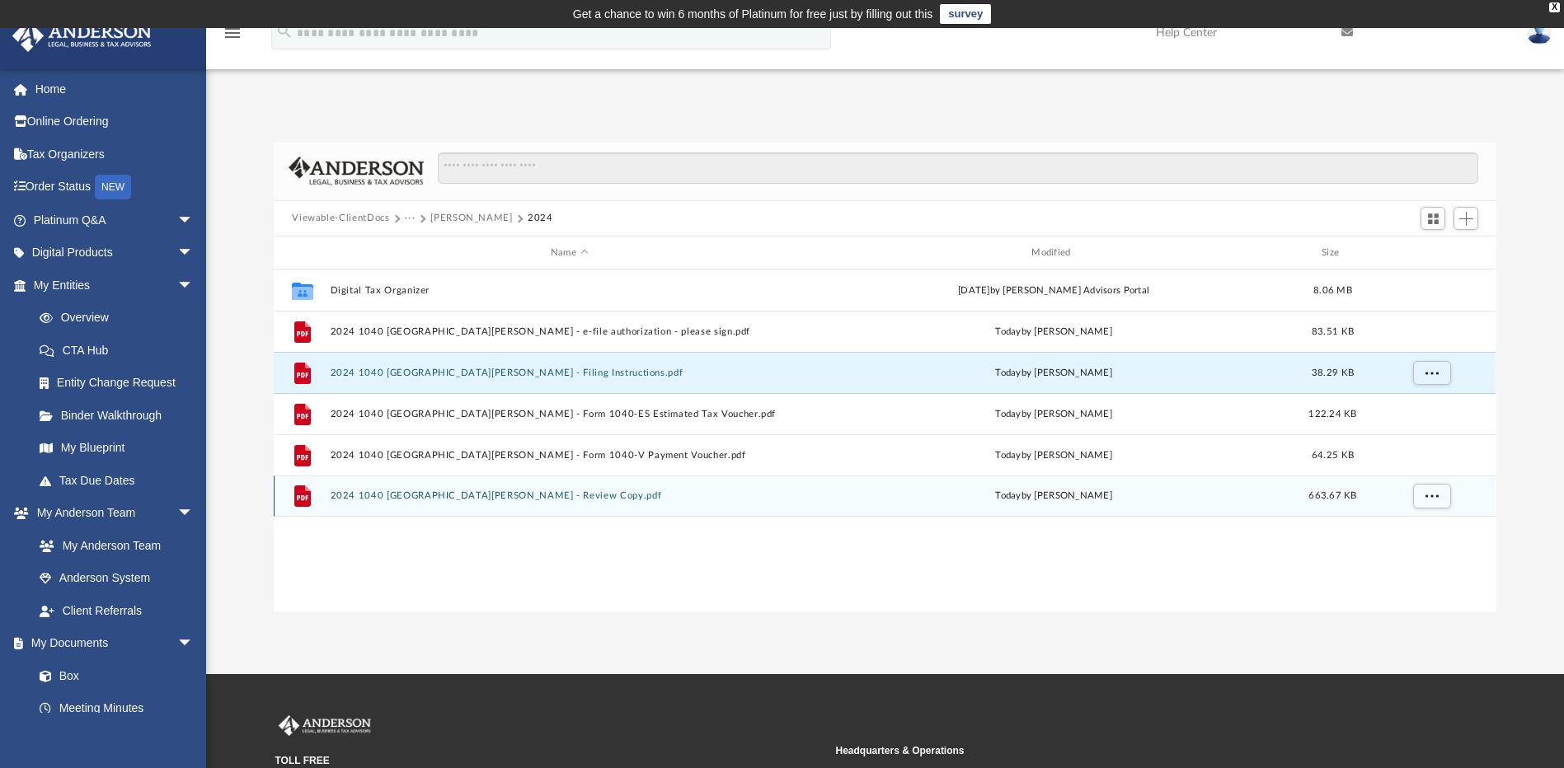
click at [493, 498] on button "2024 1040 [GEOGRAPHIC_DATA][PERSON_NAME] - Review Copy.pdf" at bounding box center [569, 496] width 477 height 11
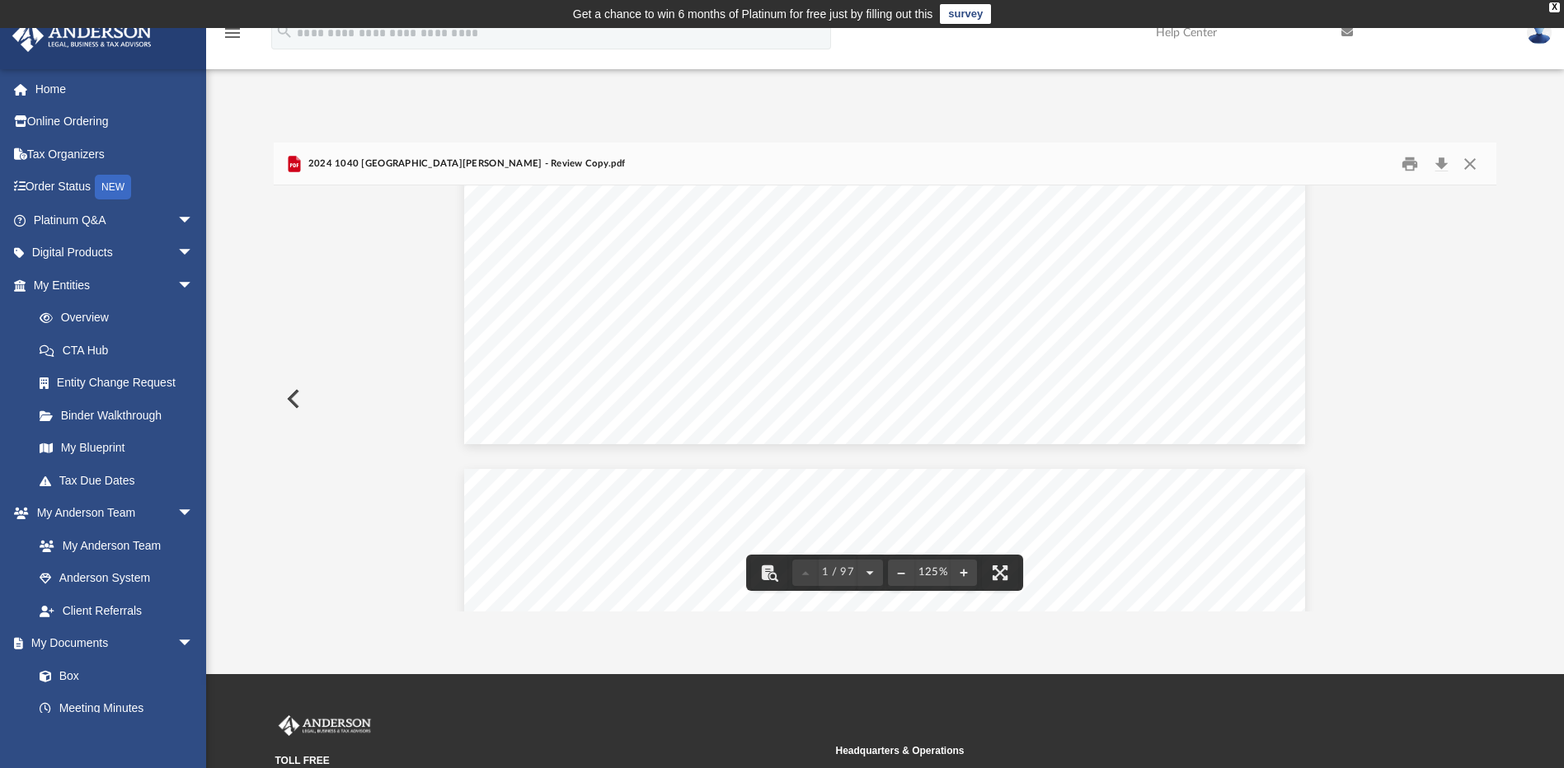
scroll to position [0, 0]
click at [1473, 172] on button "Close" at bounding box center [1470, 164] width 30 height 26
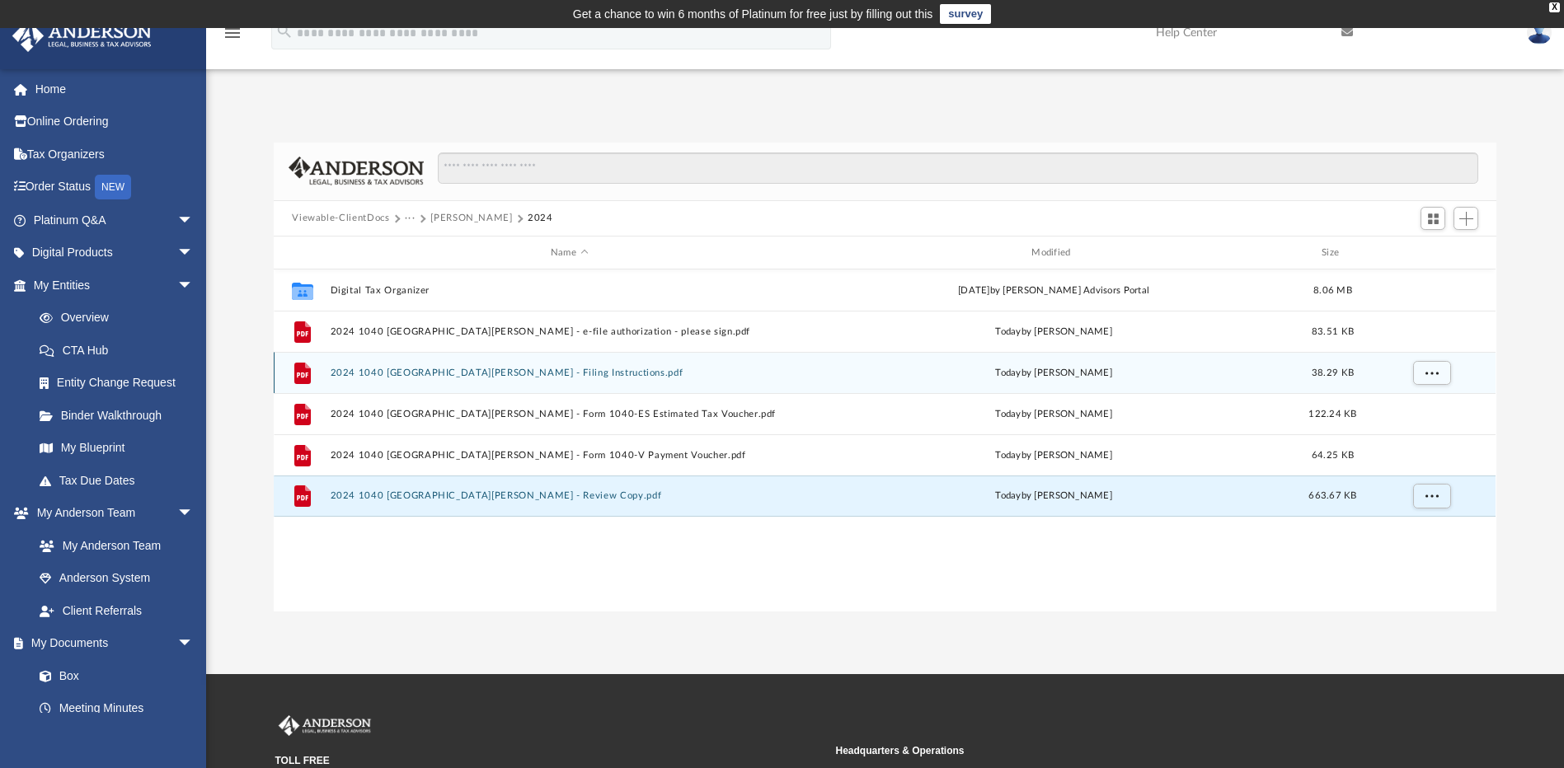
click at [483, 369] on button "2024 1040 [GEOGRAPHIC_DATA][PERSON_NAME] - Filing Instructions.pdf" at bounding box center [569, 373] width 477 height 11
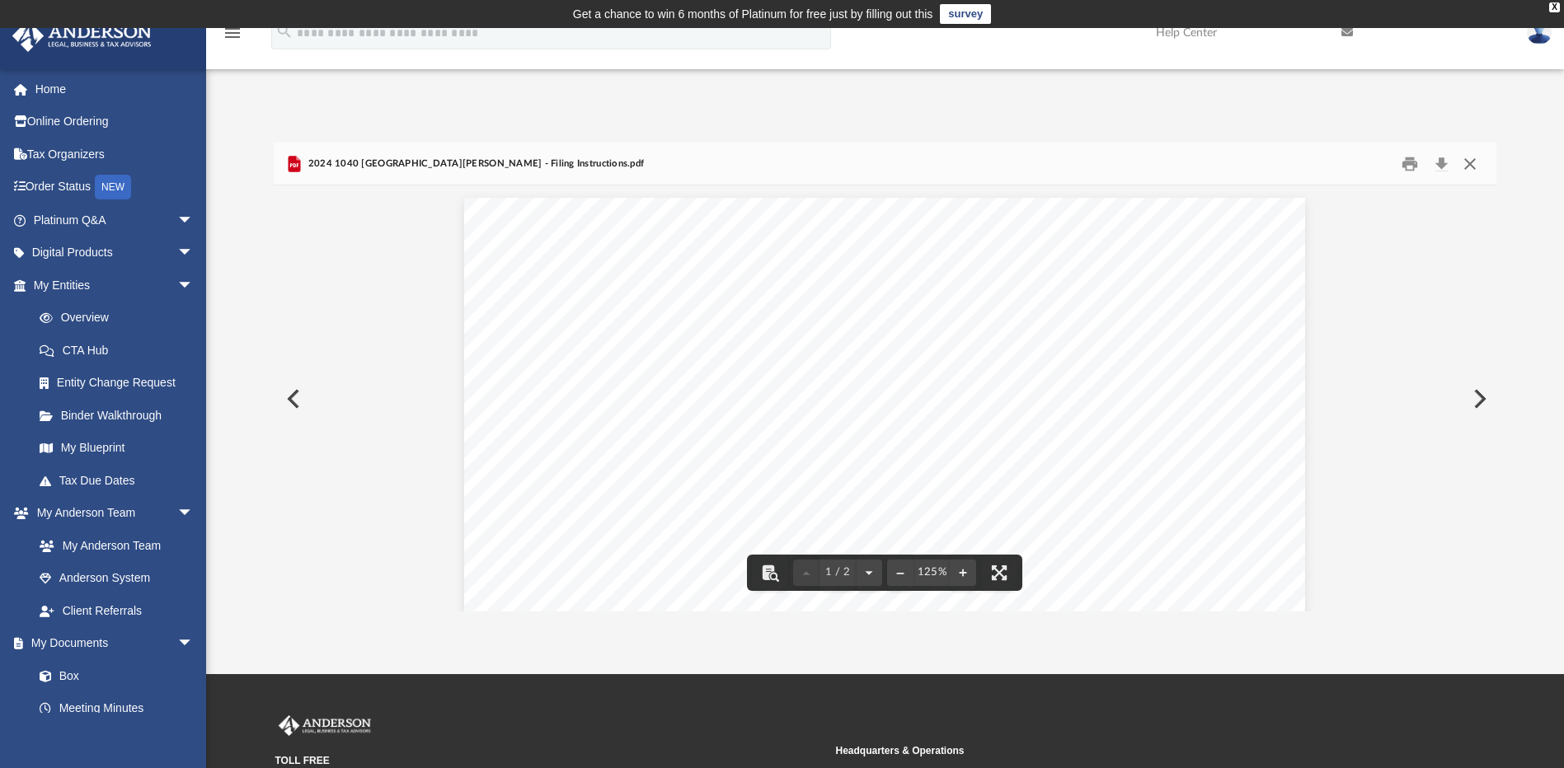
click at [1478, 167] on button "Close" at bounding box center [1470, 164] width 30 height 26
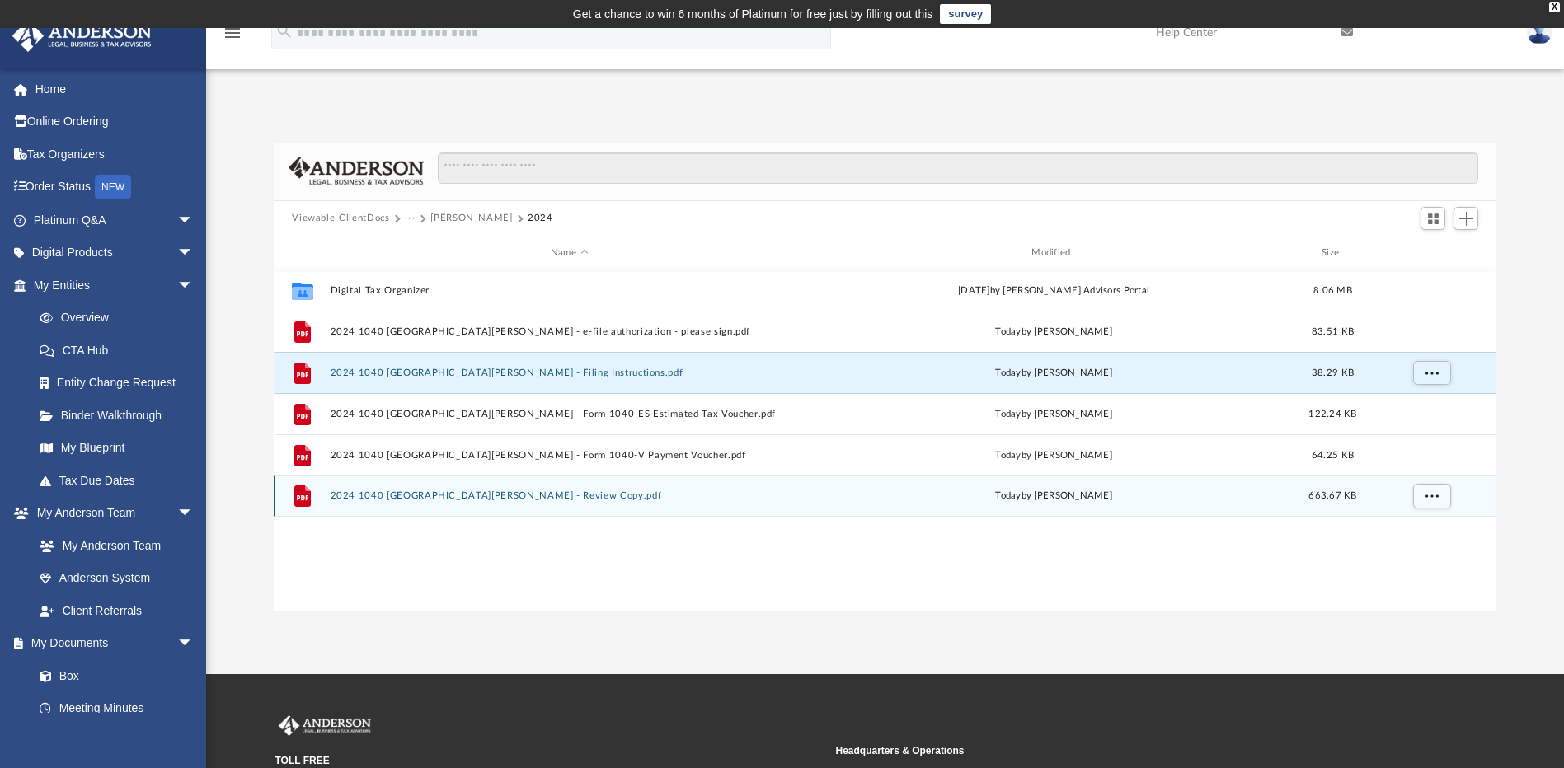
click at [519, 492] on button "2024 1040 [GEOGRAPHIC_DATA][PERSON_NAME] - Review Copy.pdf" at bounding box center [569, 496] width 477 height 11
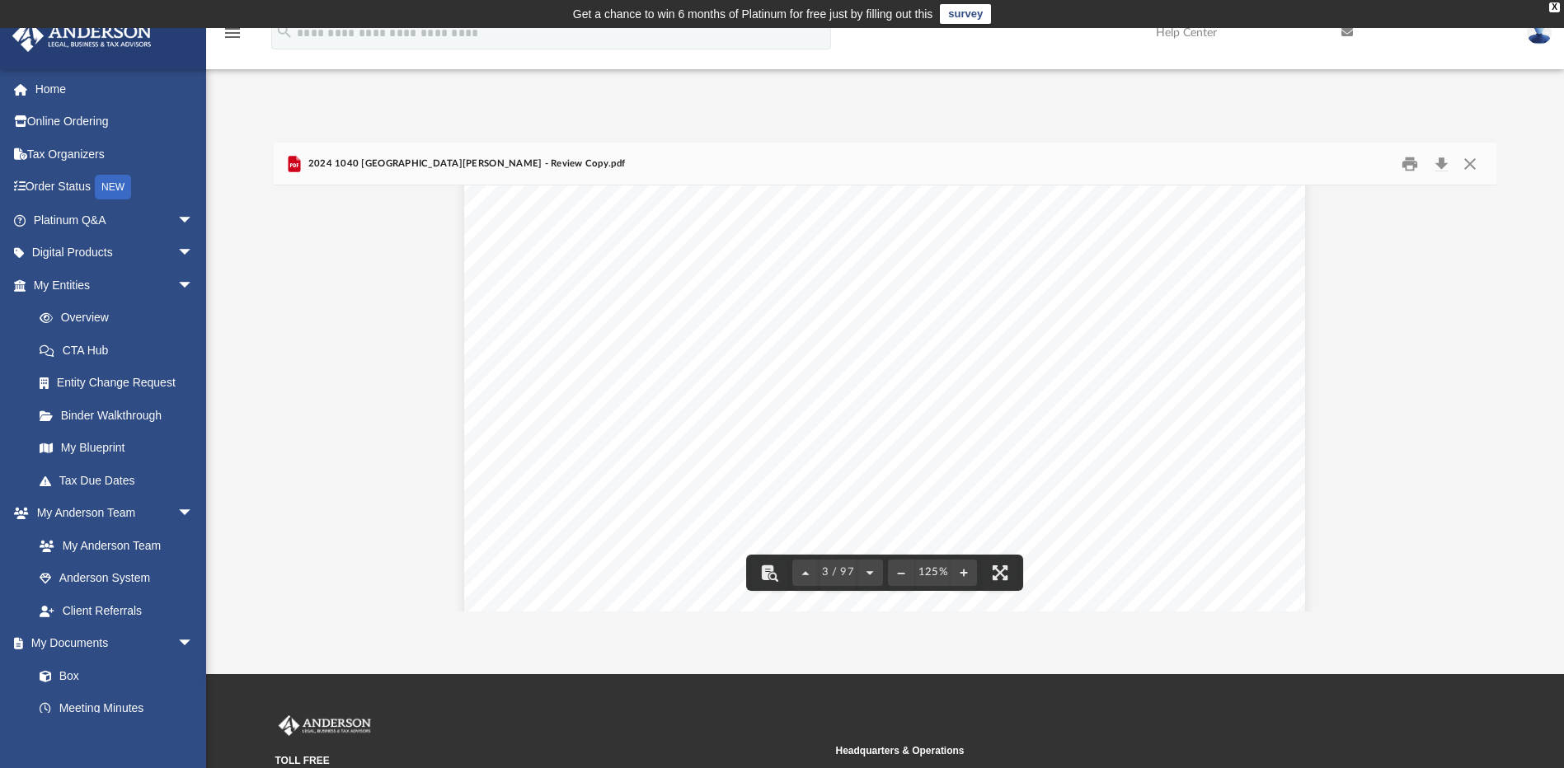
scroll to position [2309, 0]
click at [1464, 167] on button "Close" at bounding box center [1470, 164] width 30 height 26
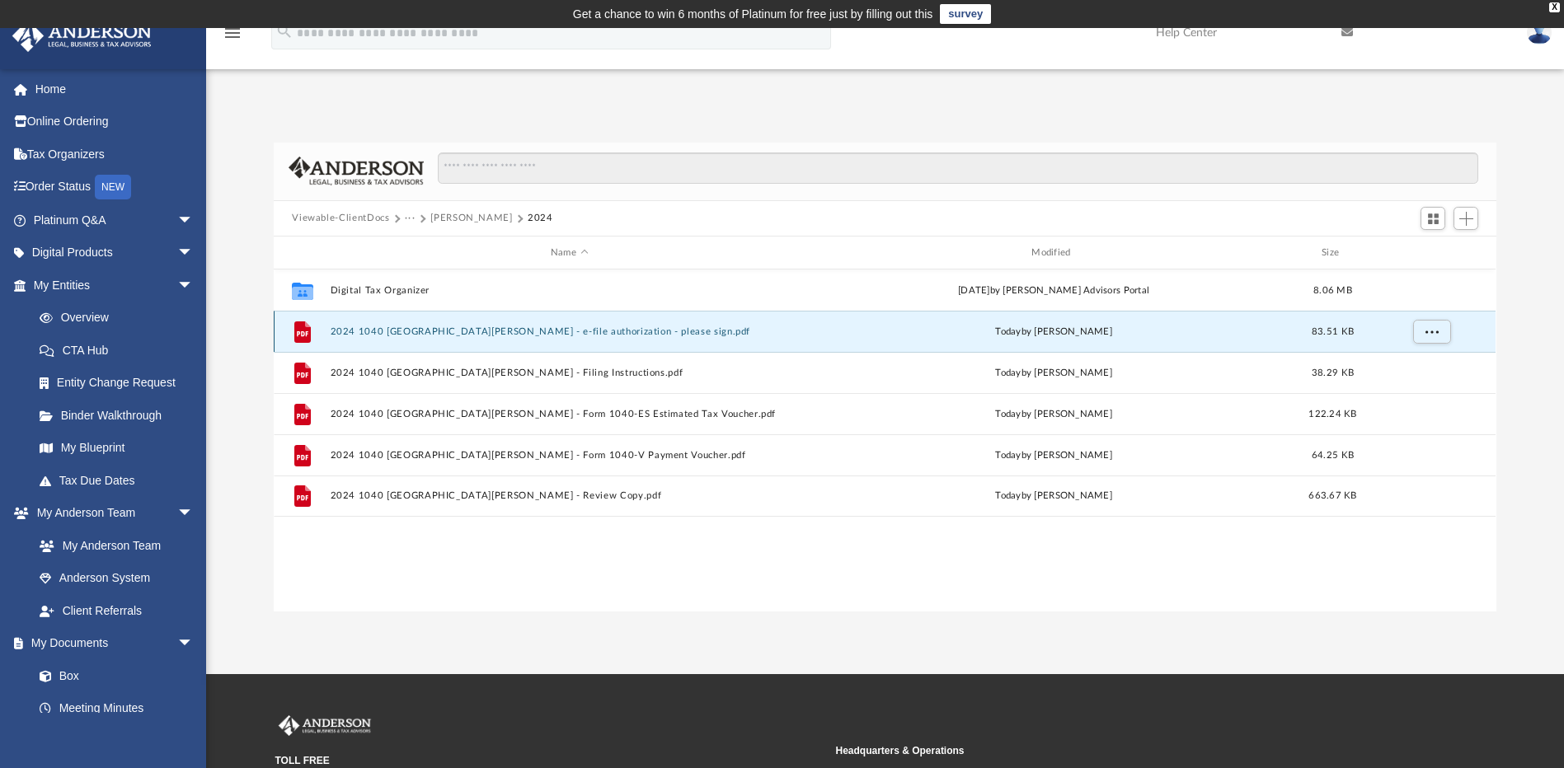
click at [534, 331] on button "2024 1040 [GEOGRAPHIC_DATA][PERSON_NAME] - e-file authorization - please sign.p…" at bounding box center [569, 332] width 477 height 11
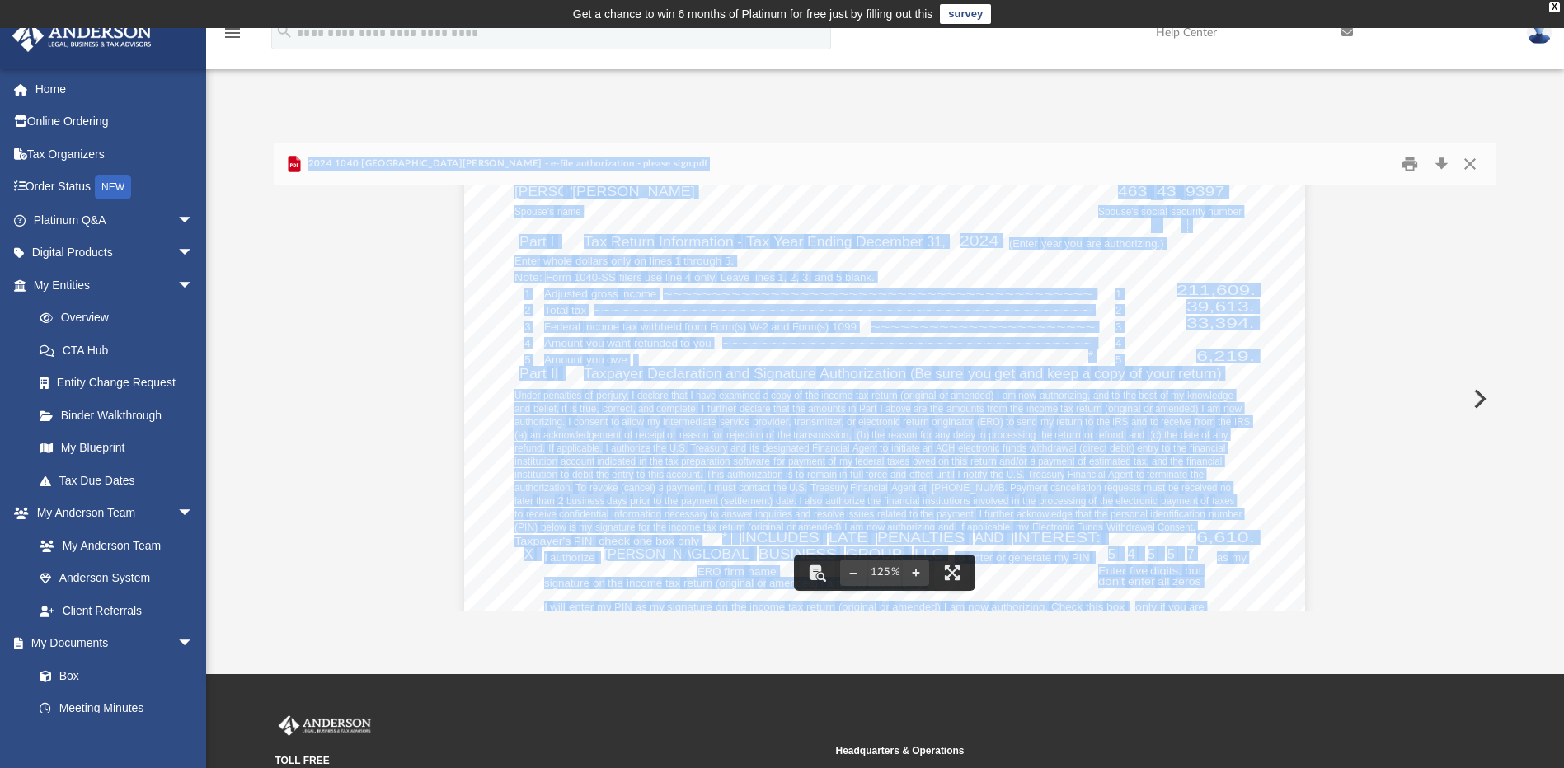
scroll to position [577, 0]
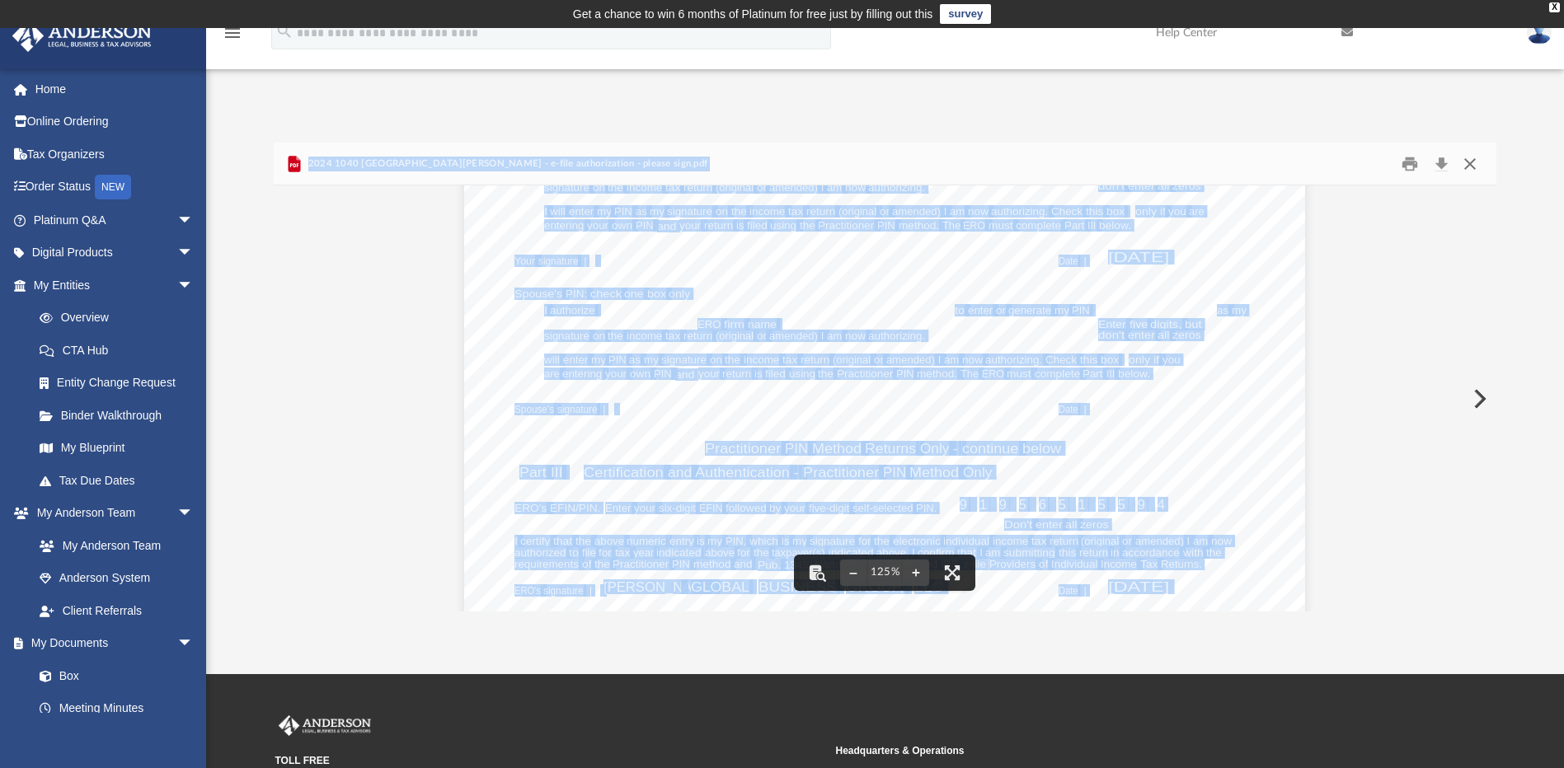
click at [1467, 161] on button "Close" at bounding box center [1470, 164] width 30 height 26
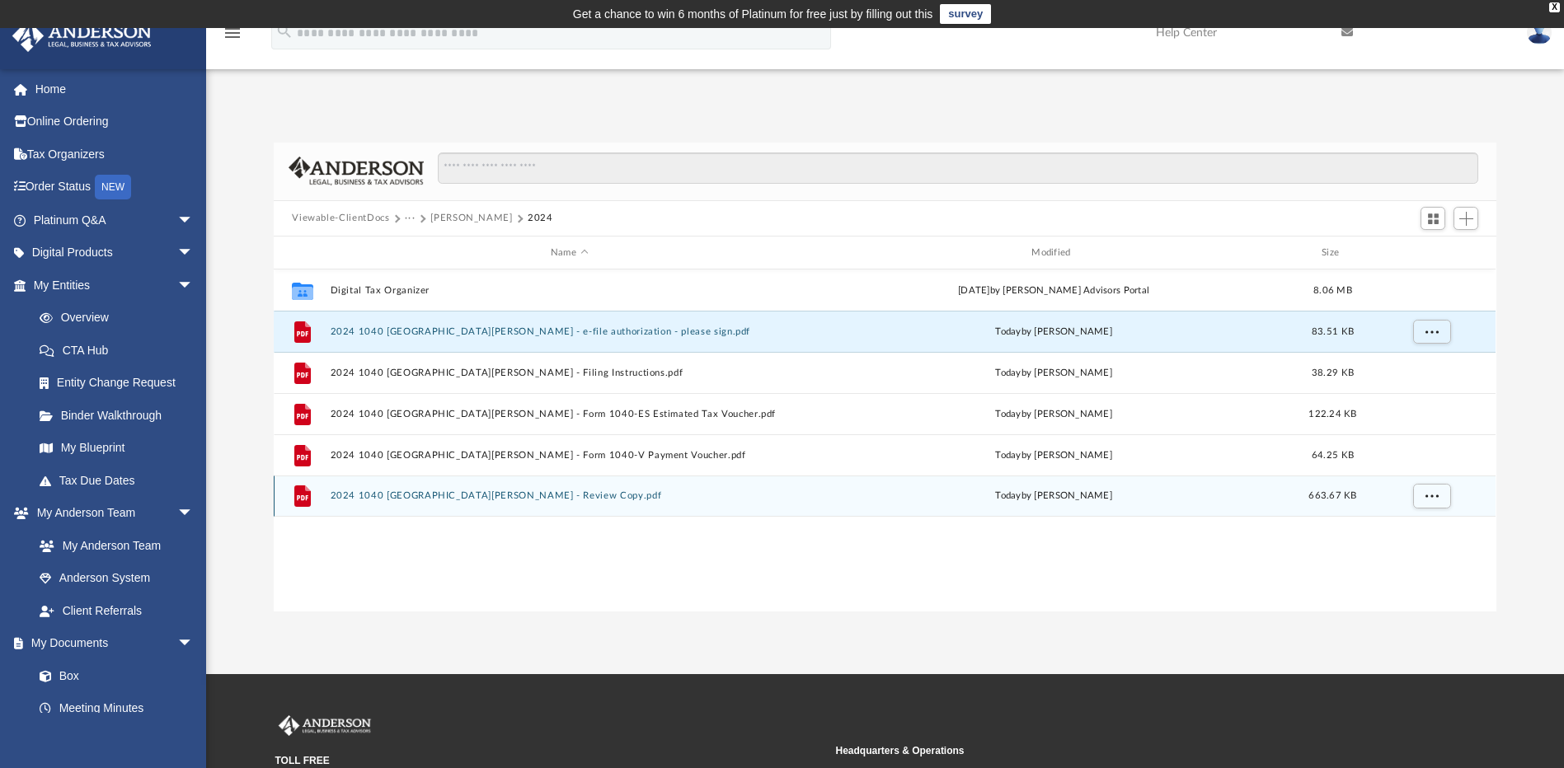
click at [478, 496] on button "2024 1040 [GEOGRAPHIC_DATA][PERSON_NAME] - Review Copy.pdf" at bounding box center [569, 496] width 477 height 11
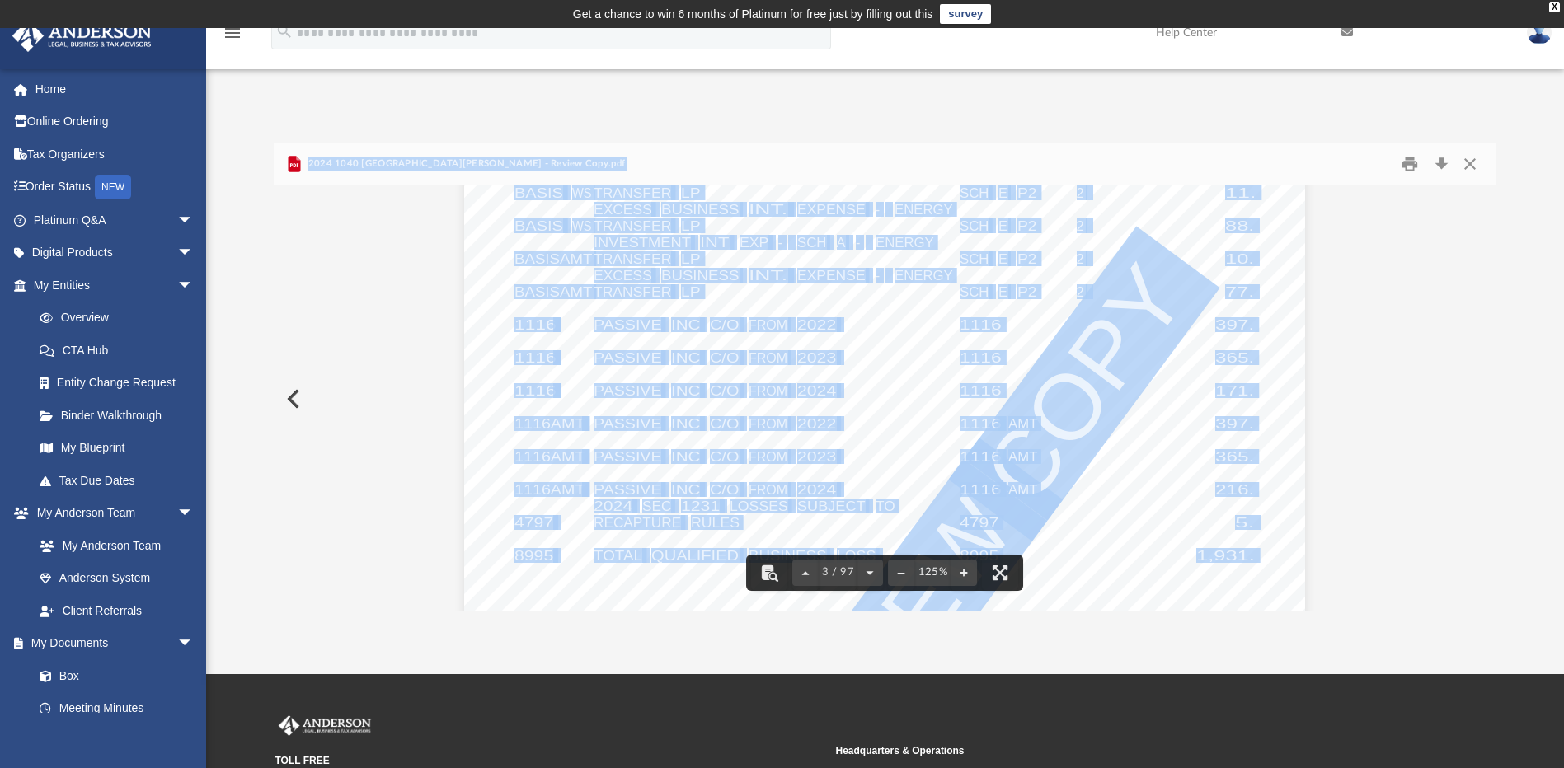
scroll to position [2391, 0]
click at [1215, 336] on div "412541 04-01-24 NAME: Disallowing Form Originating Form Entity/ Activity ID Num…" at bounding box center [884, 577] width 841 height 1088
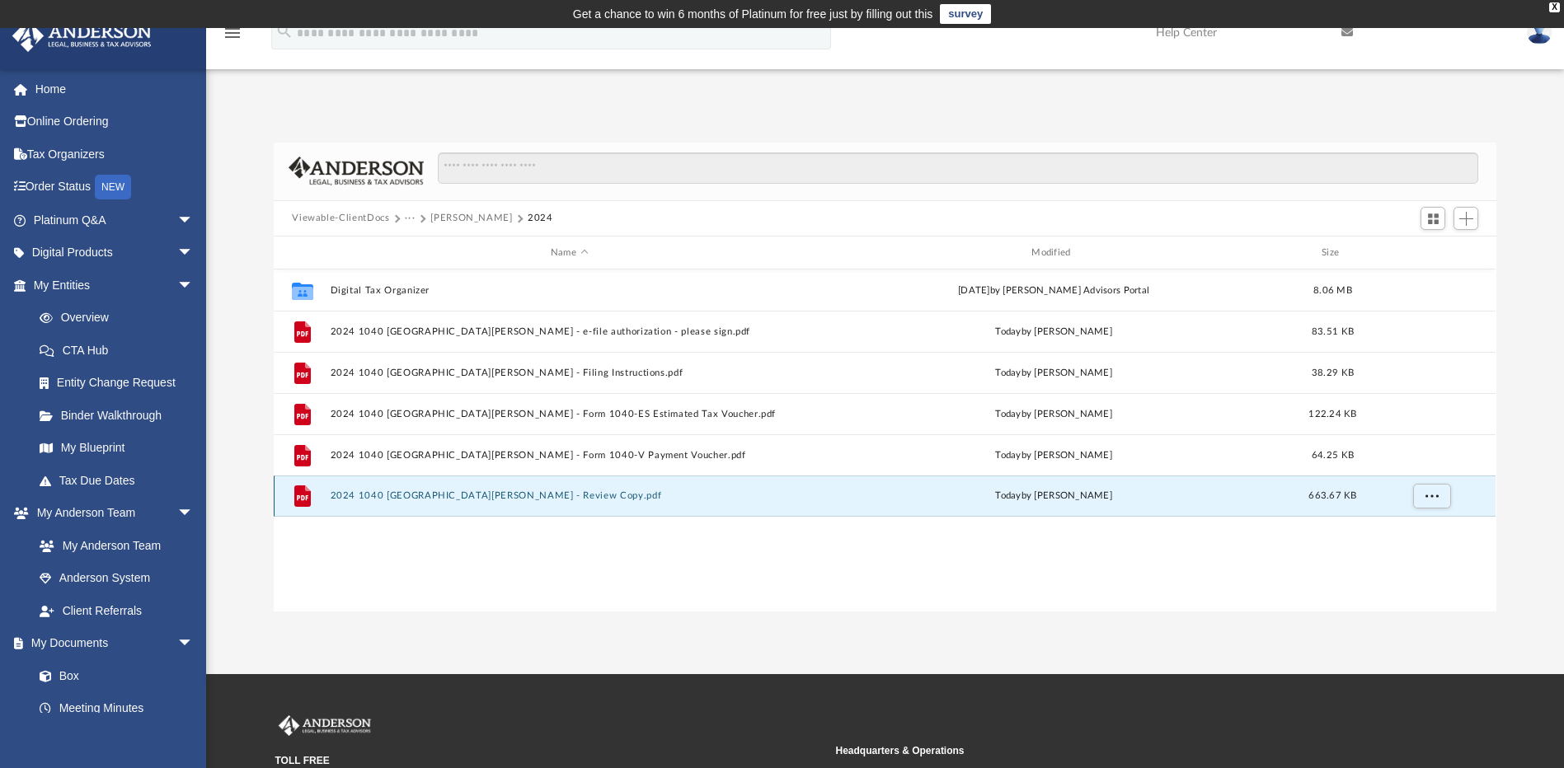
click at [458, 497] on button "2024 1040 [GEOGRAPHIC_DATA][PERSON_NAME] - Review Copy.pdf" at bounding box center [569, 496] width 477 height 11
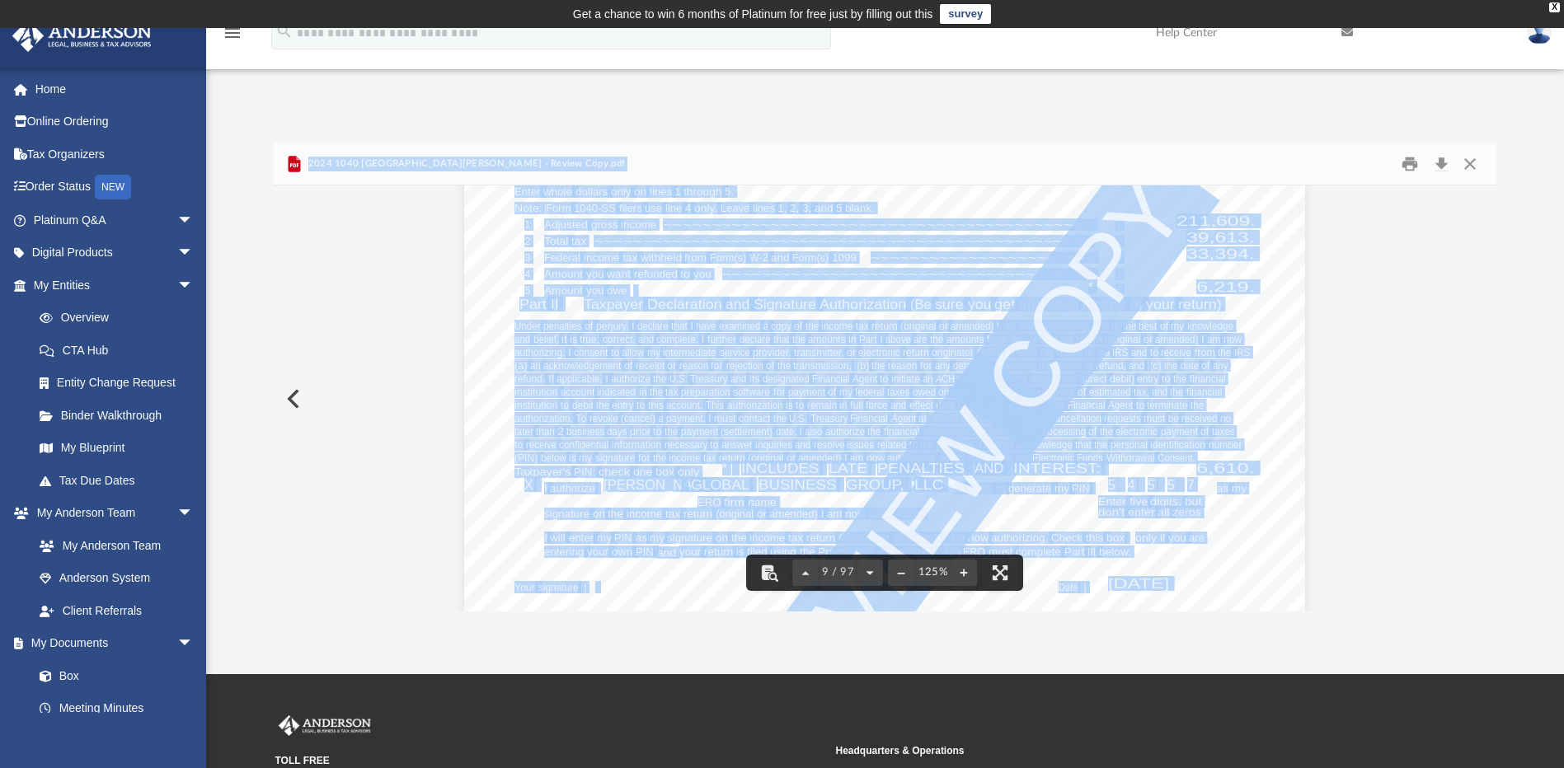
scroll to position [9152, 0]
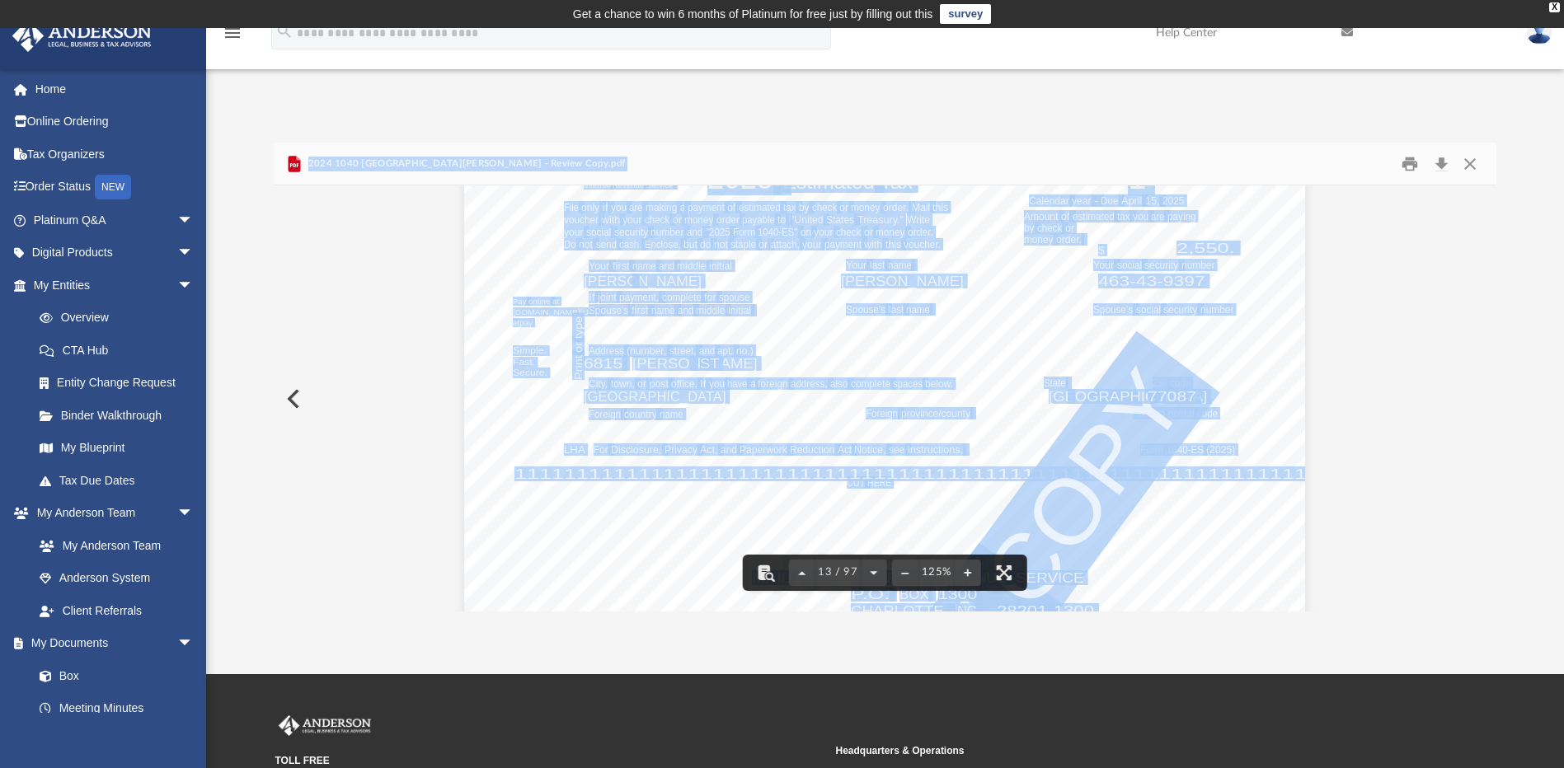
scroll to position [13357, 0]
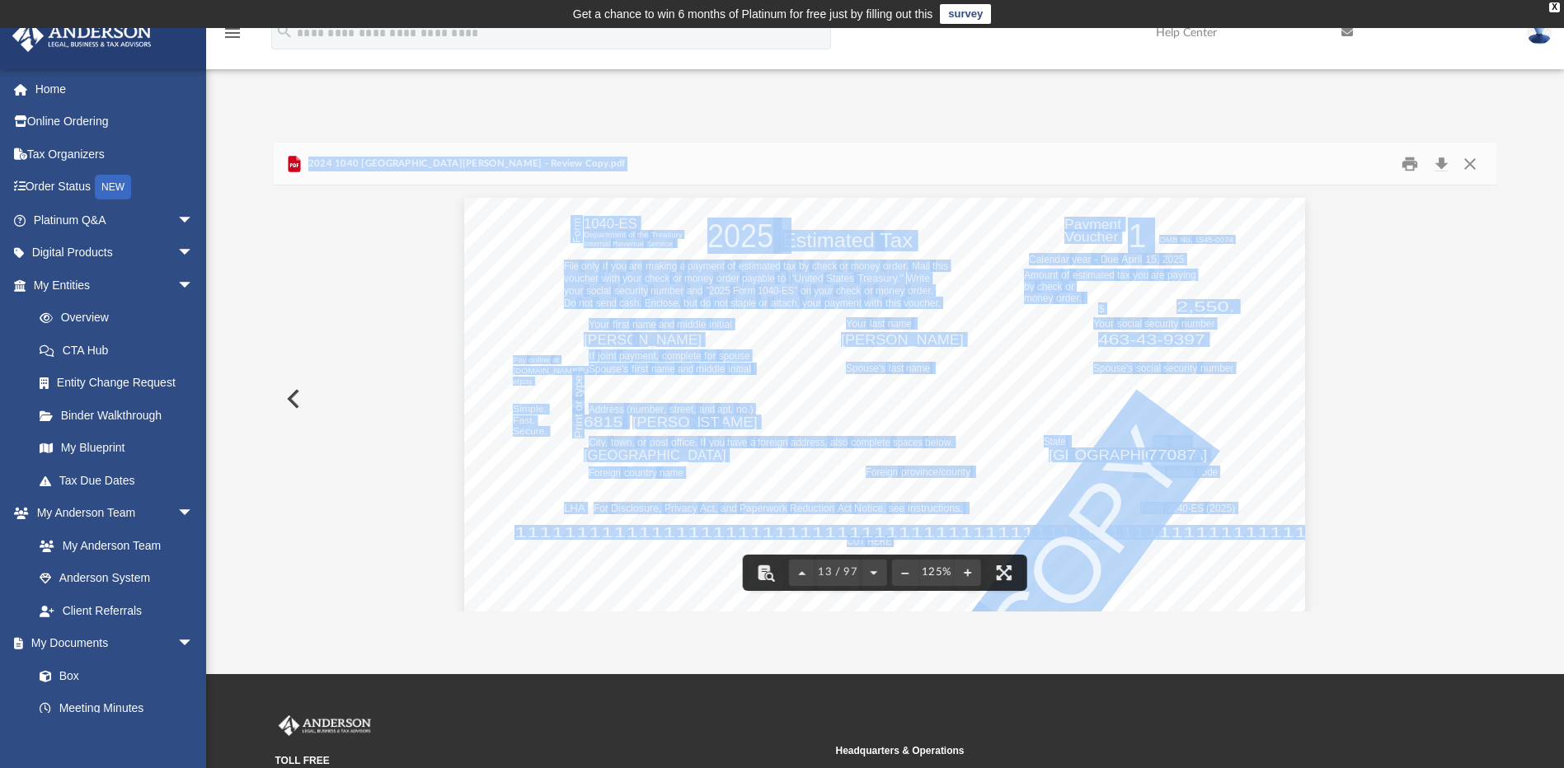
drag, startPoint x: 435, startPoint y: 271, endPoint x: 408, endPoint y: 272, distance: 27.2
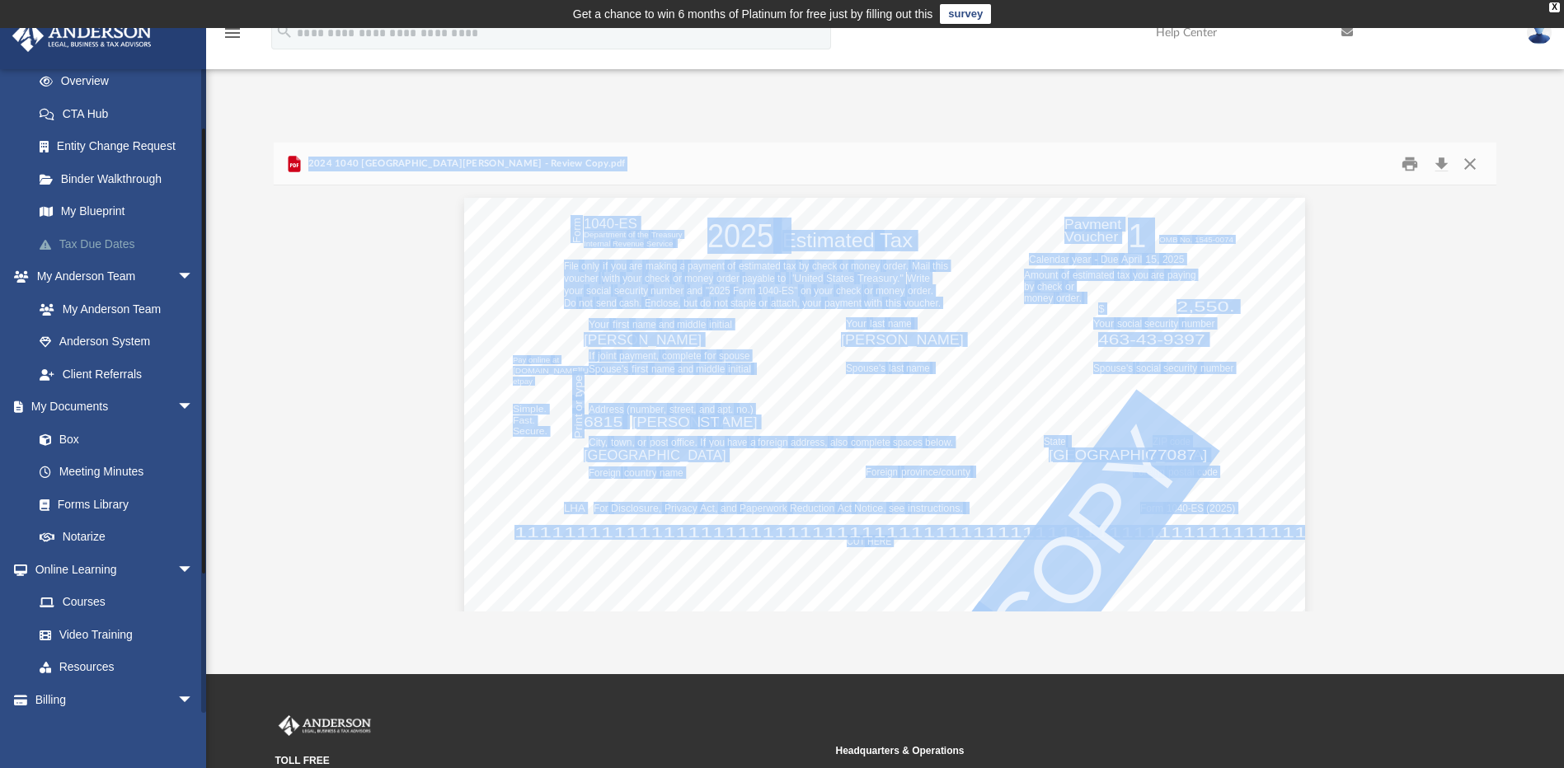
scroll to position [276, 0]
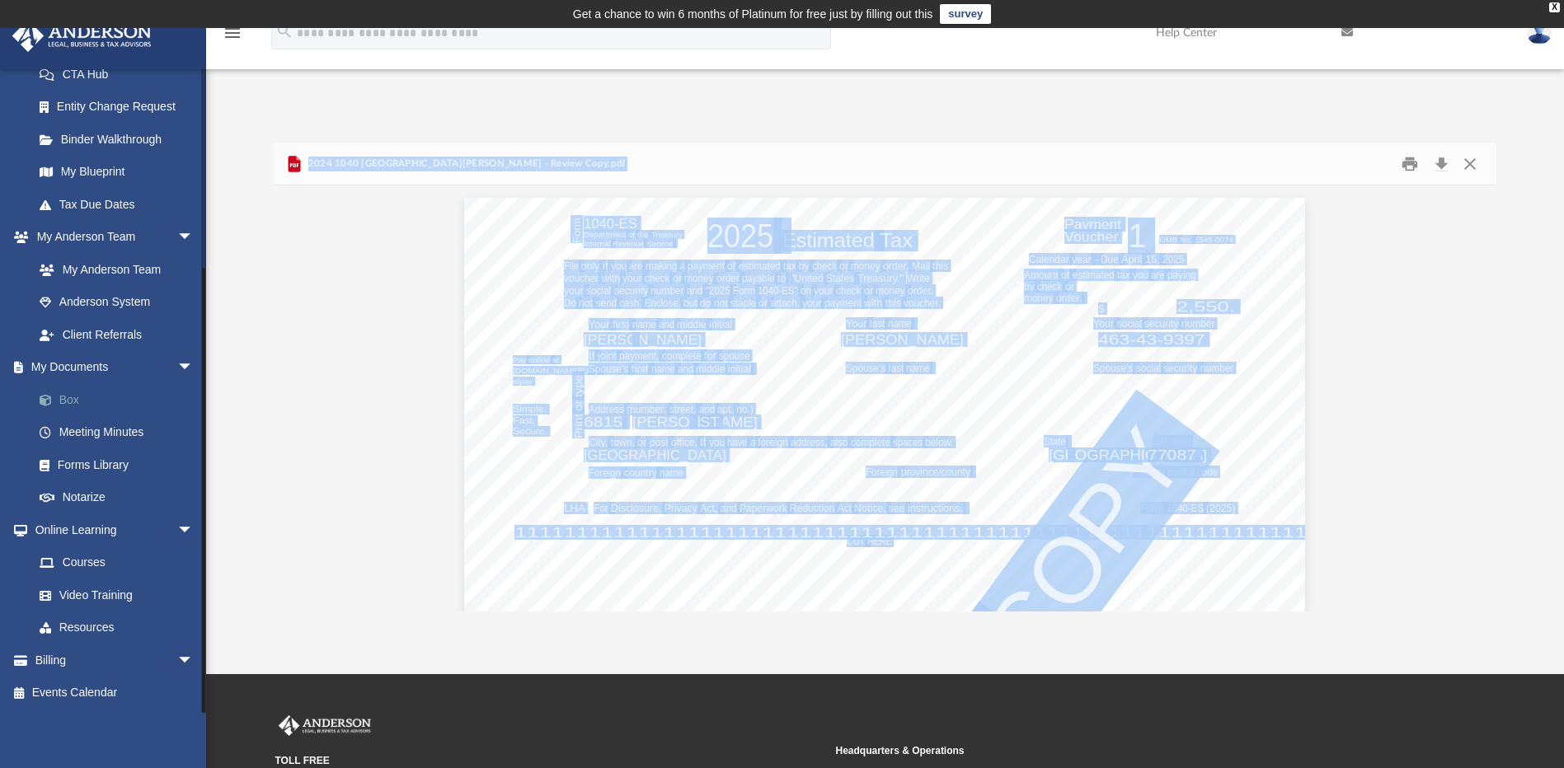
click at [78, 400] on link "Box" at bounding box center [120, 399] width 195 height 33
click at [78, 399] on link "Box" at bounding box center [120, 399] width 195 height 33
click at [71, 397] on link "Box" at bounding box center [120, 399] width 195 height 33
click at [83, 410] on link "Box" at bounding box center [120, 399] width 195 height 33
click at [80, 405] on link "Box" at bounding box center [120, 399] width 195 height 33
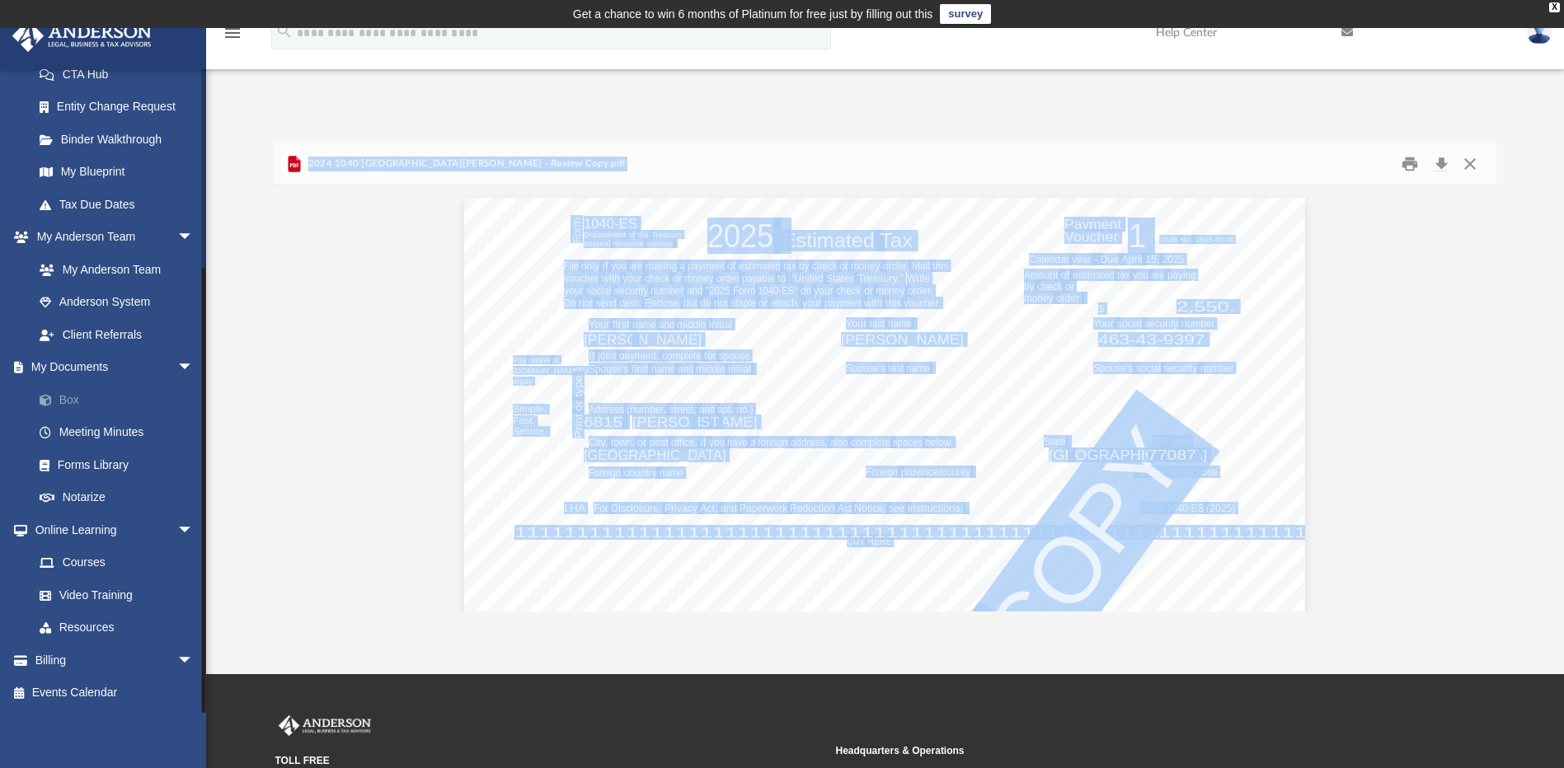
click at [80, 405] on link "Box" at bounding box center [120, 399] width 195 height 33
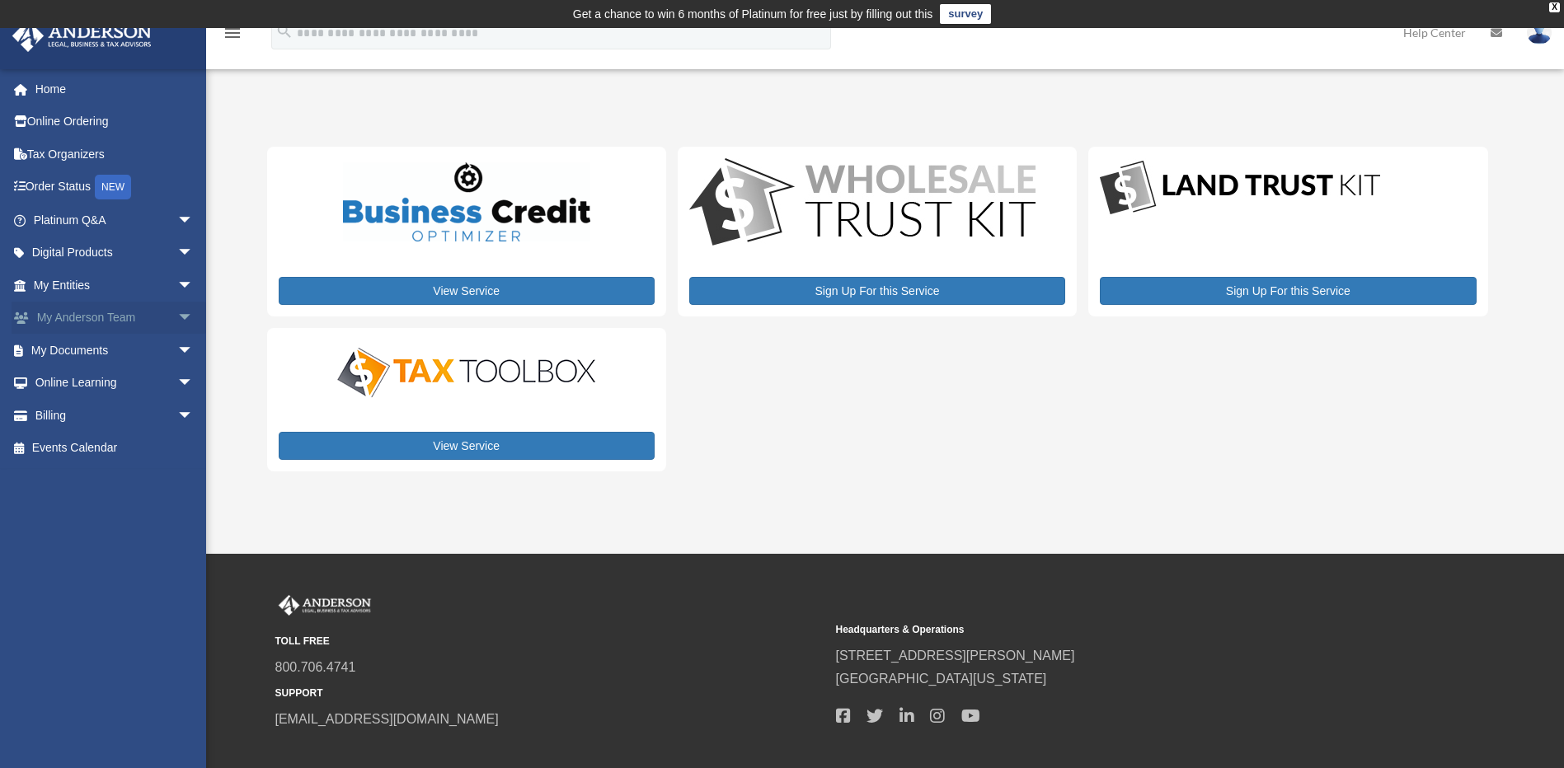
click at [99, 322] on link "My [PERSON_NAME] Team arrow_drop_down" at bounding box center [115, 318] width 207 height 33
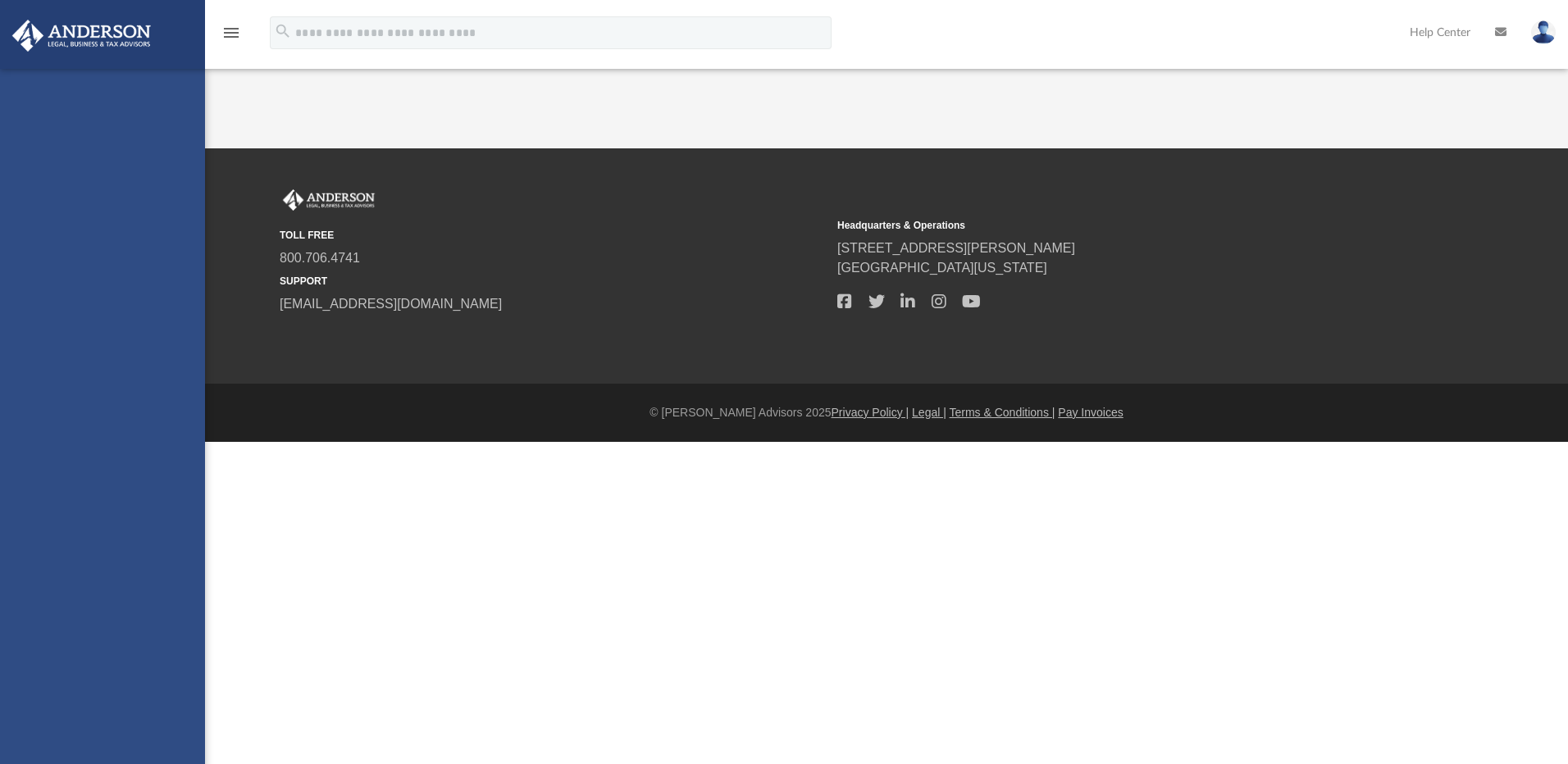
click at [170, 350] on div "[EMAIL_ADDRESS][DOMAIN_NAME] Sign Out [EMAIL_ADDRESS][DOMAIN_NAME] Home Online …" at bounding box center [102, 451] width 205 height 764
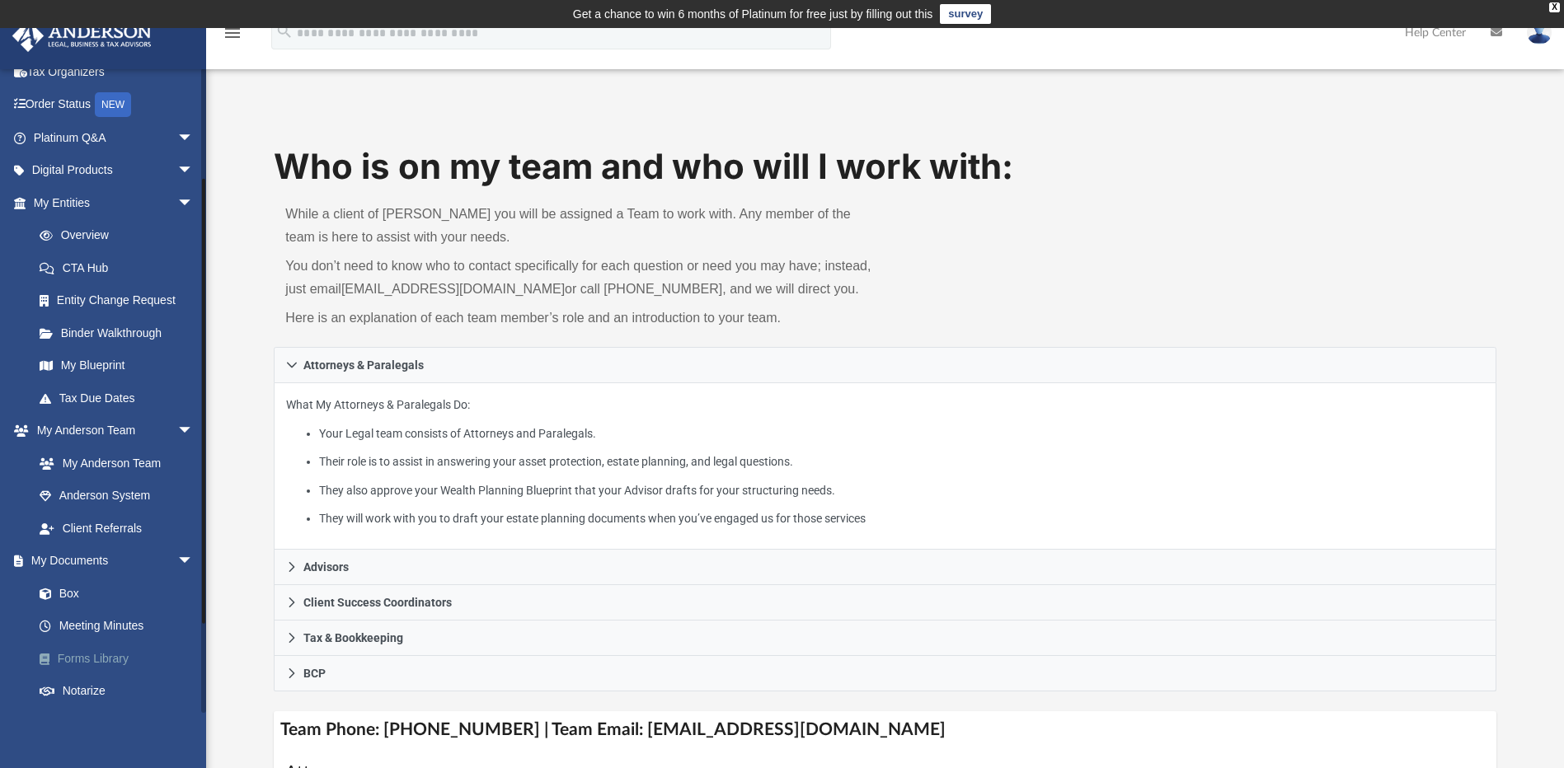
scroll to position [29, 0]
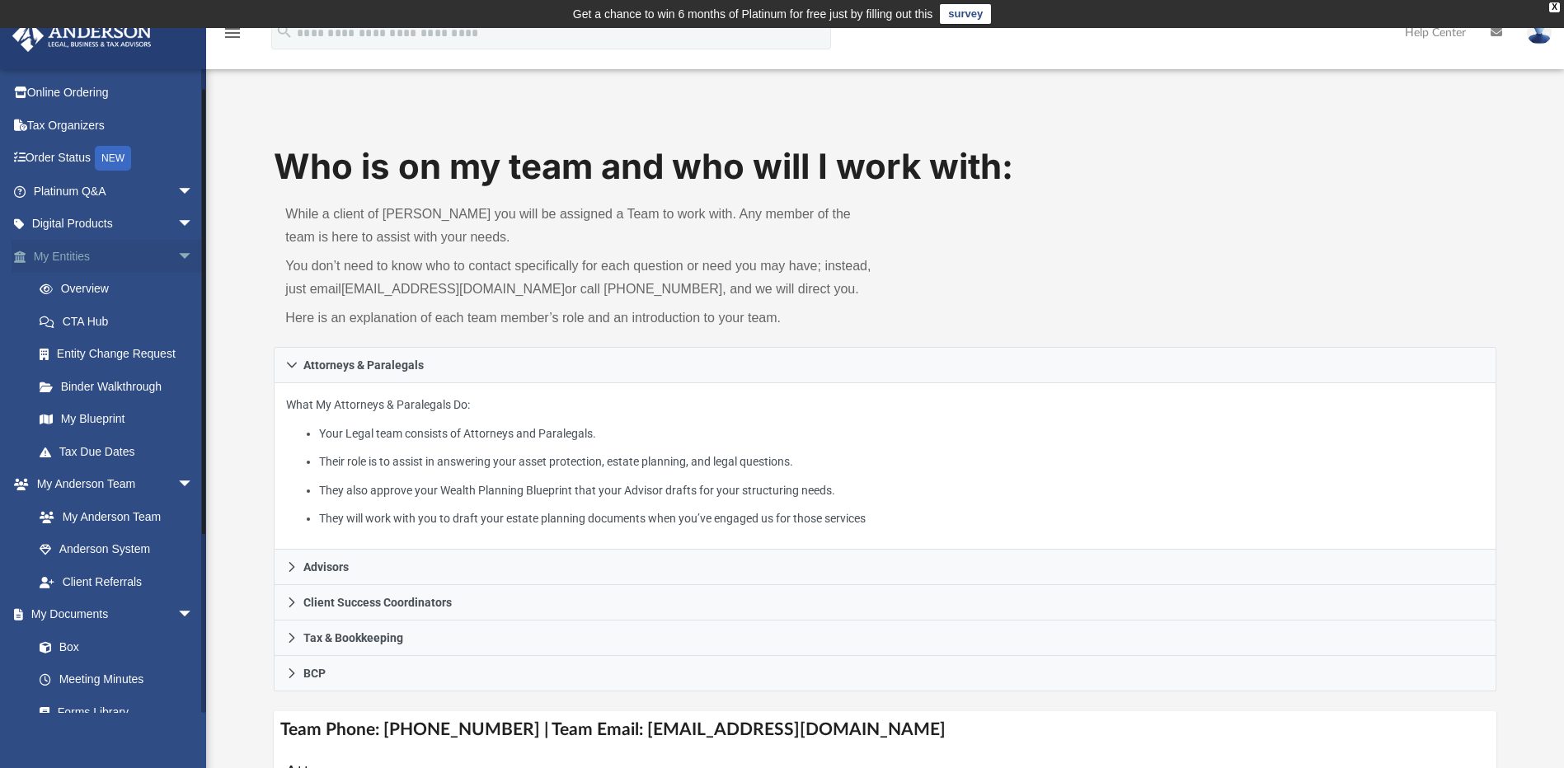
click at [179, 251] on span "arrow_drop_down" at bounding box center [193, 257] width 33 height 34
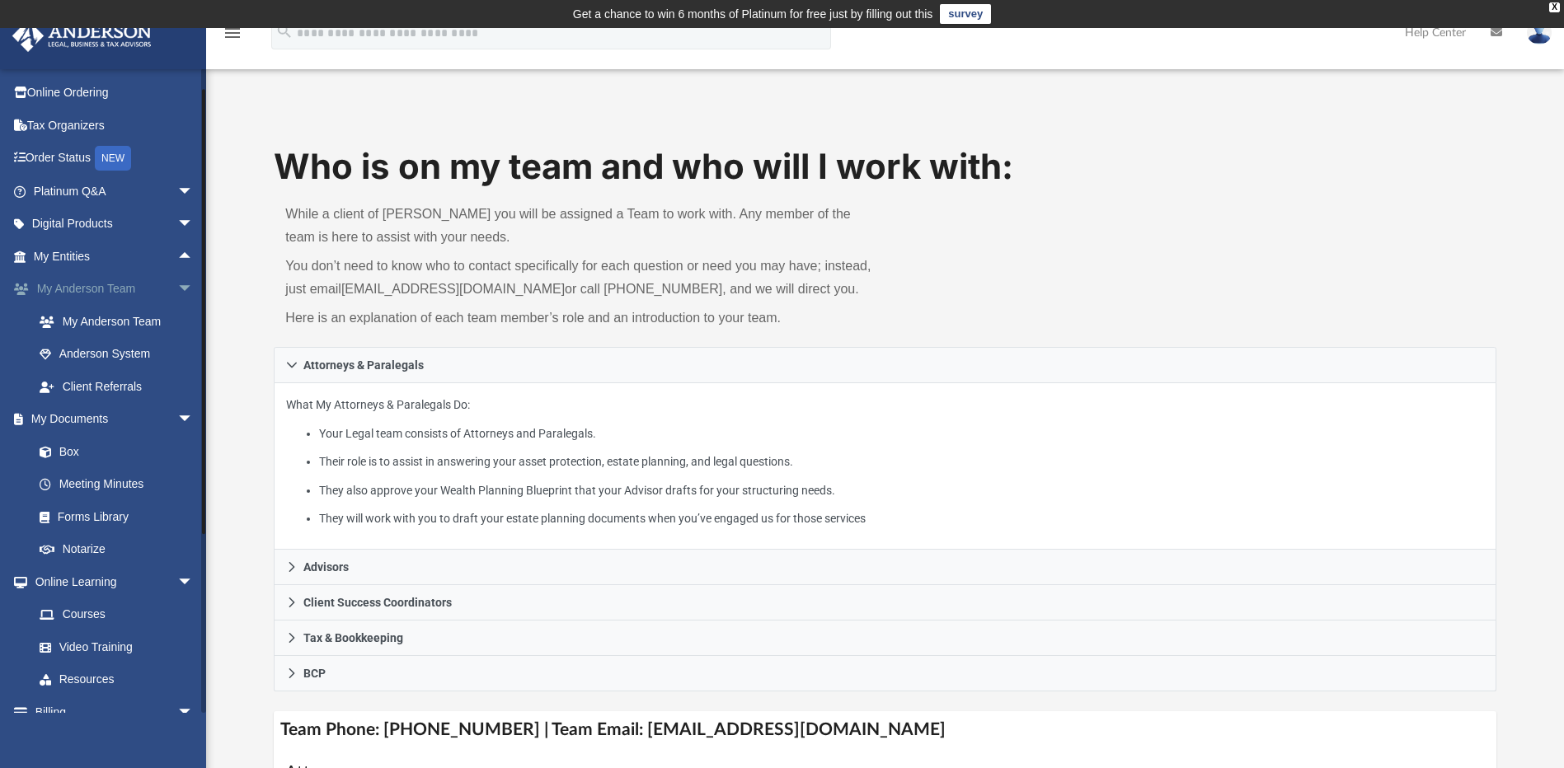
click at [177, 285] on span "arrow_drop_down" at bounding box center [193, 290] width 33 height 34
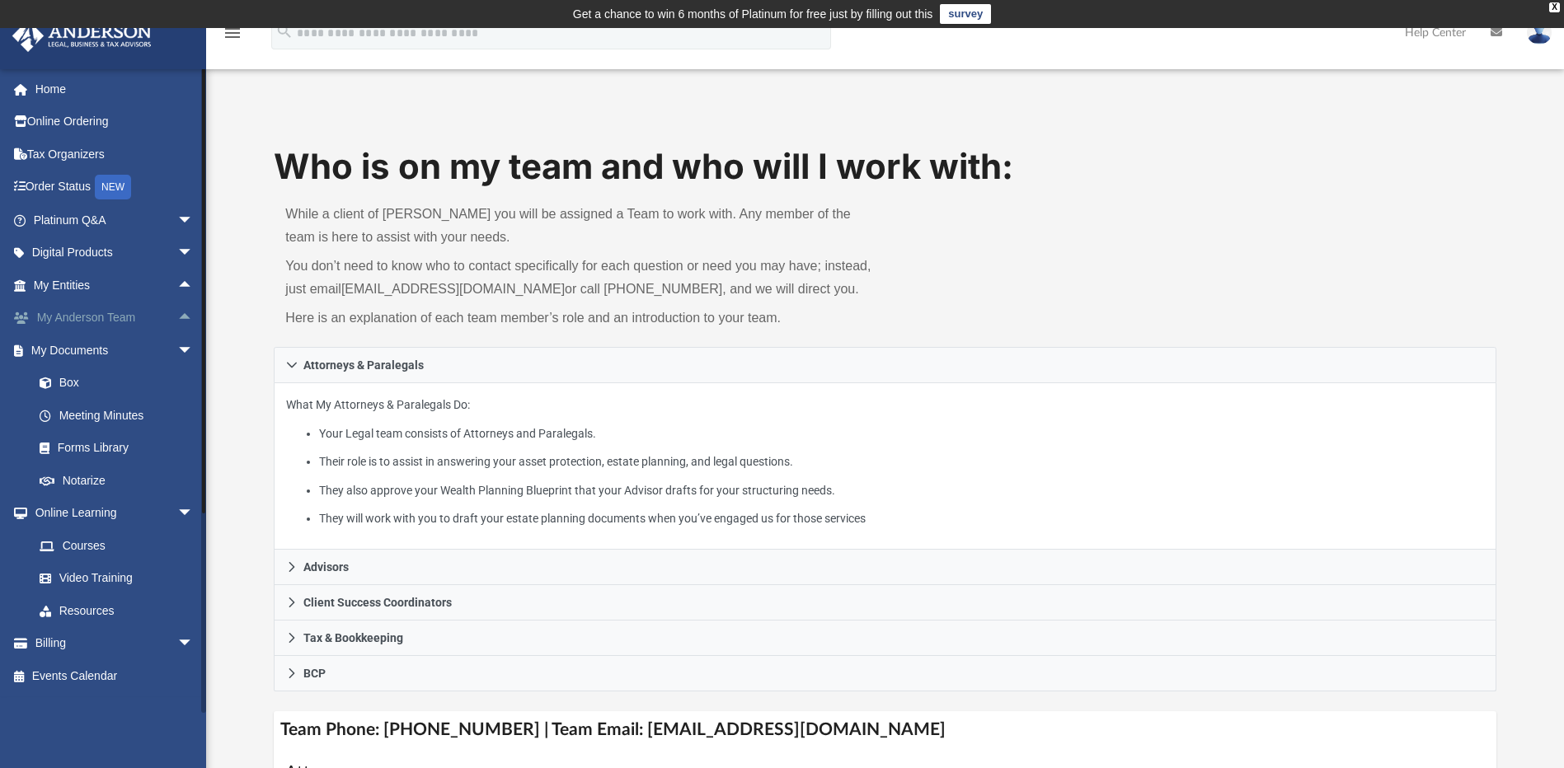
scroll to position [0, 0]
click at [70, 381] on link "Box" at bounding box center [120, 383] width 195 height 33
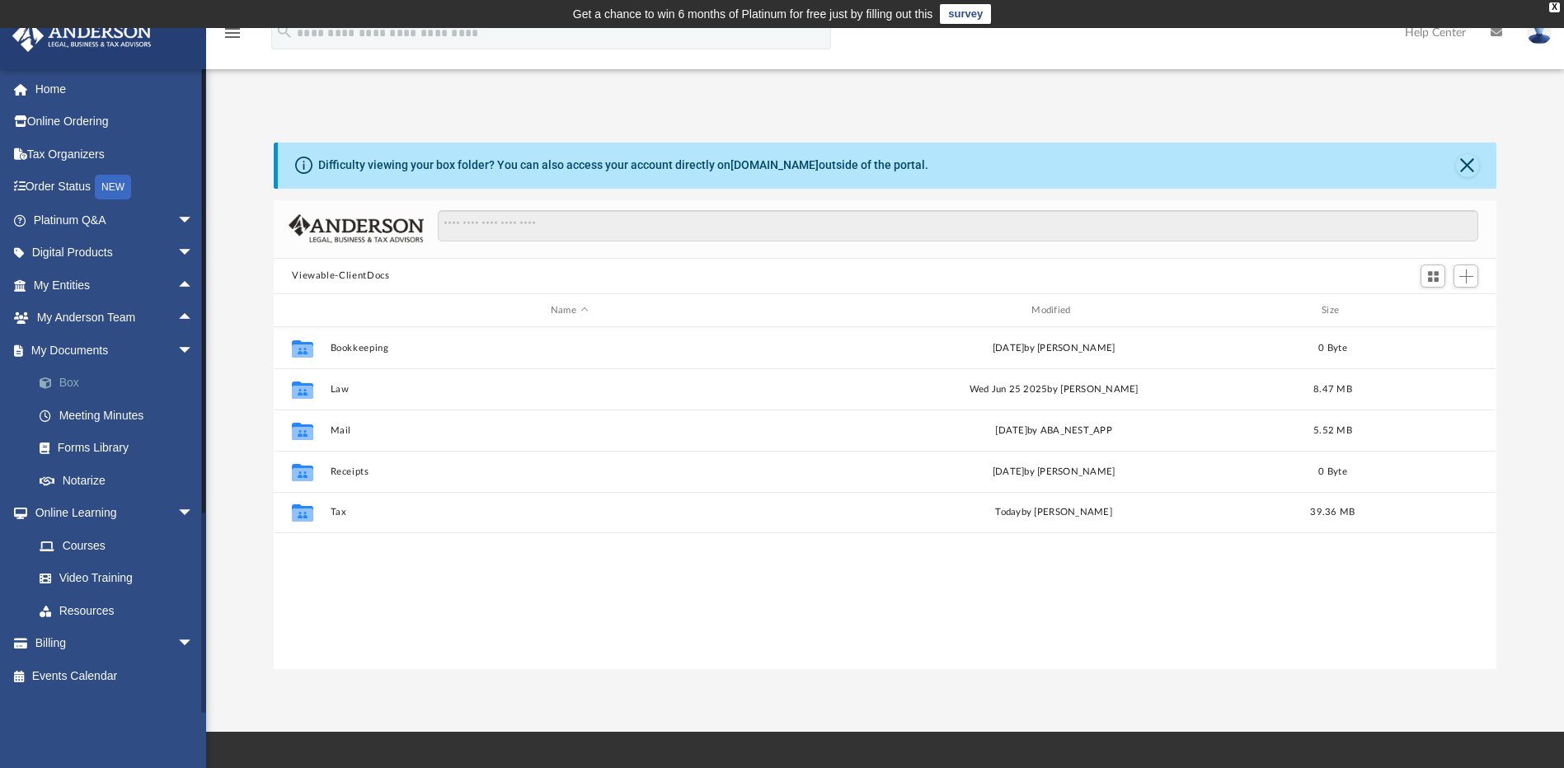
scroll to position [363, 1210]
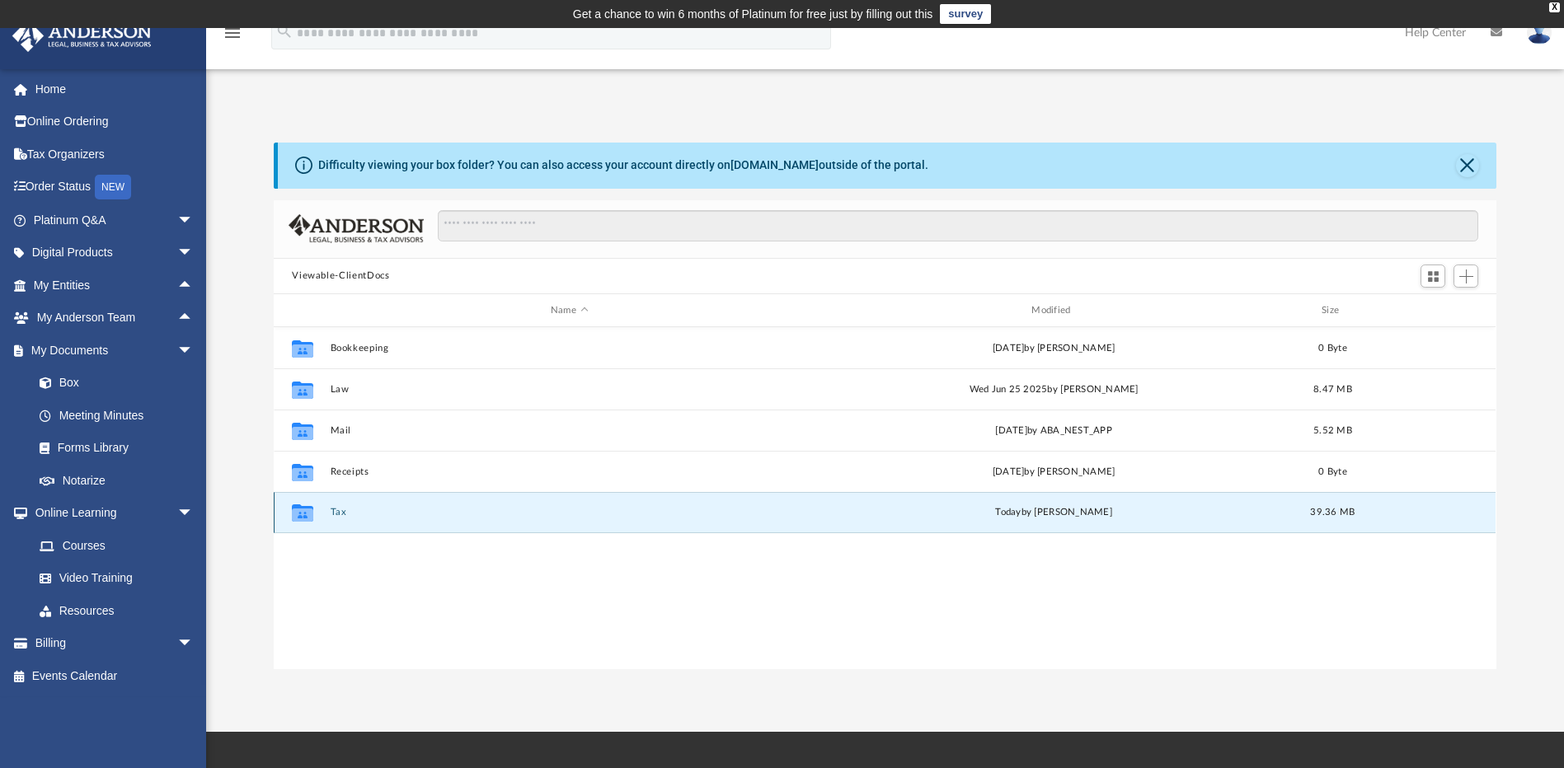
click at [341, 511] on button "Tax" at bounding box center [569, 513] width 477 height 11
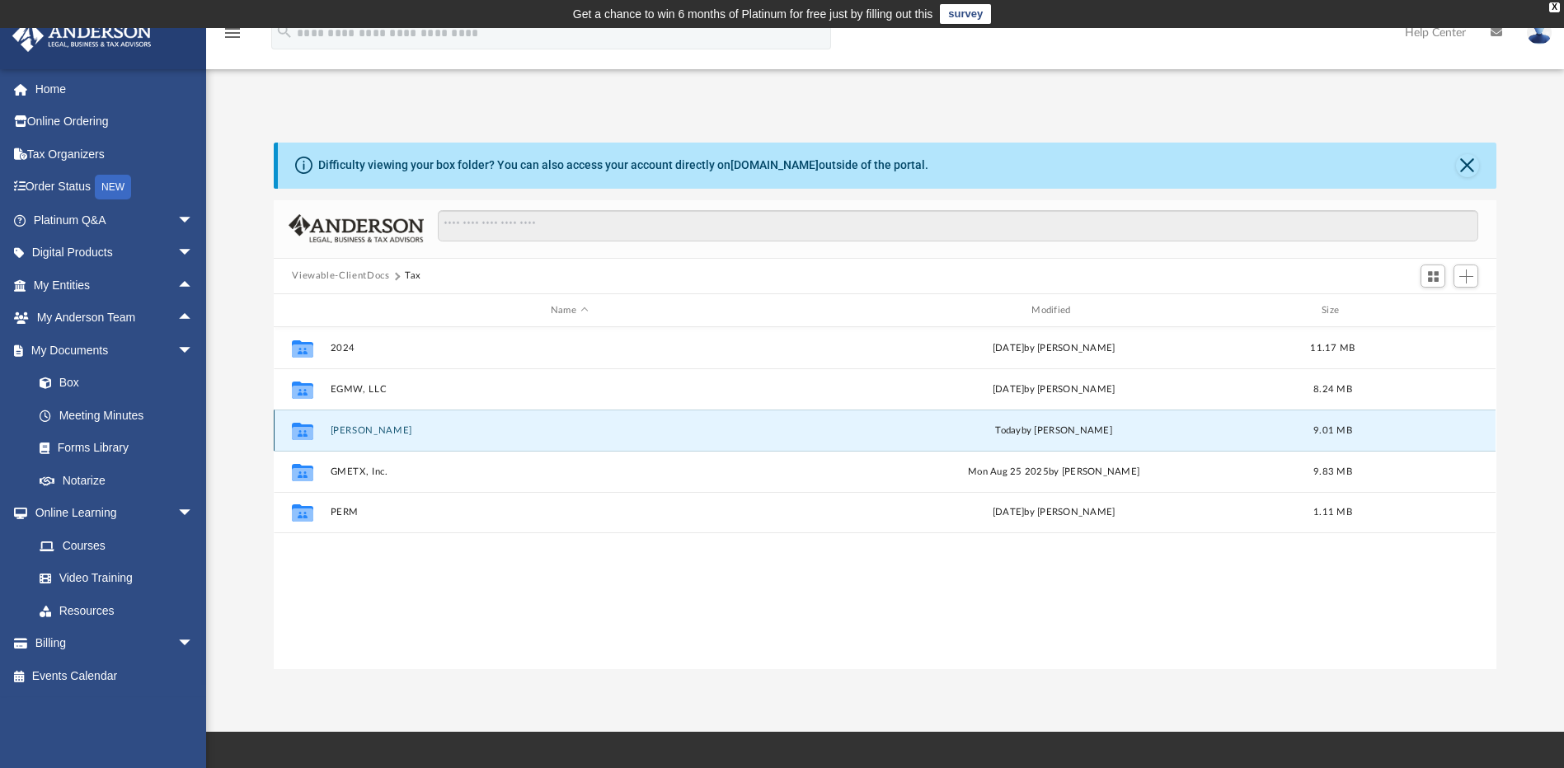
click at [350, 428] on button "[PERSON_NAME]" at bounding box center [569, 430] width 477 height 11
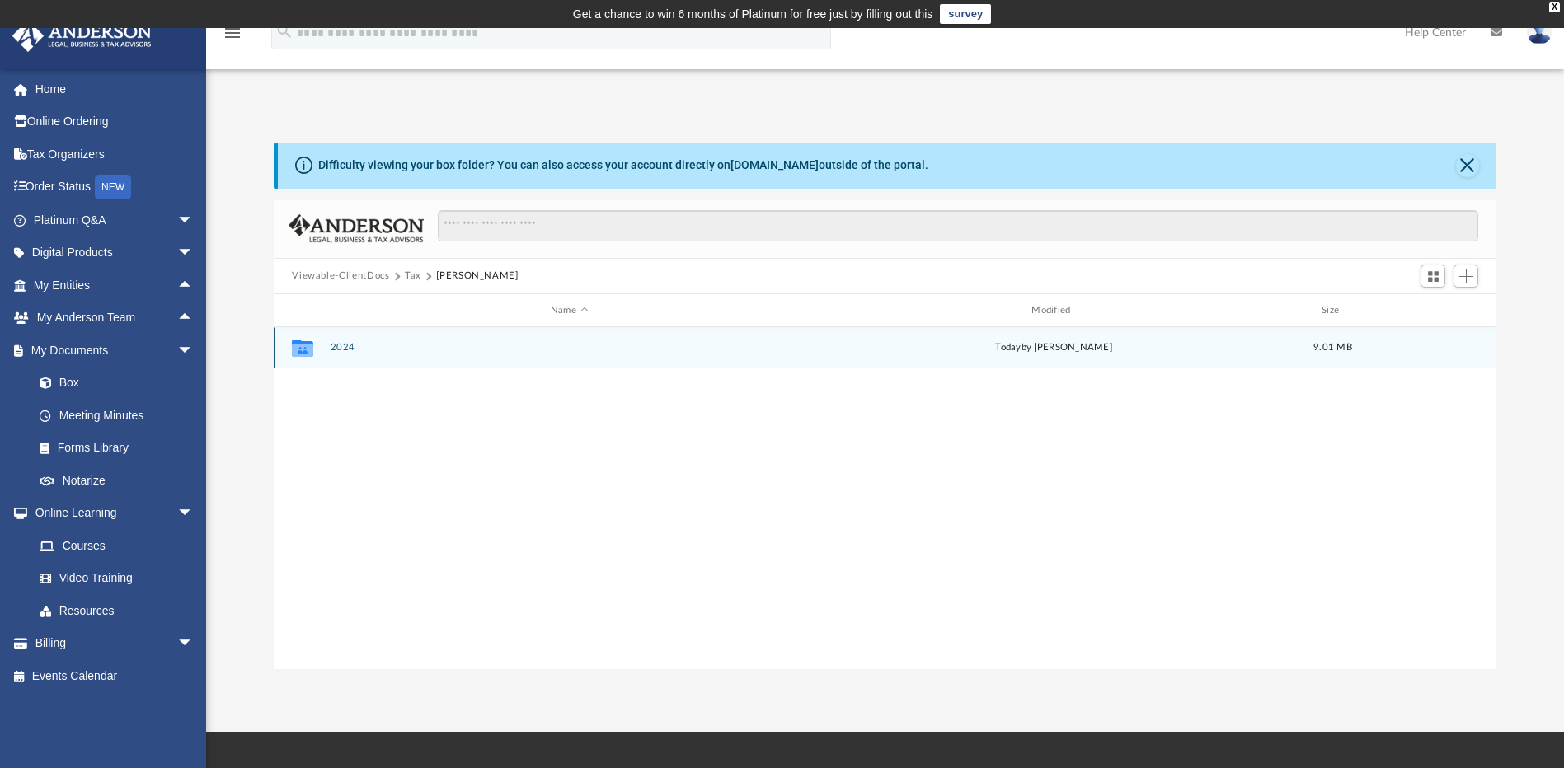
click at [339, 345] on button "2024" at bounding box center [569, 348] width 477 height 11
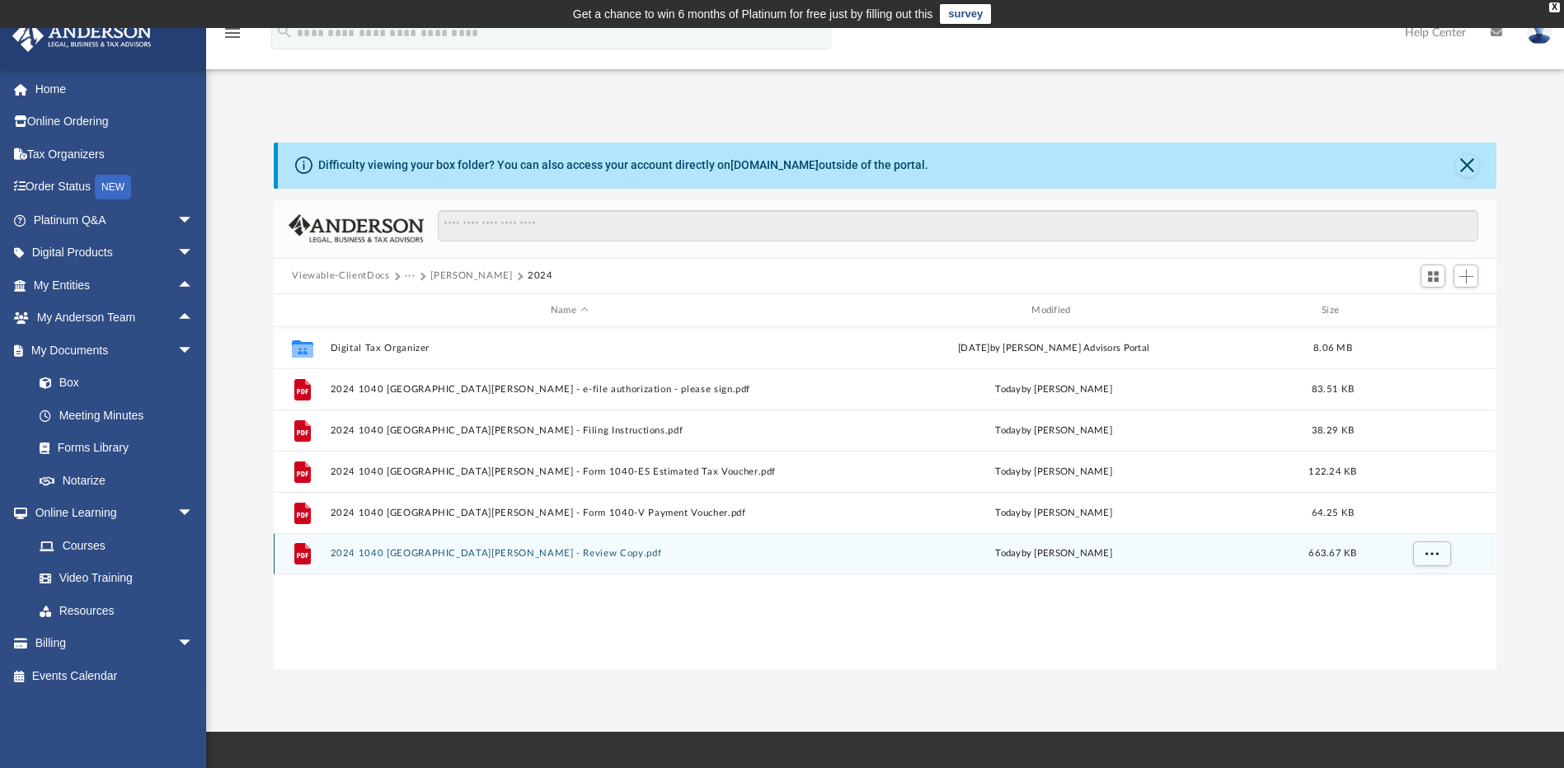
click at [479, 552] on button "2024 1040 [GEOGRAPHIC_DATA][PERSON_NAME] - Review Copy.pdf" at bounding box center [569, 554] width 477 height 11
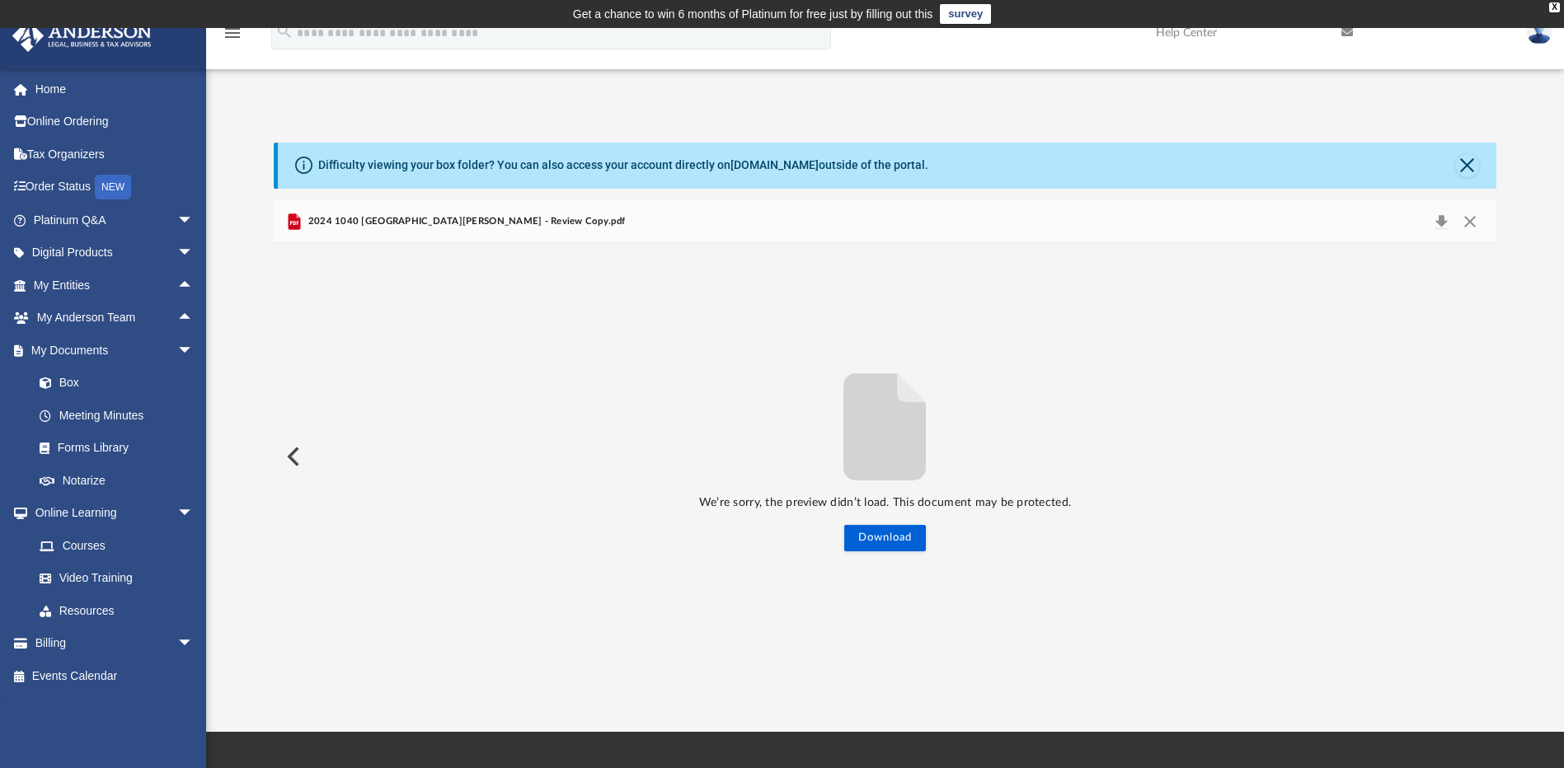
click at [297, 455] on button "Preview" at bounding box center [292, 457] width 36 height 46
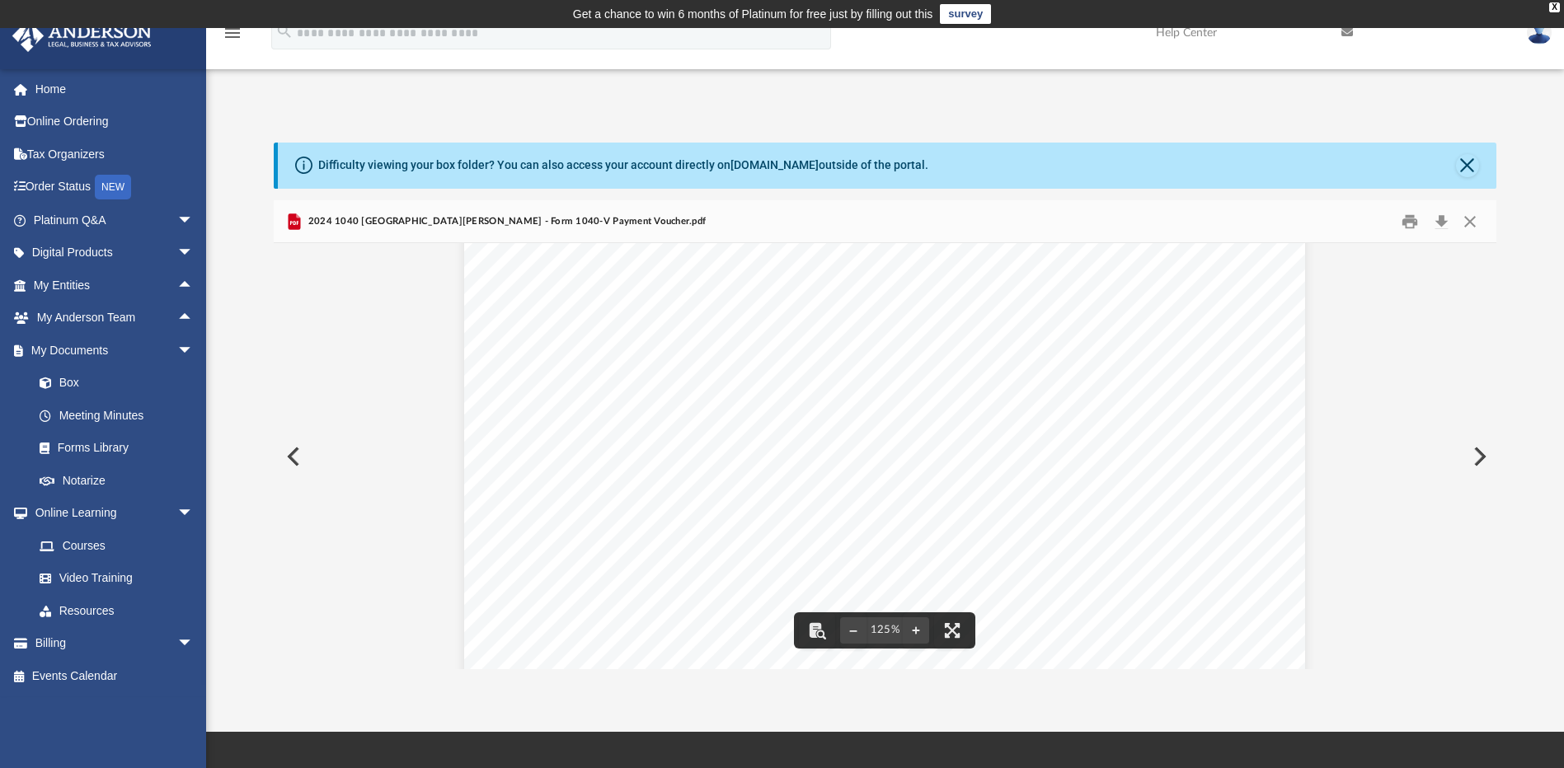
scroll to position [687, 0]
click at [294, 459] on button "Preview" at bounding box center [292, 457] width 36 height 46
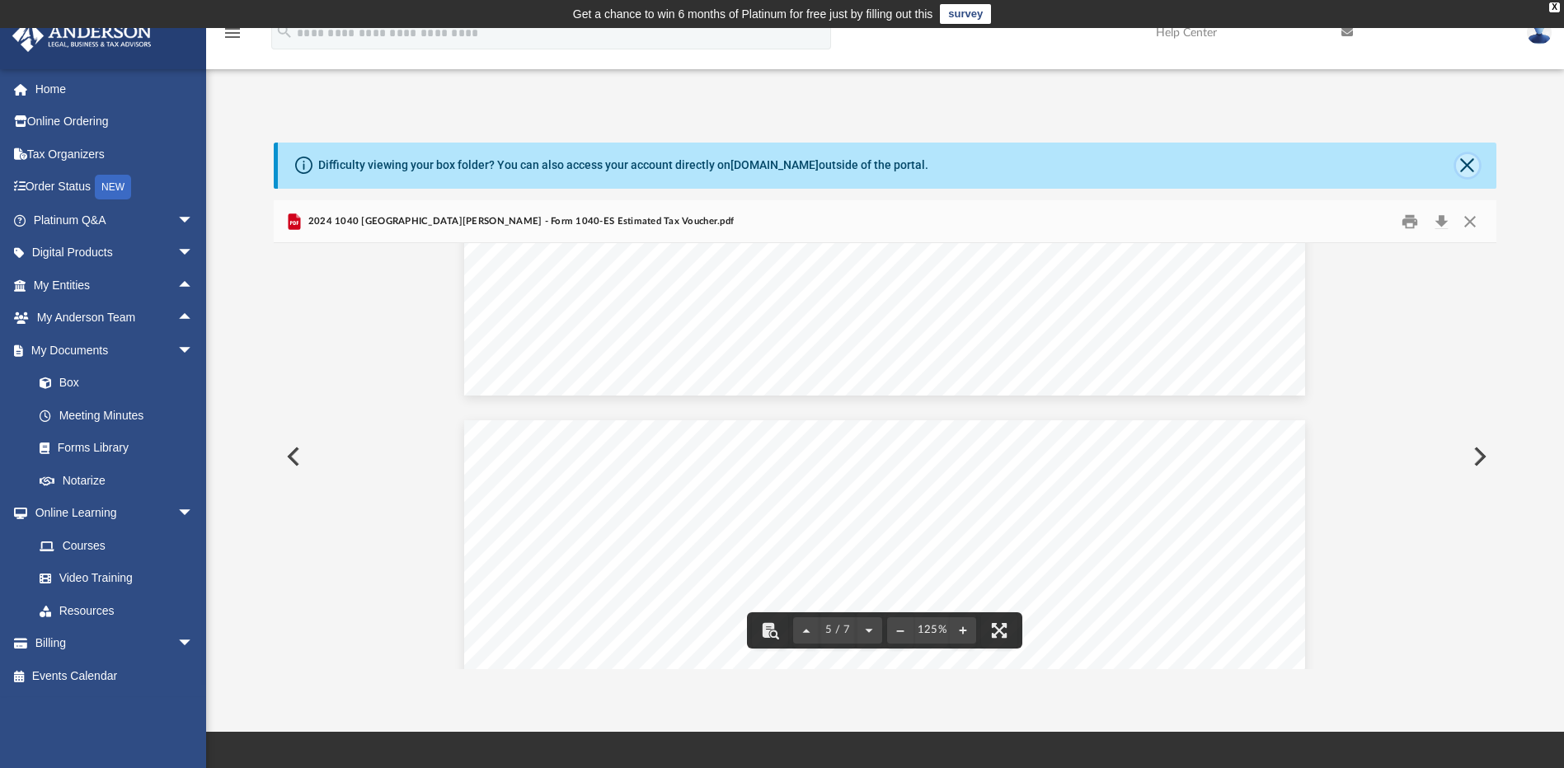
click at [1470, 164] on button "Close" at bounding box center [1467, 165] width 23 height 23
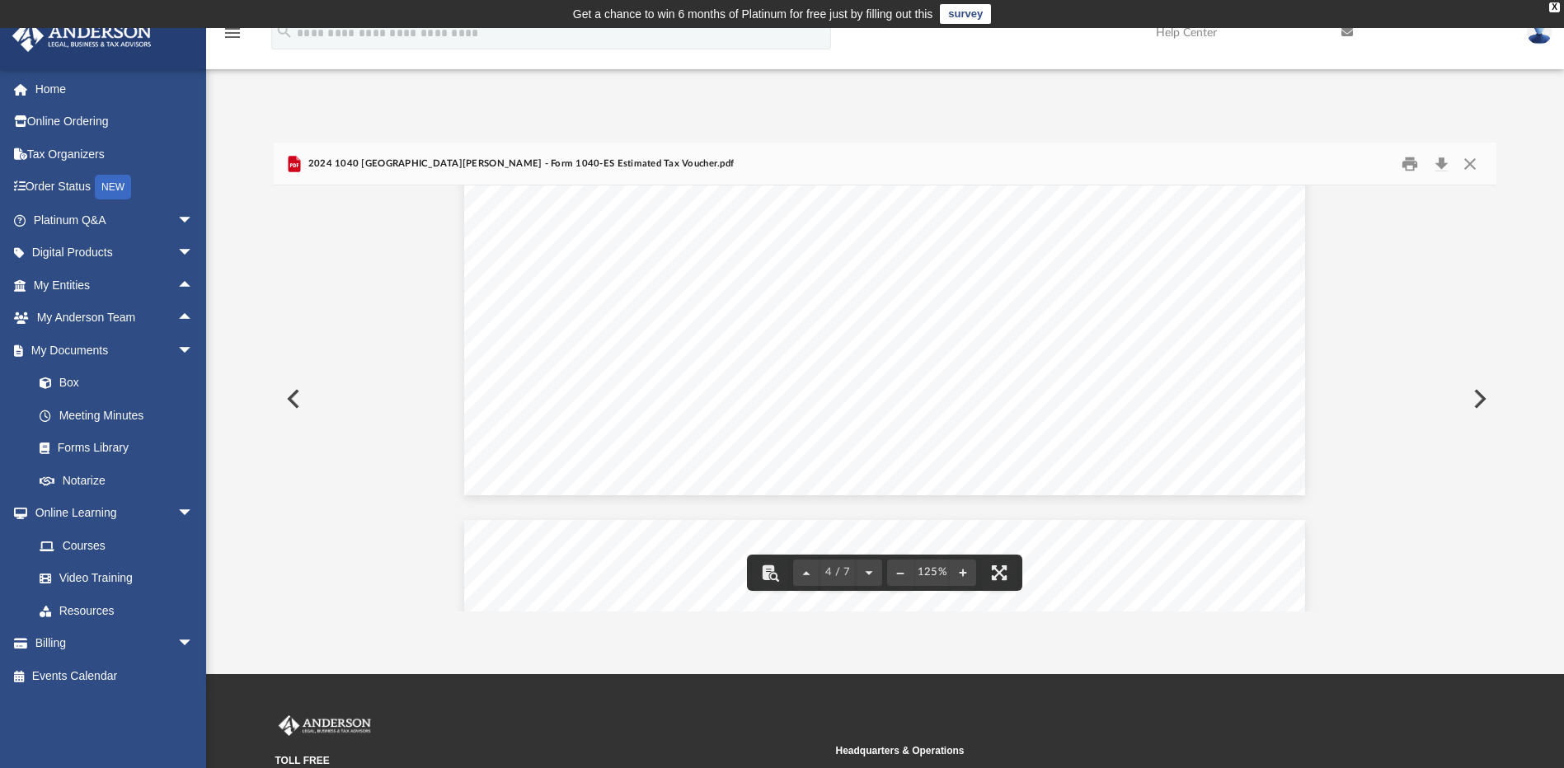
scroll to position [3958, 0]
click at [1475, 159] on button "Close" at bounding box center [1470, 164] width 30 height 26
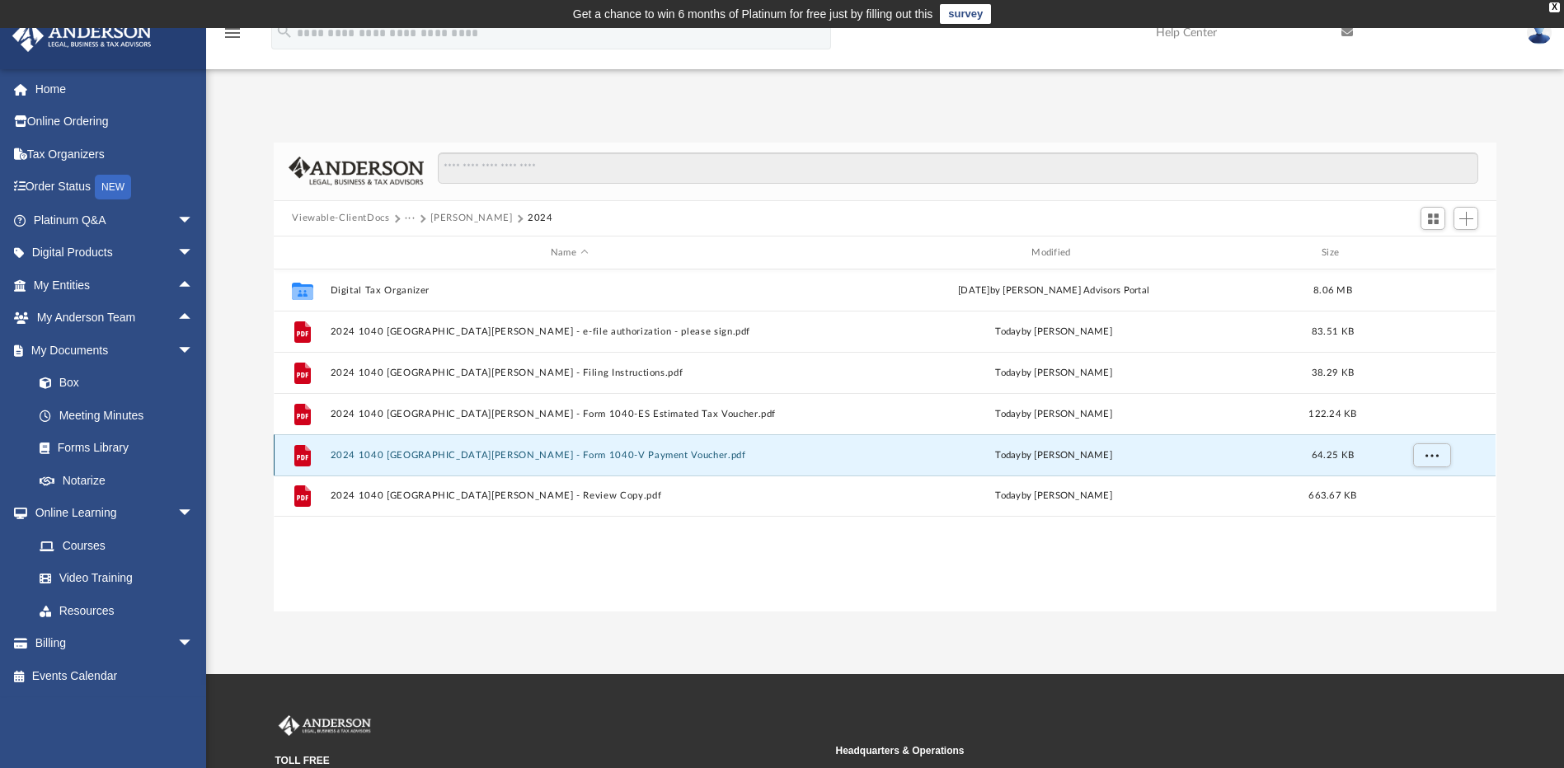
click at [530, 457] on button "2024 1040 [GEOGRAPHIC_DATA][PERSON_NAME] - Form 1040-V Payment Voucher.pdf" at bounding box center [569, 455] width 477 height 11
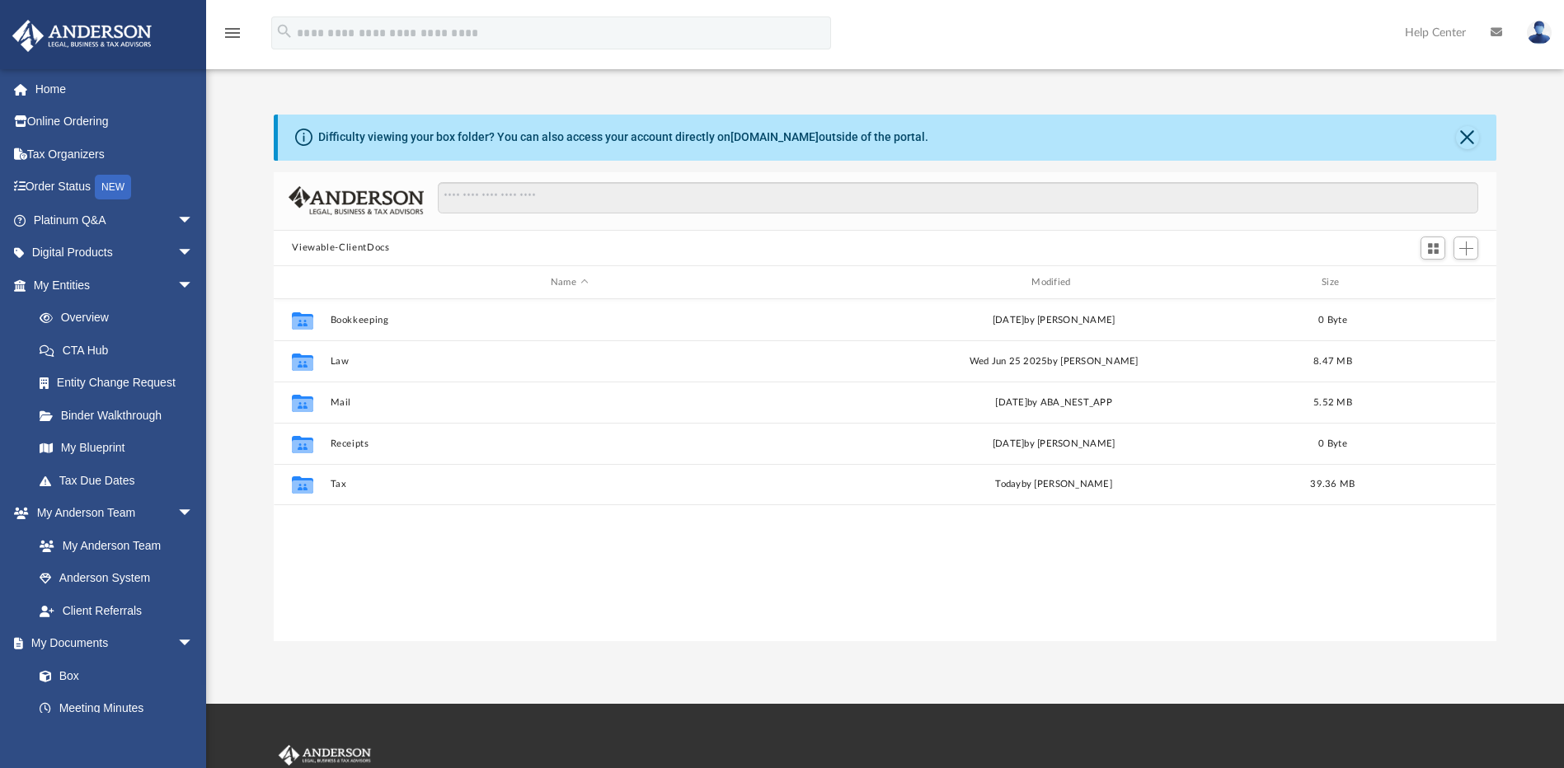
scroll to position [363, 1210]
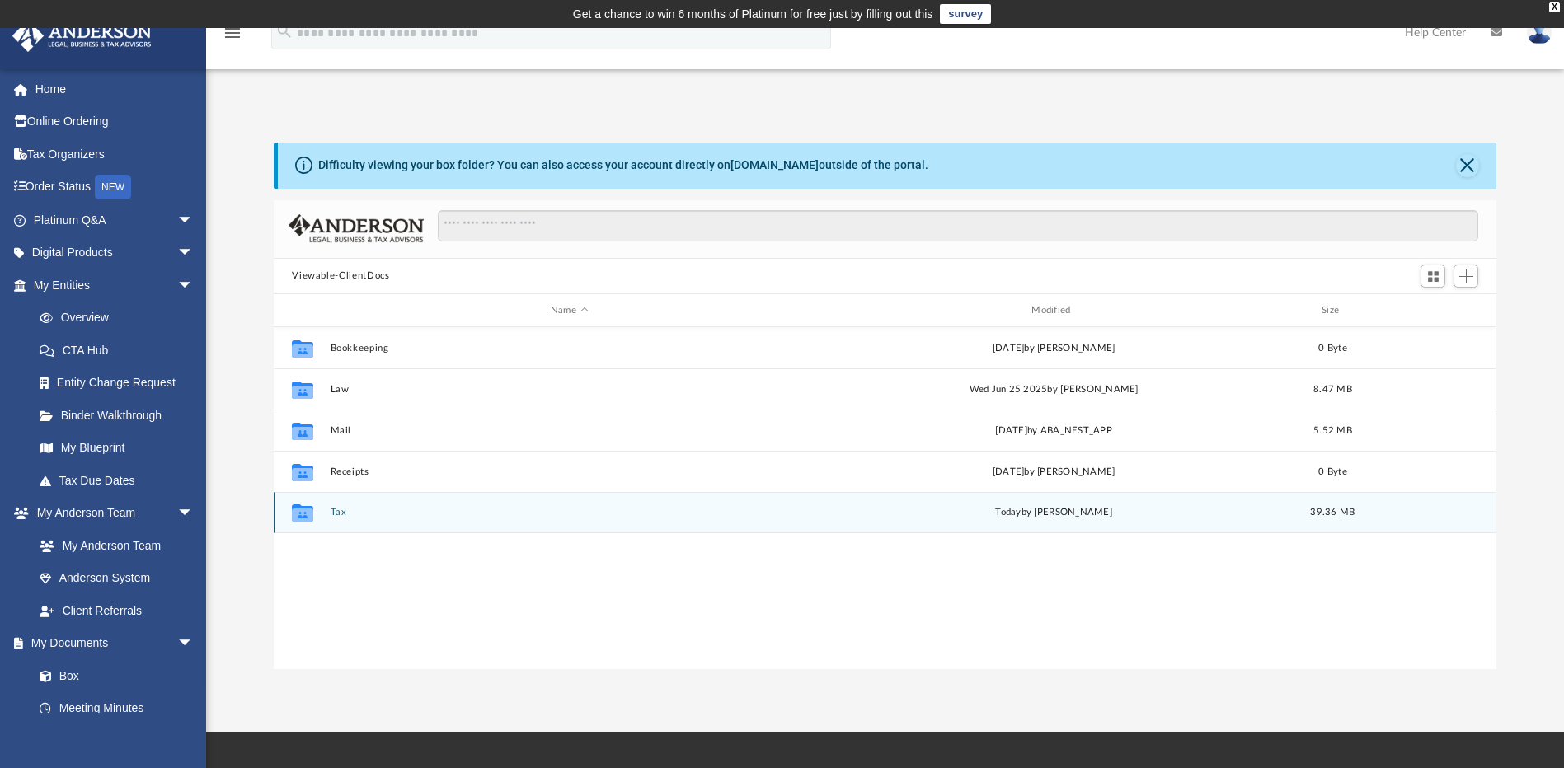
click at [339, 508] on button "Tax" at bounding box center [569, 513] width 477 height 11
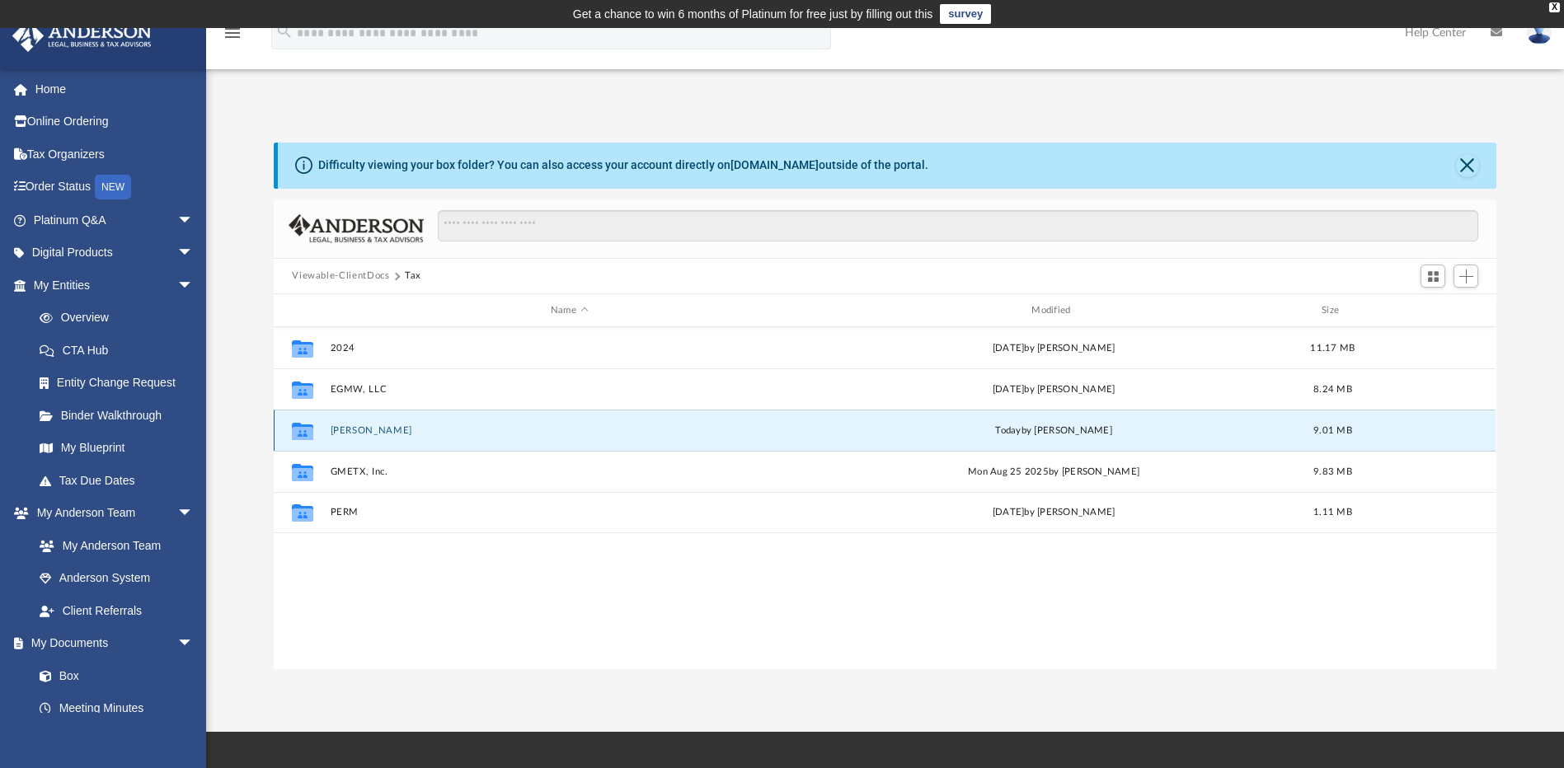
click at [348, 430] on button "[PERSON_NAME]" at bounding box center [569, 430] width 477 height 11
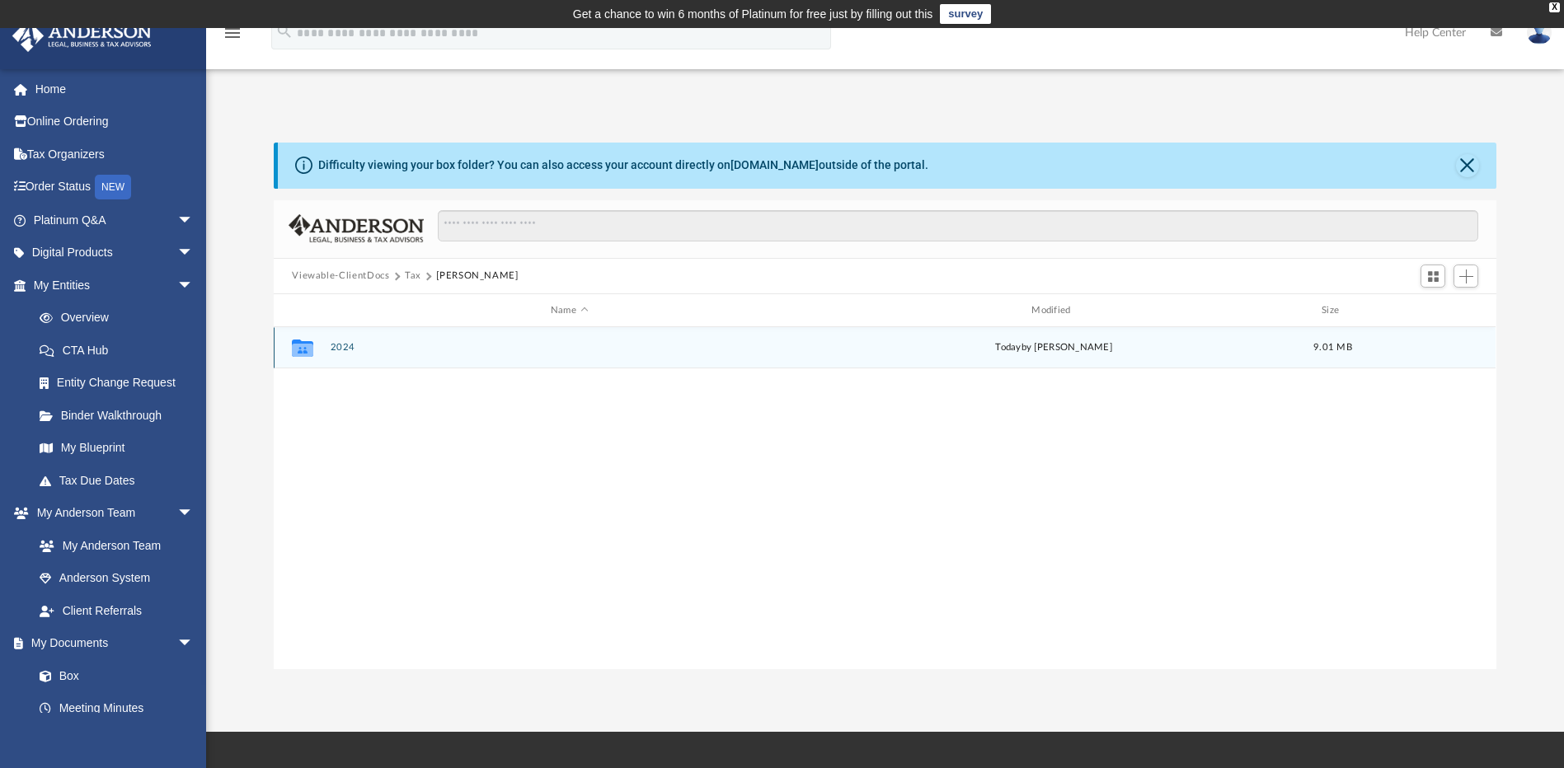
click at [345, 344] on button "2024" at bounding box center [569, 348] width 477 height 11
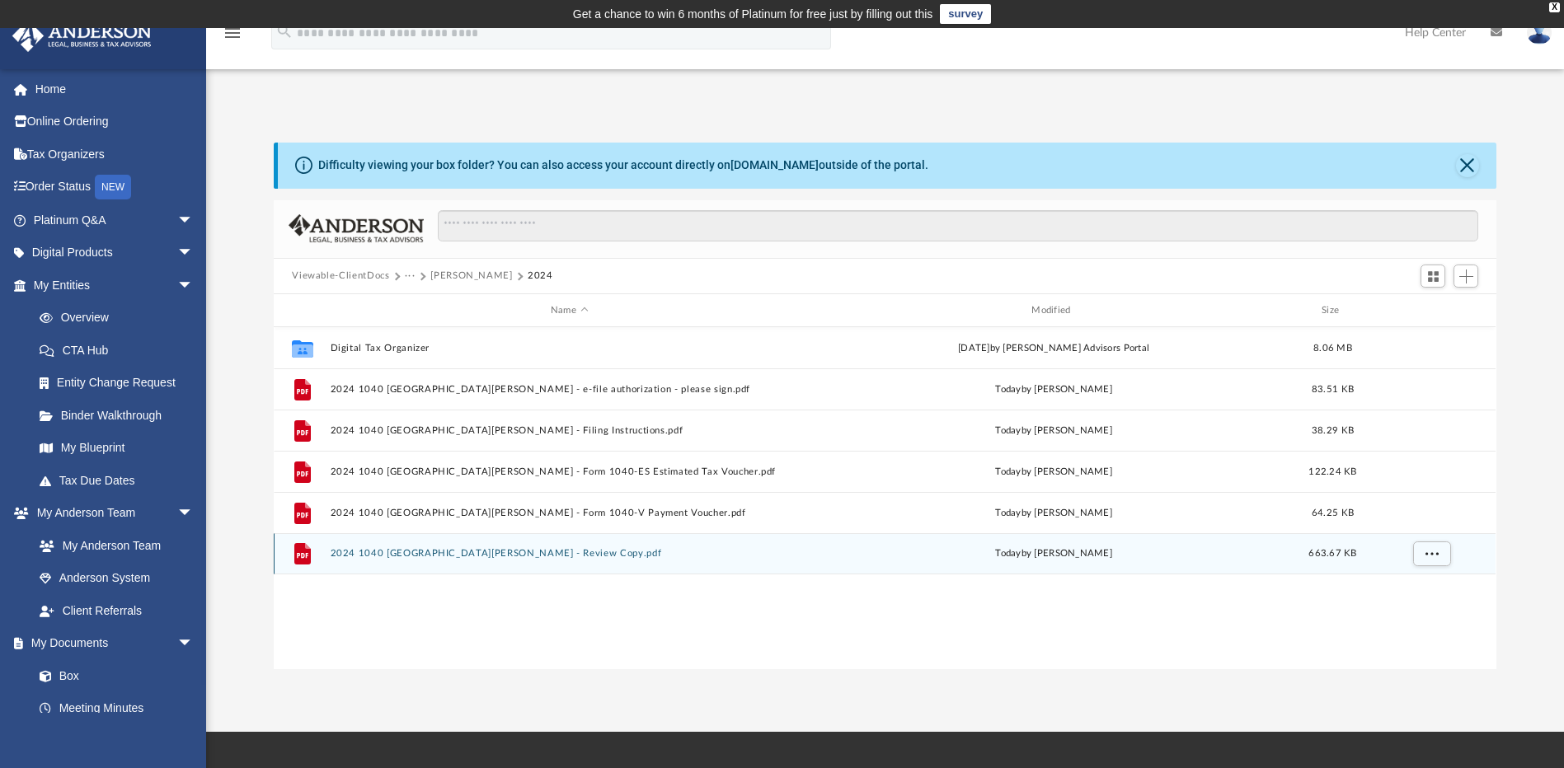
click at [463, 557] on button "2024 1040 [GEOGRAPHIC_DATA][PERSON_NAME] - Review Copy.pdf" at bounding box center [569, 554] width 477 height 11
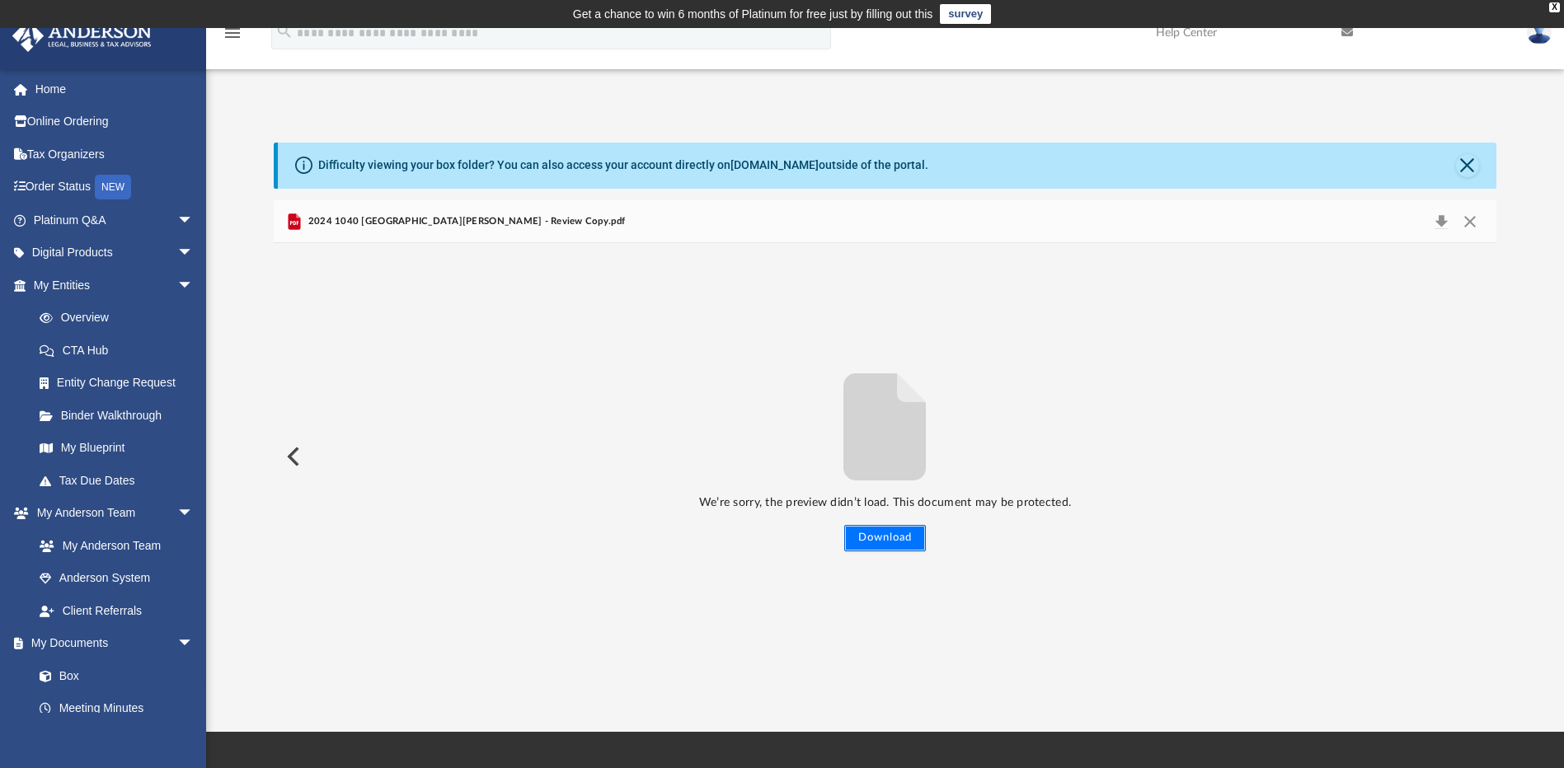
click at [884, 533] on button "Download" at bounding box center [885, 538] width 82 height 26
click at [1474, 219] on button "Close" at bounding box center [1470, 221] width 30 height 23
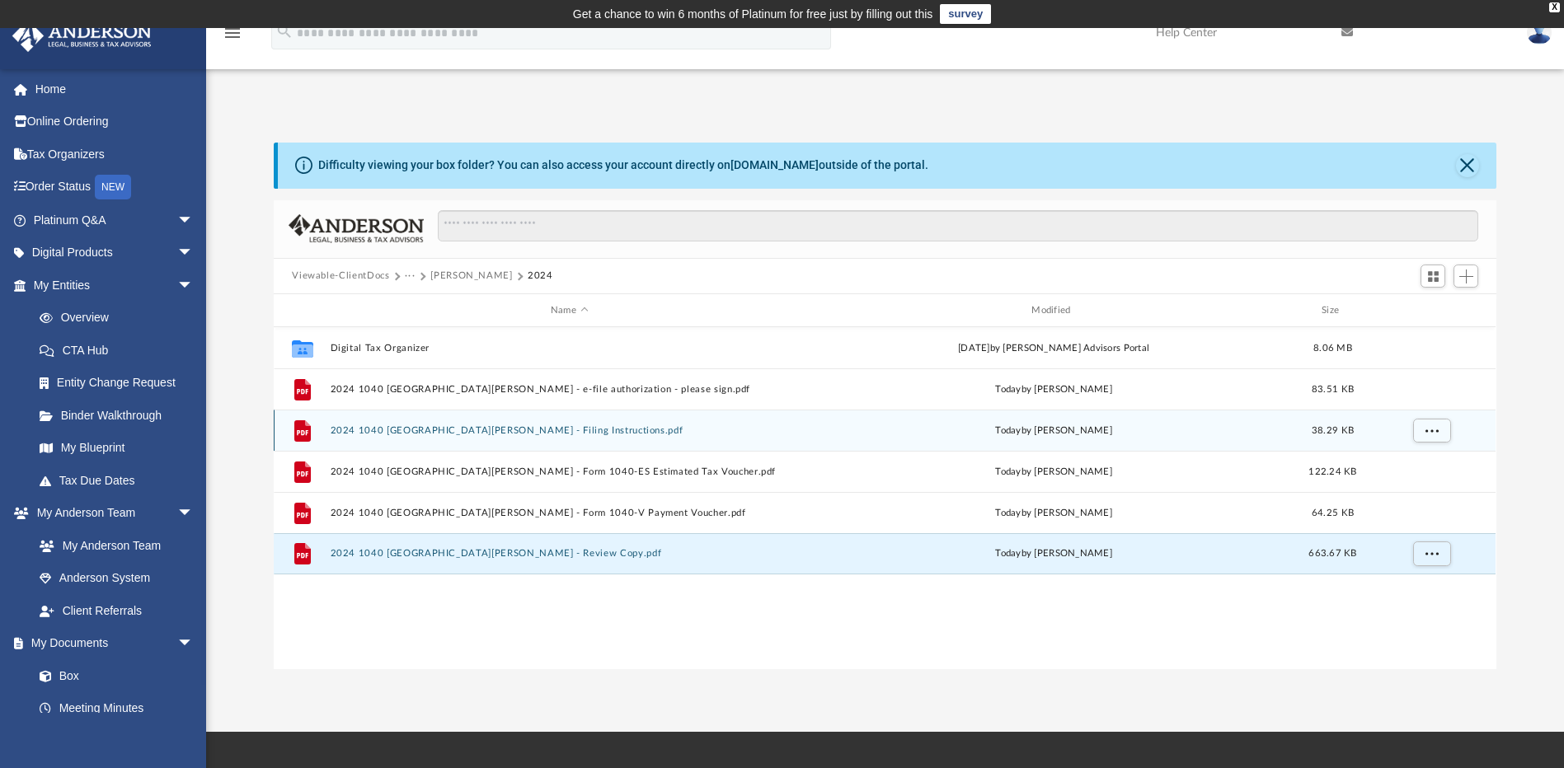
click at [517, 427] on button "2024 1040 [GEOGRAPHIC_DATA][PERSON_NAME] - Filing Instructions.pdf" at bounding box center [569, 430] width 477 height 11
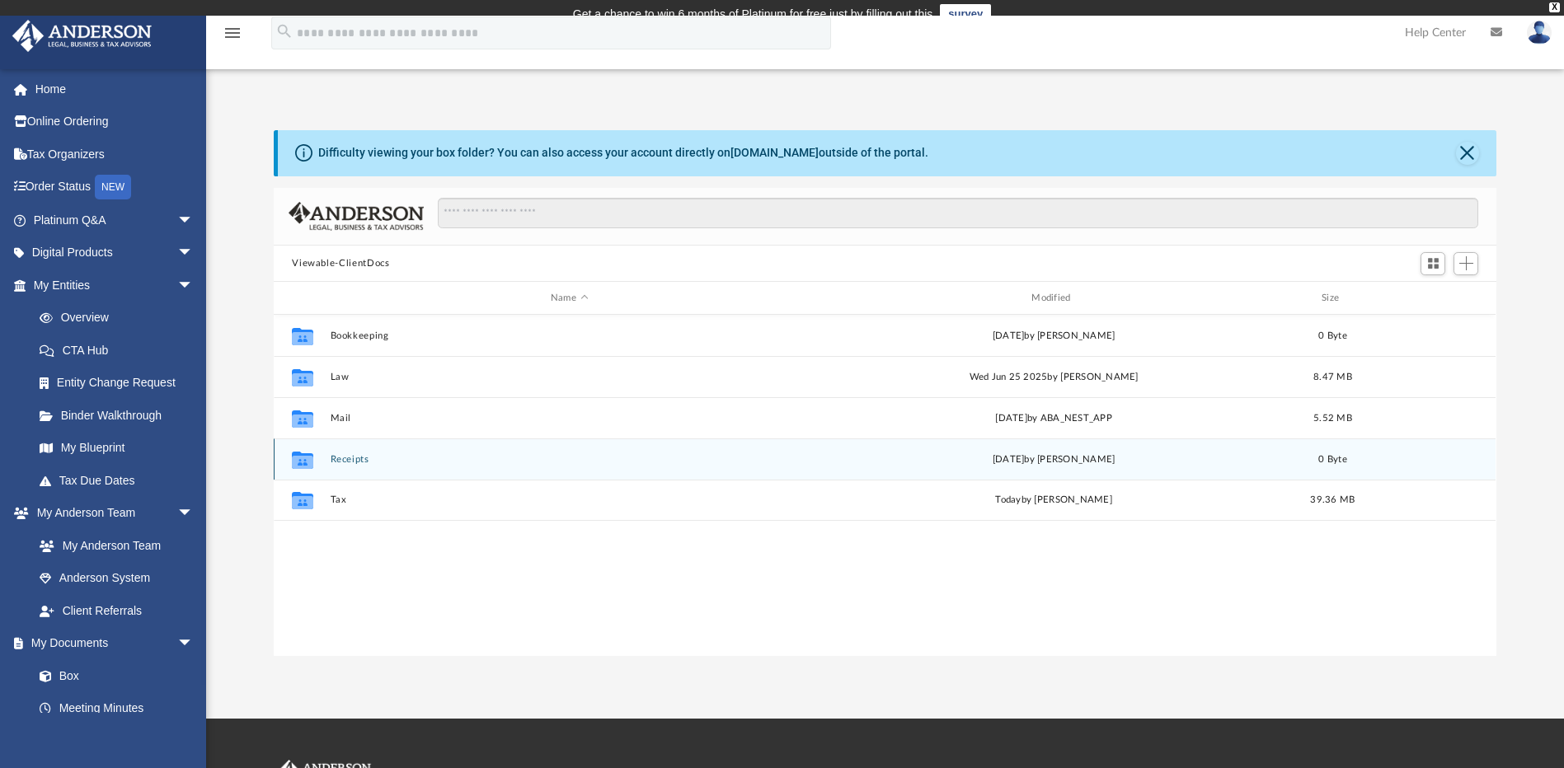
scroll to position [363, 1210]
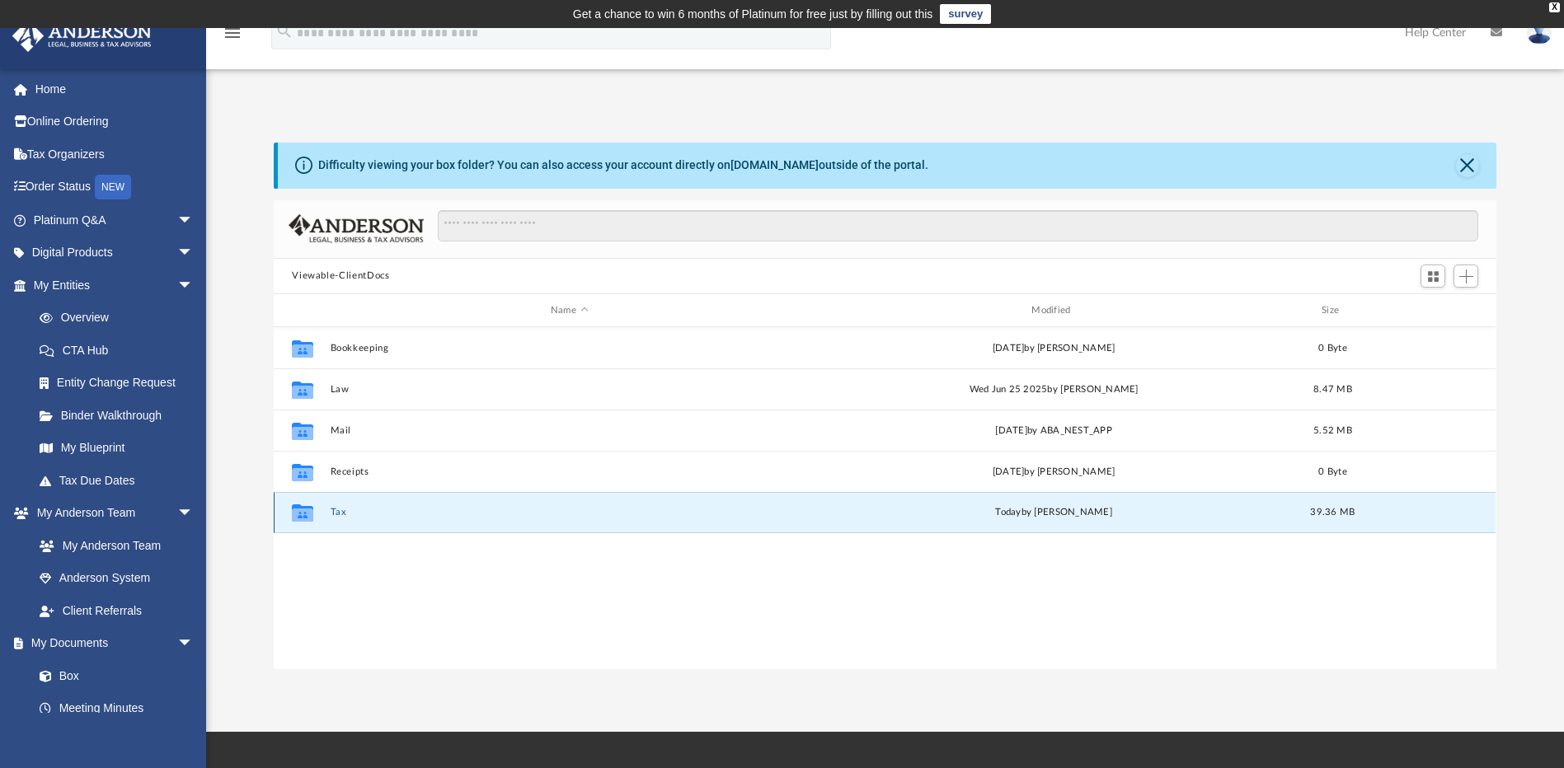
click at [331, 515] on button "Tax" at bounding box center [569, 513] width 477 height 11
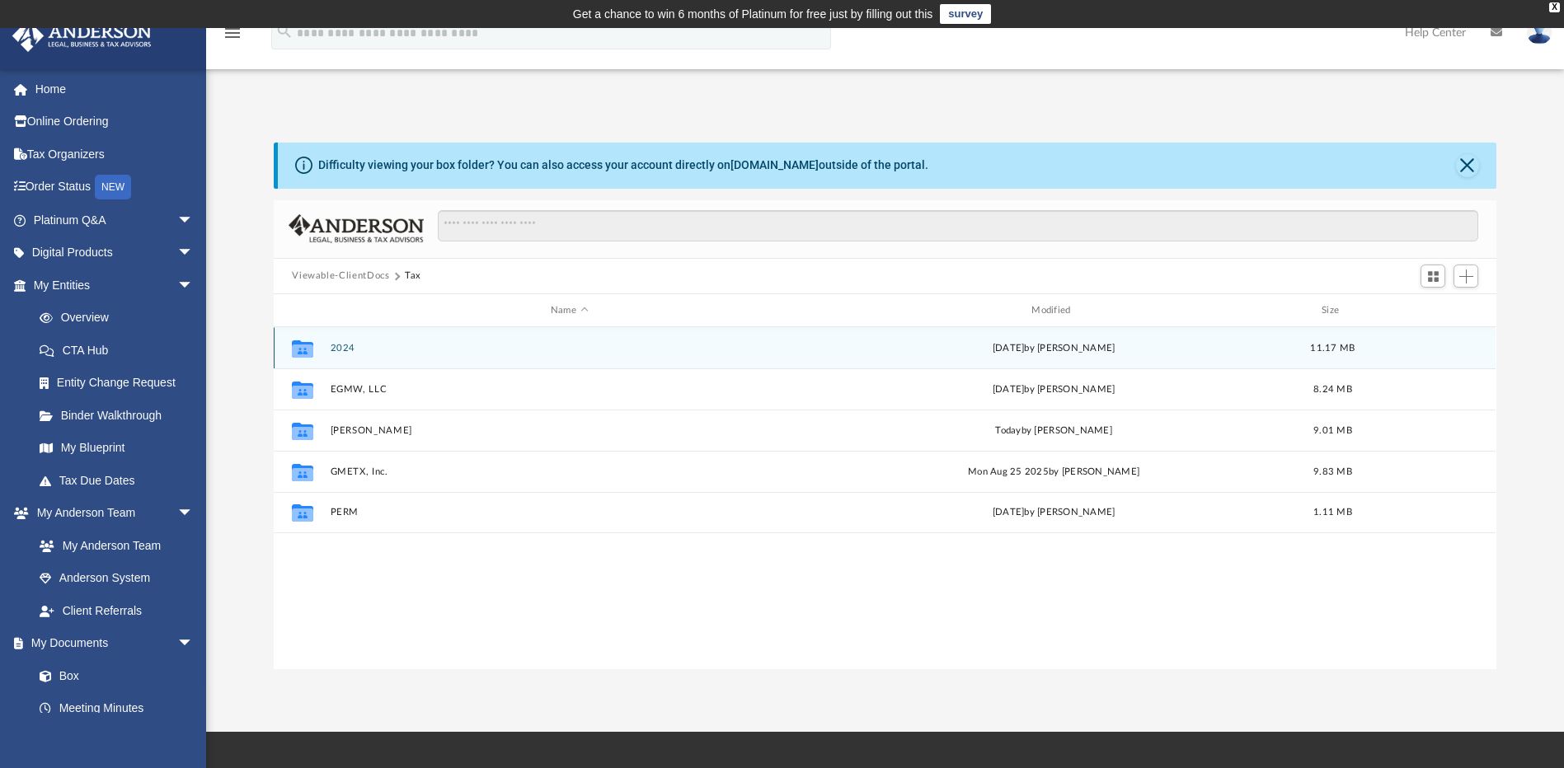
click at [337, 344] on button "2024" at bounding box center [569, 348] width 477 height 11
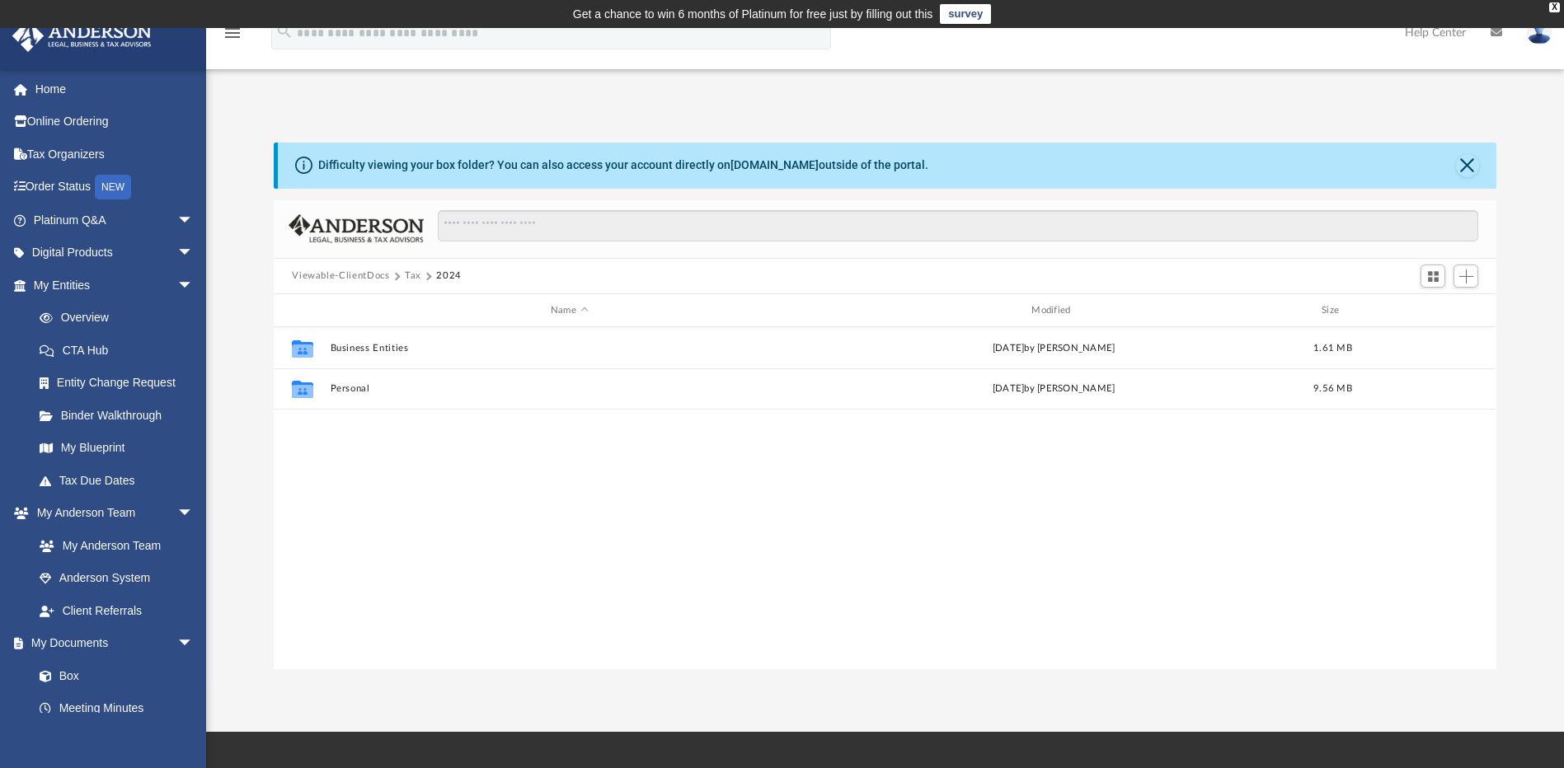
click at [413, 280] on button "Tax" at bounding box center [413, 276] width 16 height 15
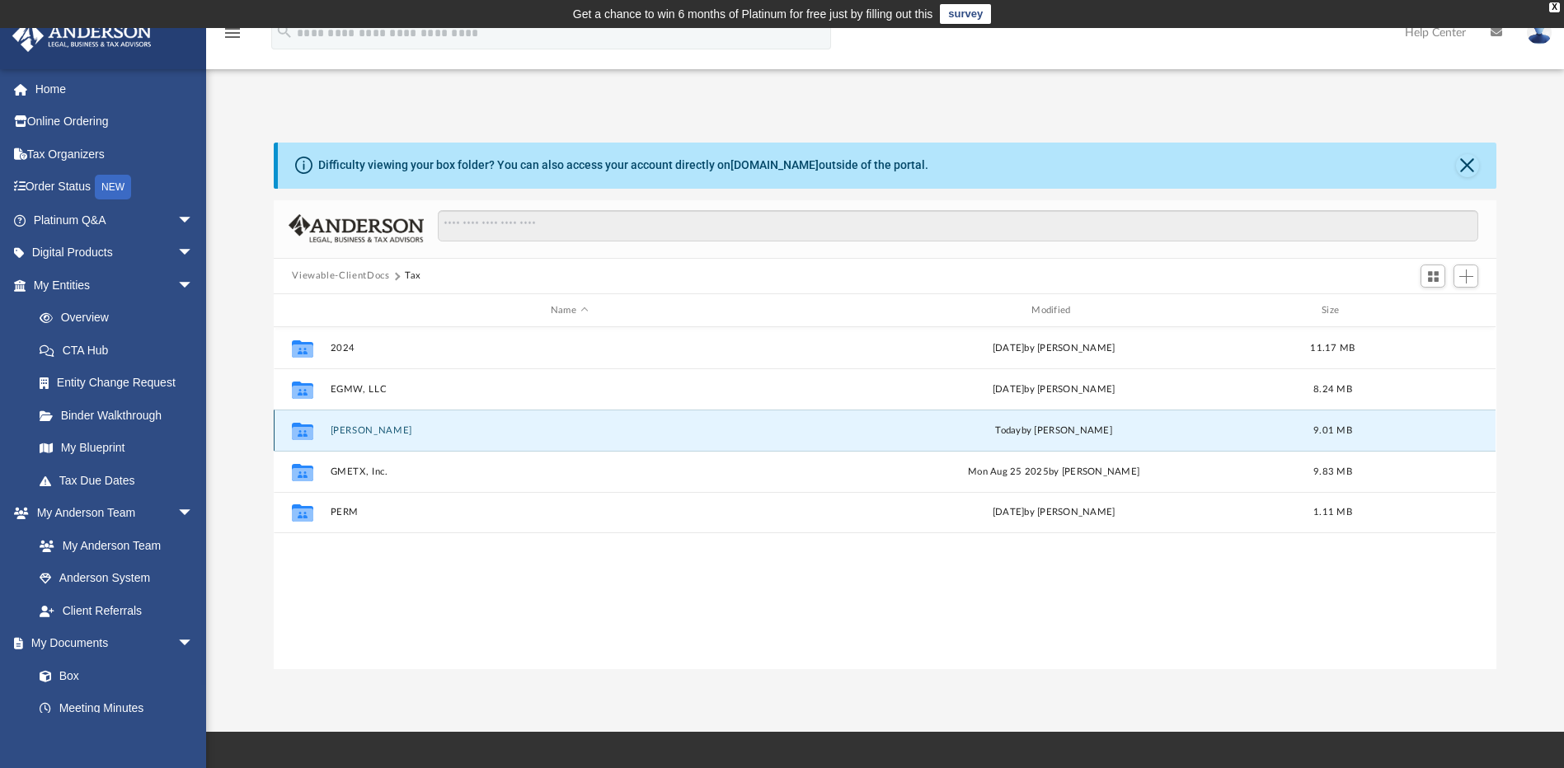
click at [347, 428] on button "[PERSON_NAME]" at bounding box center [569, 430] width 477 height 11
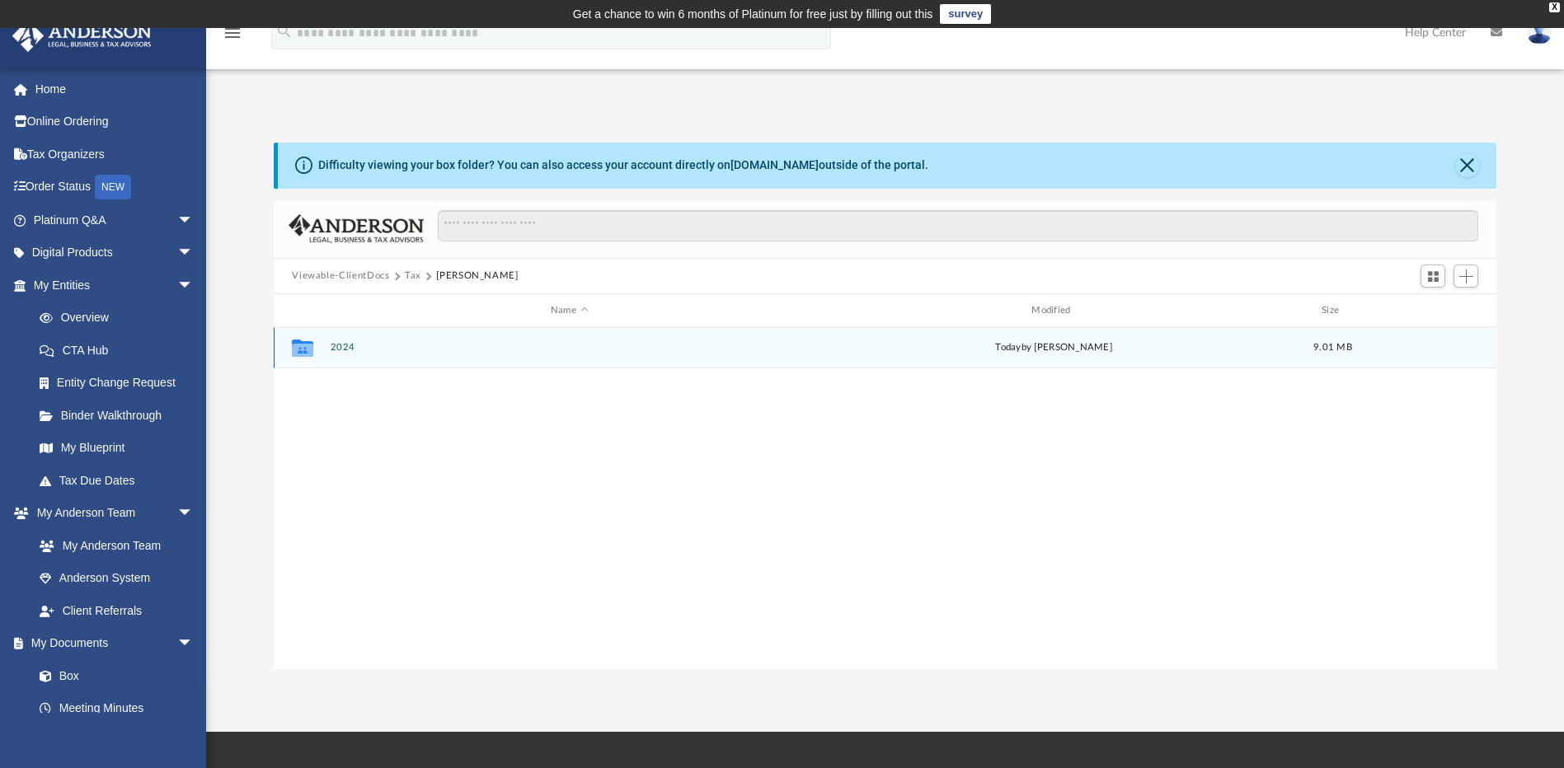
click at [345, 347] on button "2024" at bounding box center [569, 348] width 477 height 11
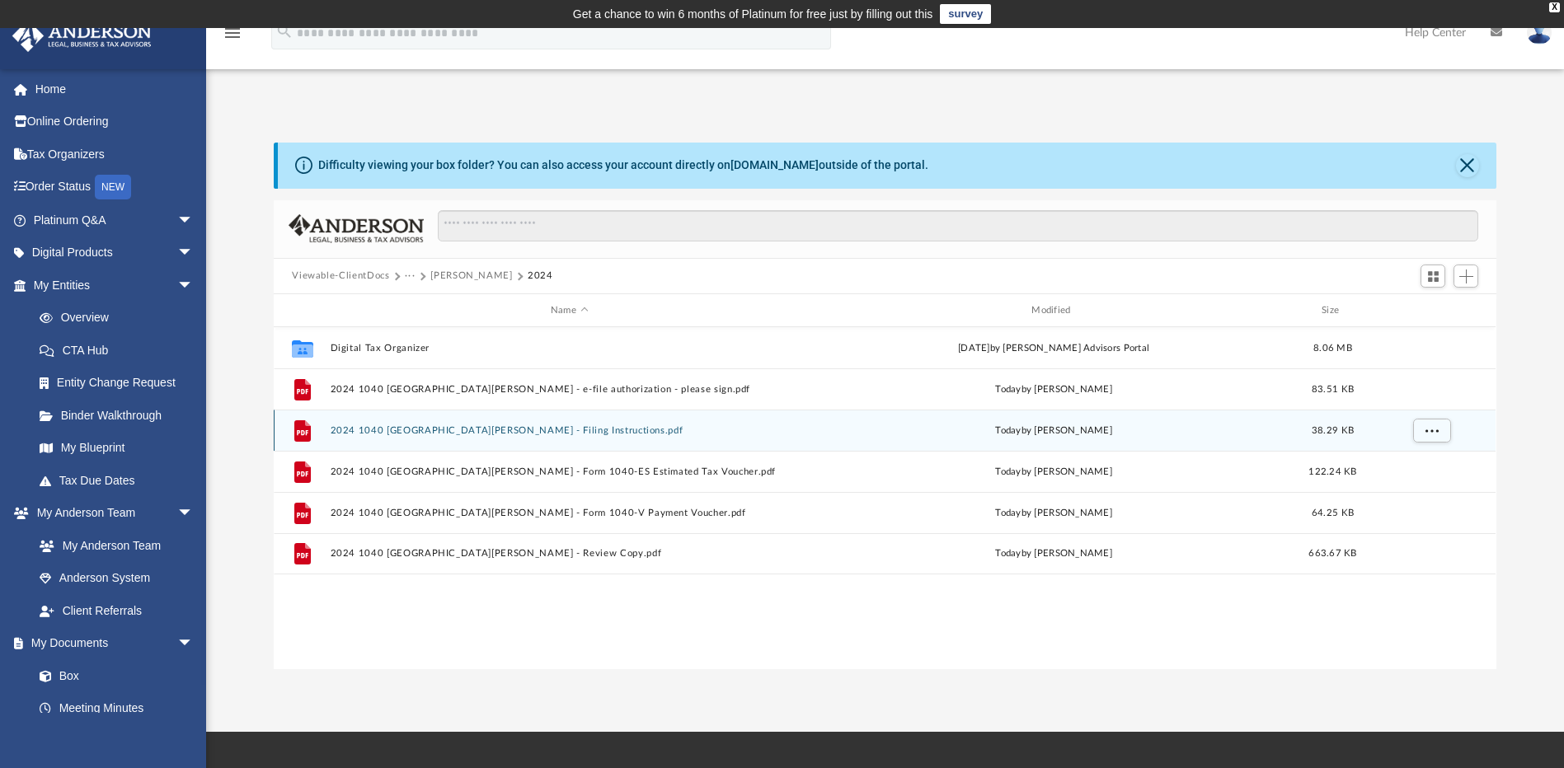
click at [363, 429] on button "2024 1040 [GEOGRAPHIC_DATA][PERSON_NAME] - Filing Instructions.pdf" at bounding box center [569, 430] width 477 height 11
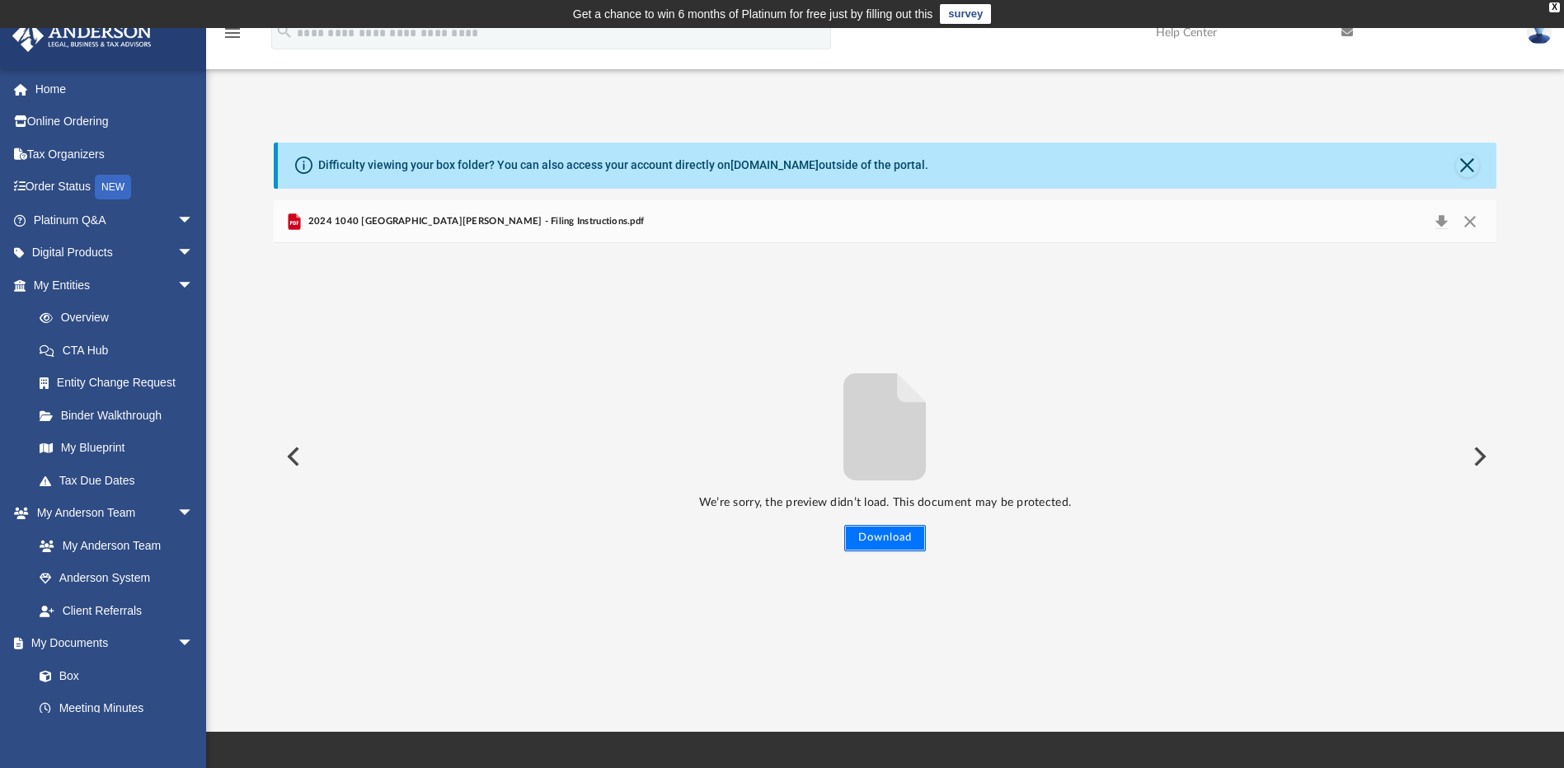
click at [872, 534] on button "Download" at bounding box center [885, 538] width 82 height 26
